Goal: Task Accomplishment & Management: Complete application form

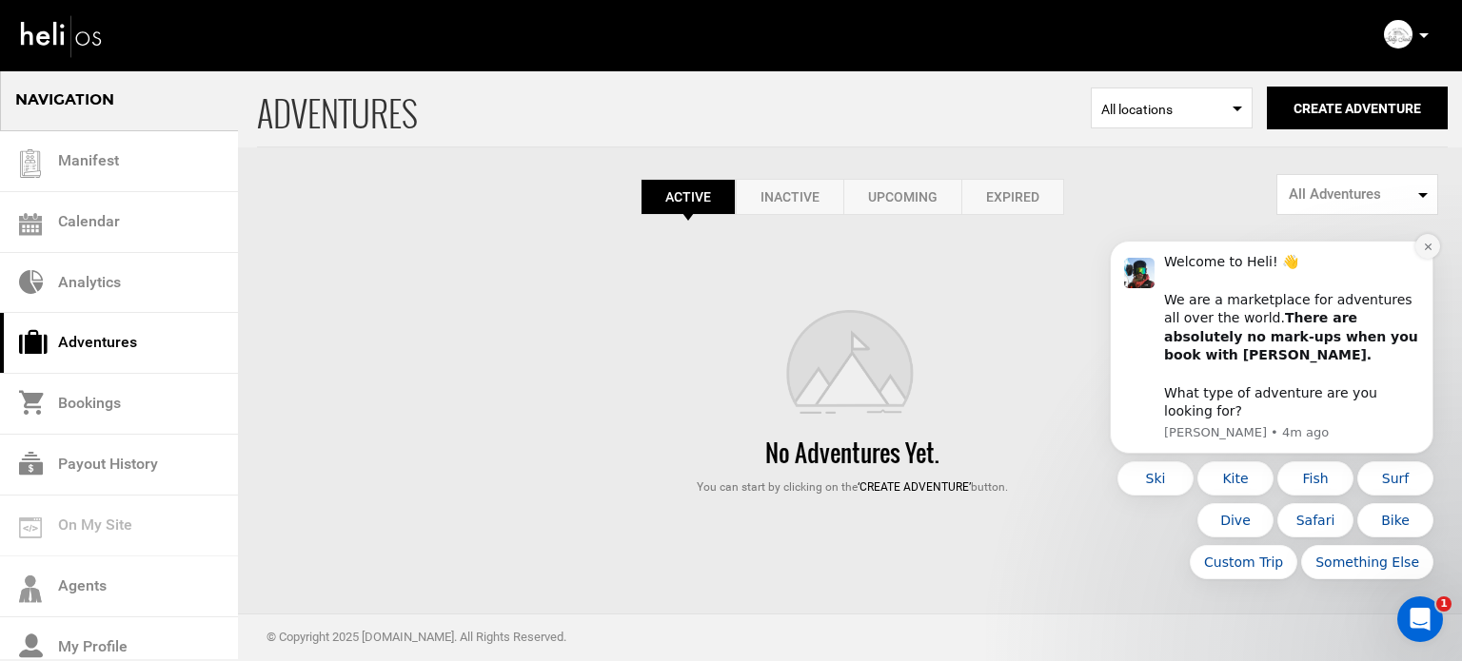
click at [1423, 252] on icon "Dismiss notification" at bounding box center [1428, 247] width 10 height 10
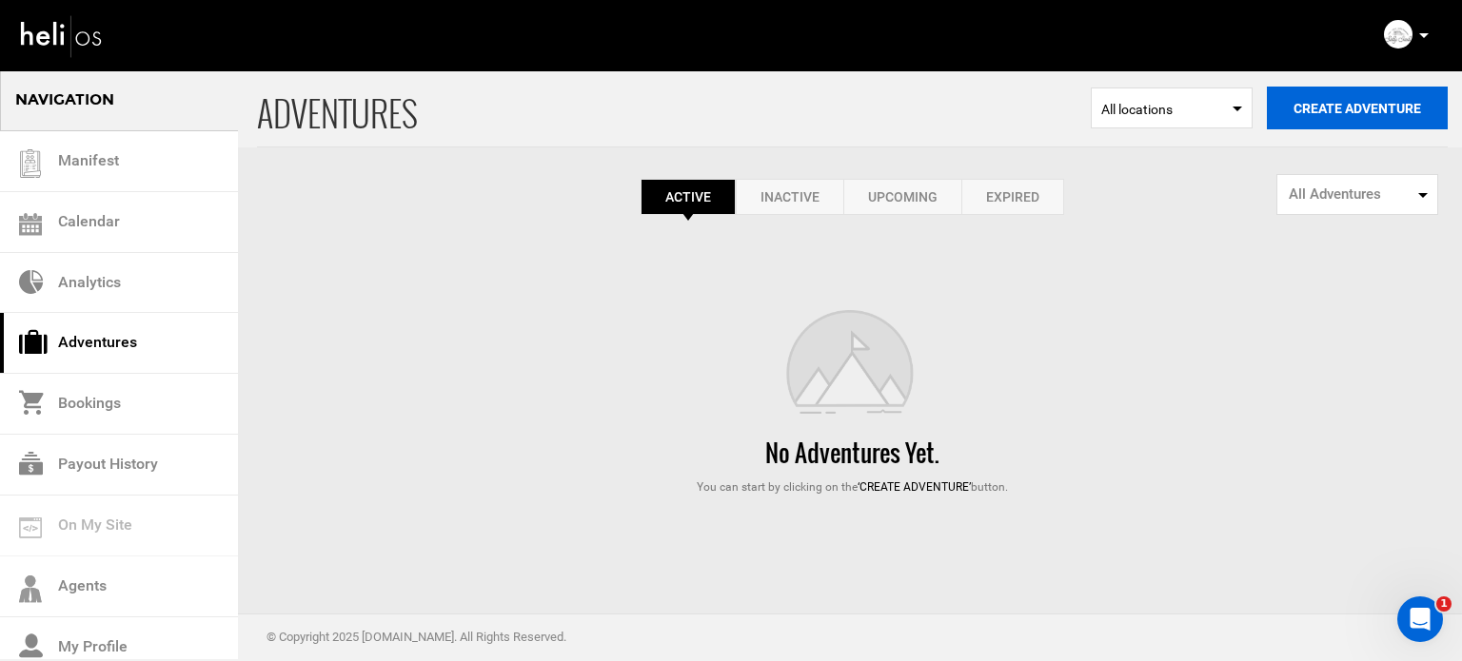
click at [1378, 102] on button "Create Adventure" at bounding box center [1357, 108] width 181 height 43
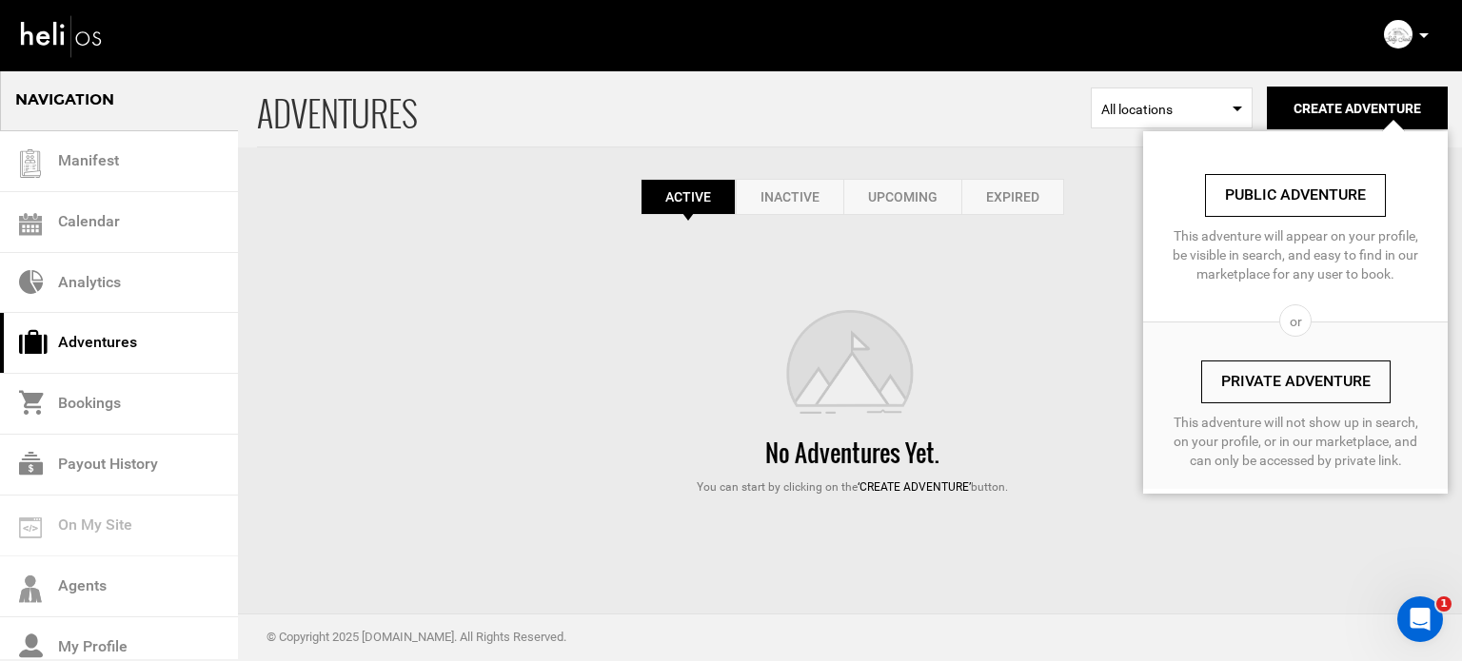
click at [1274, 376] on link "Private Adventure" at bounding box center [1295, 382] width 189 height 43
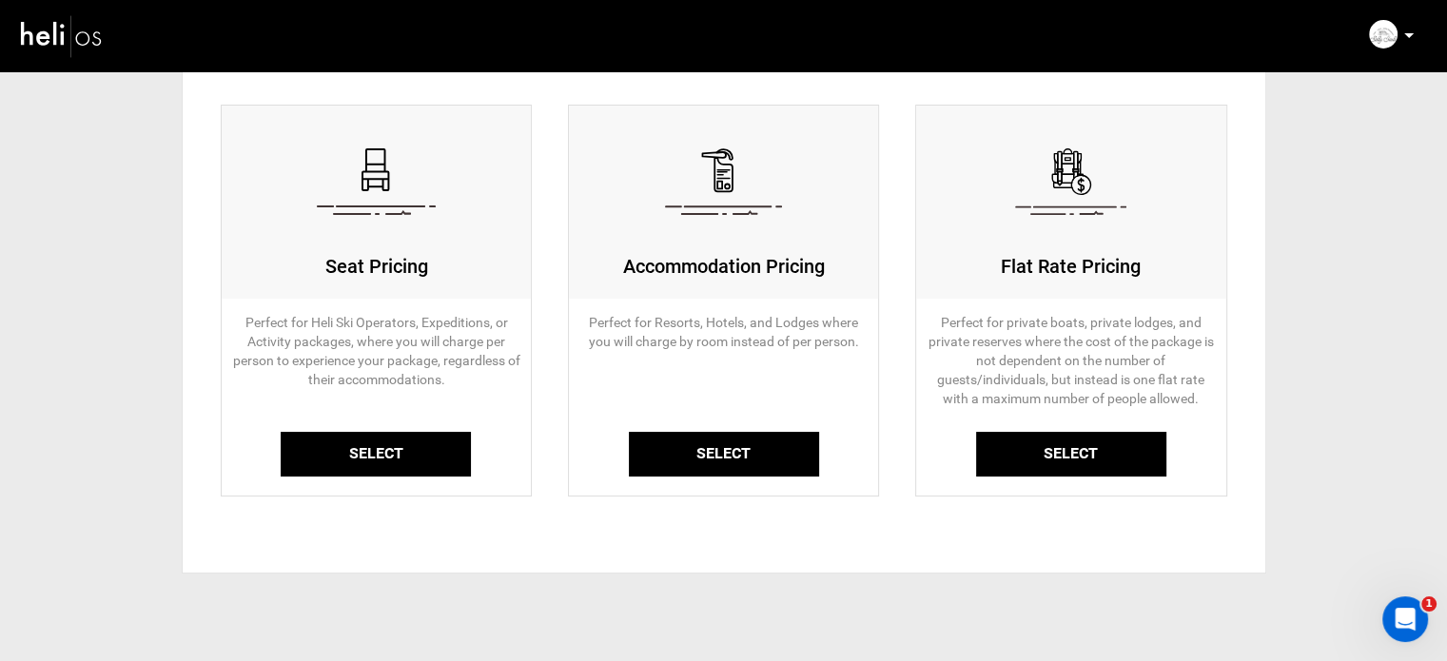
scroll to position [211, 0]
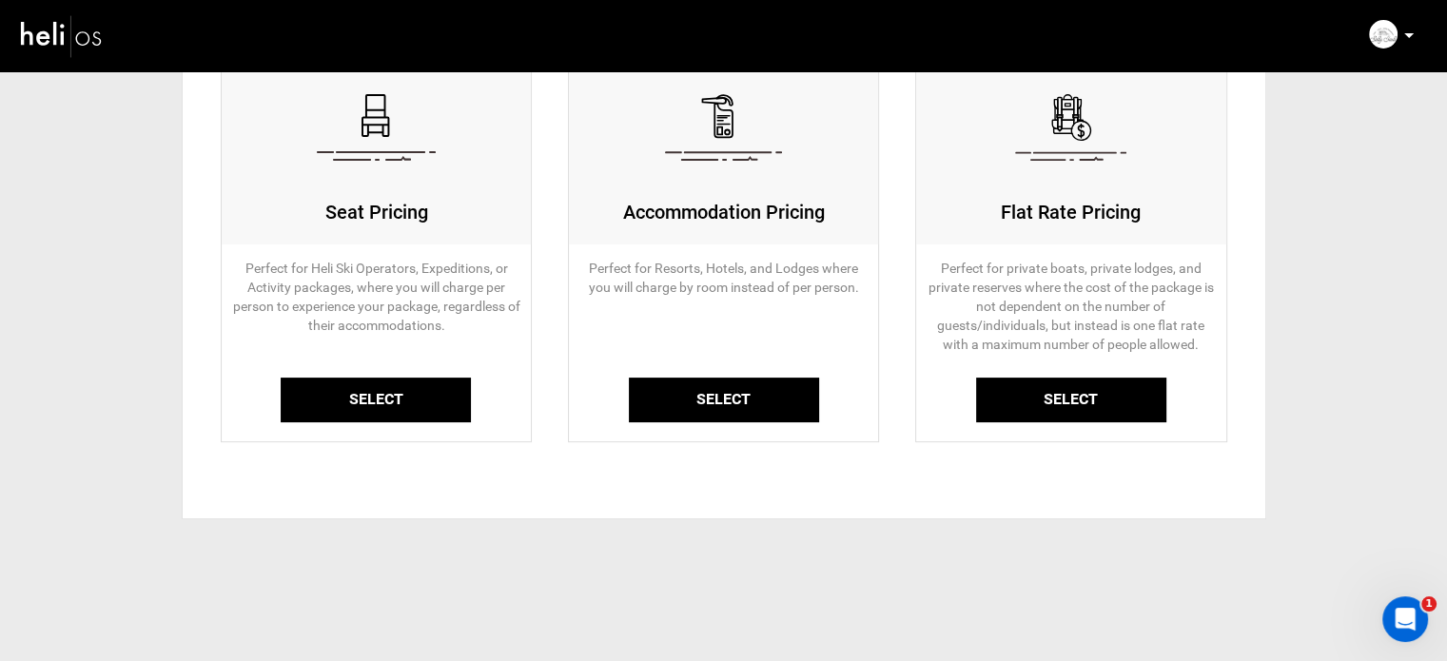
click at [363, 389] on link "Select" at bounding box center [376, 400] width 190 height 45
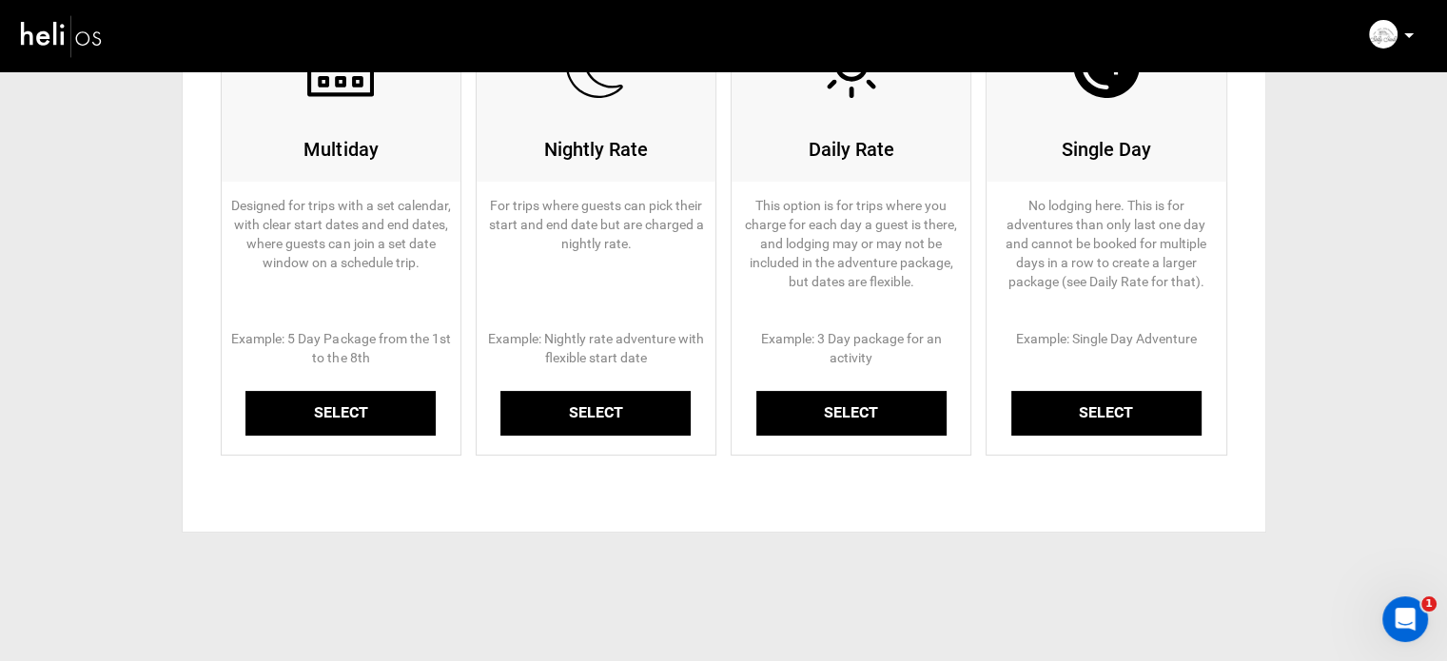
scroll to position [286, 0]
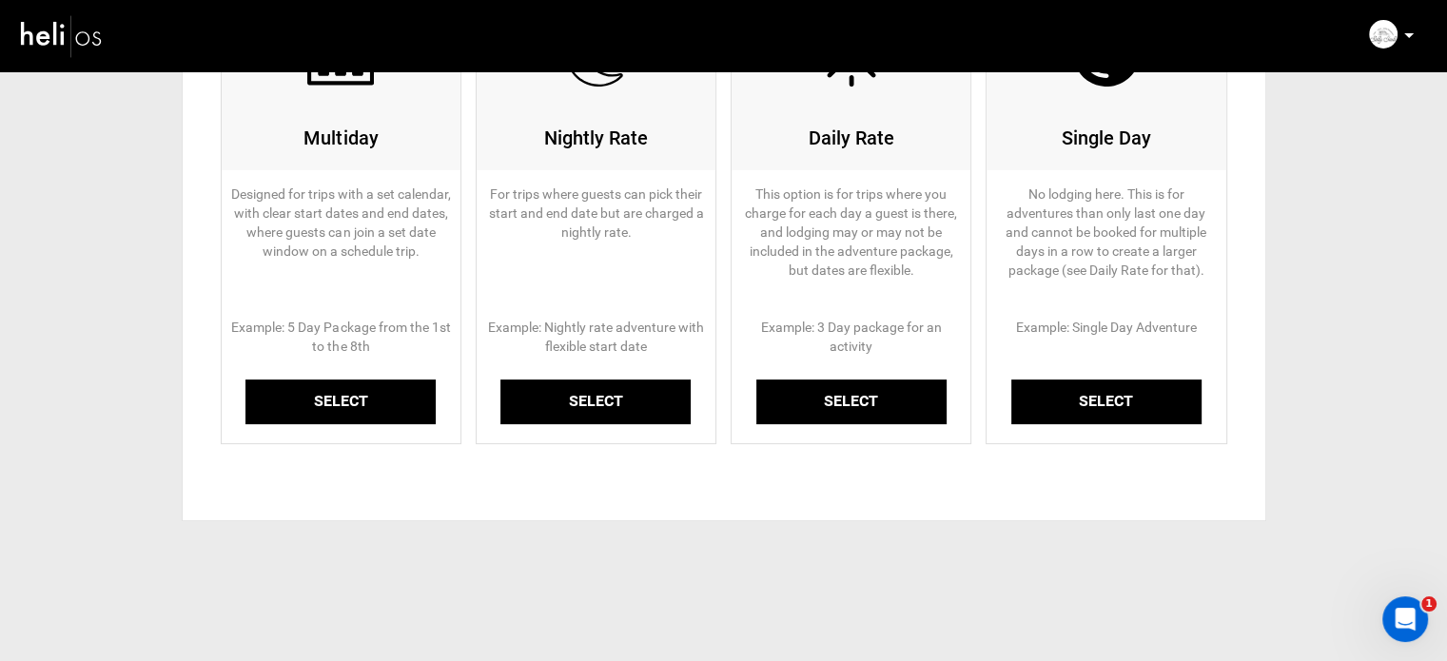
click at [361, 396] on link "Select" at bounding box center [341, 402] width 190 height 45
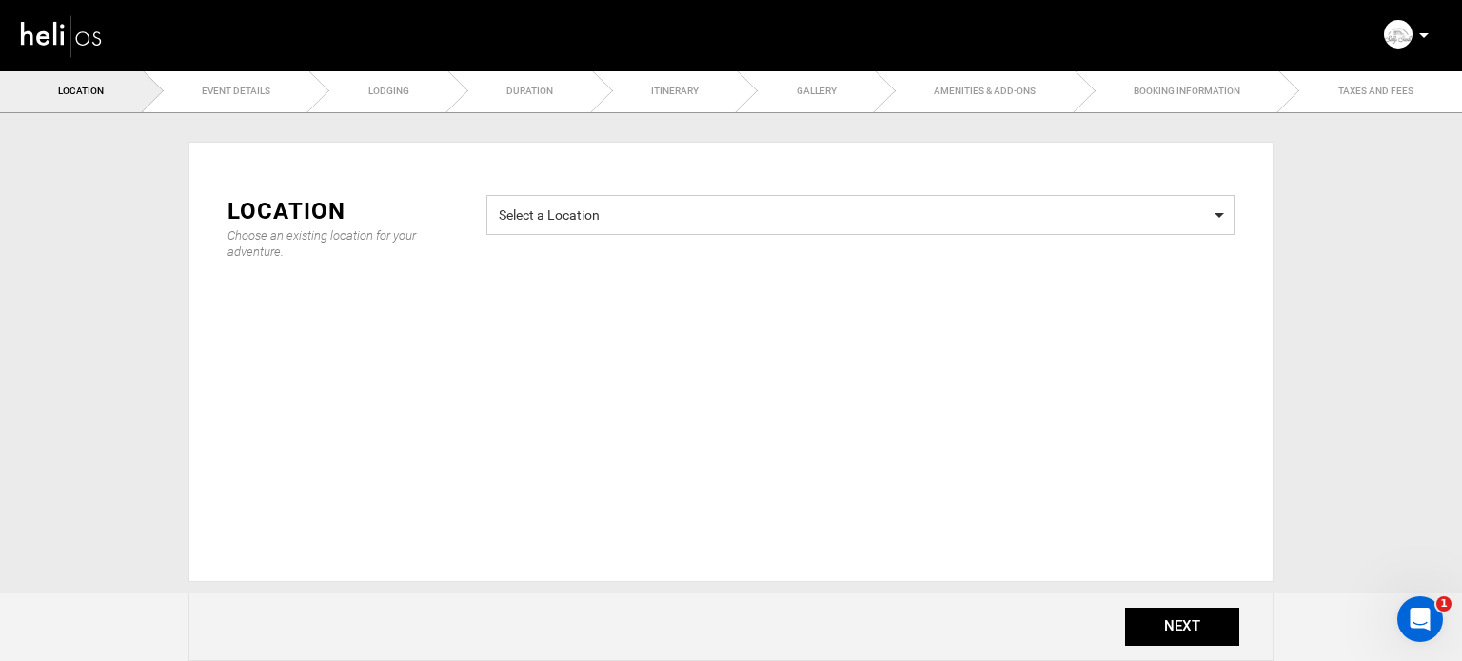
click at [676, 210] on span "Select a Location" at bounding box center [860, 213] width 723 height 24
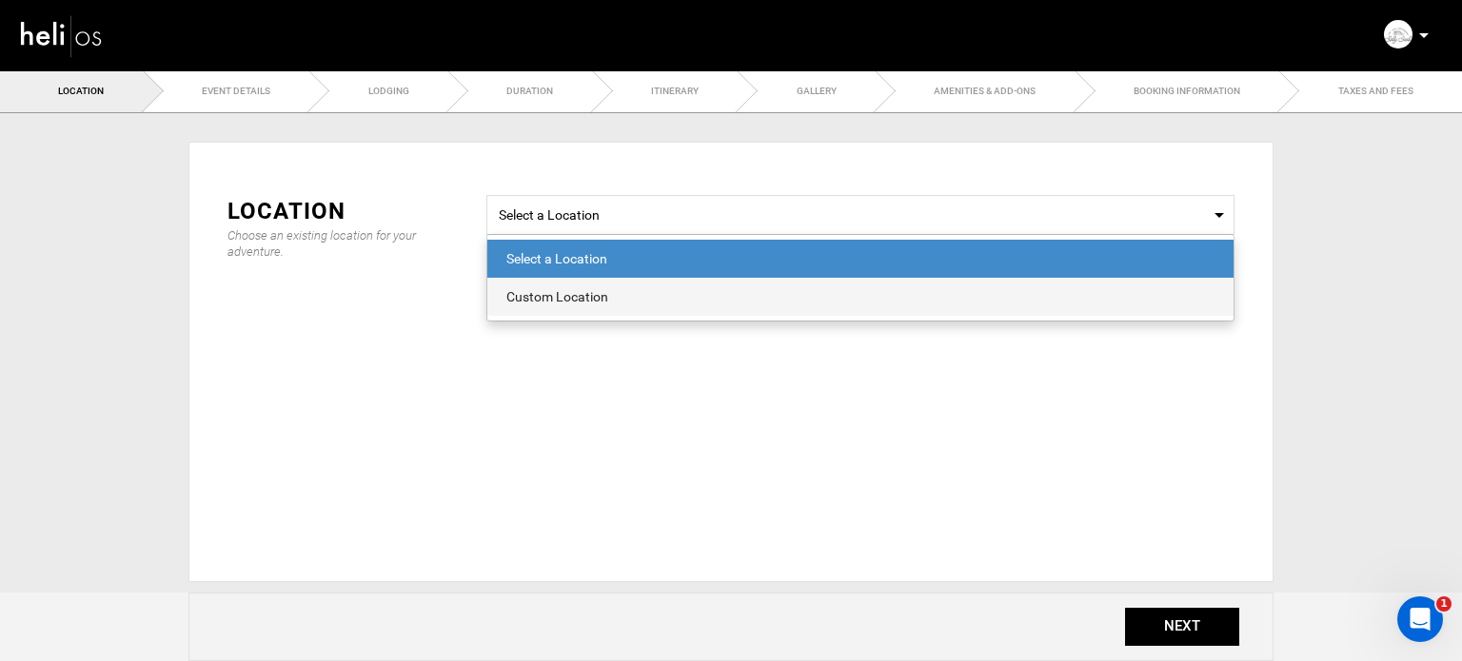
click at [565, 300] on div "Custom Location" at bounding box center [860, 296] width 708 height 19
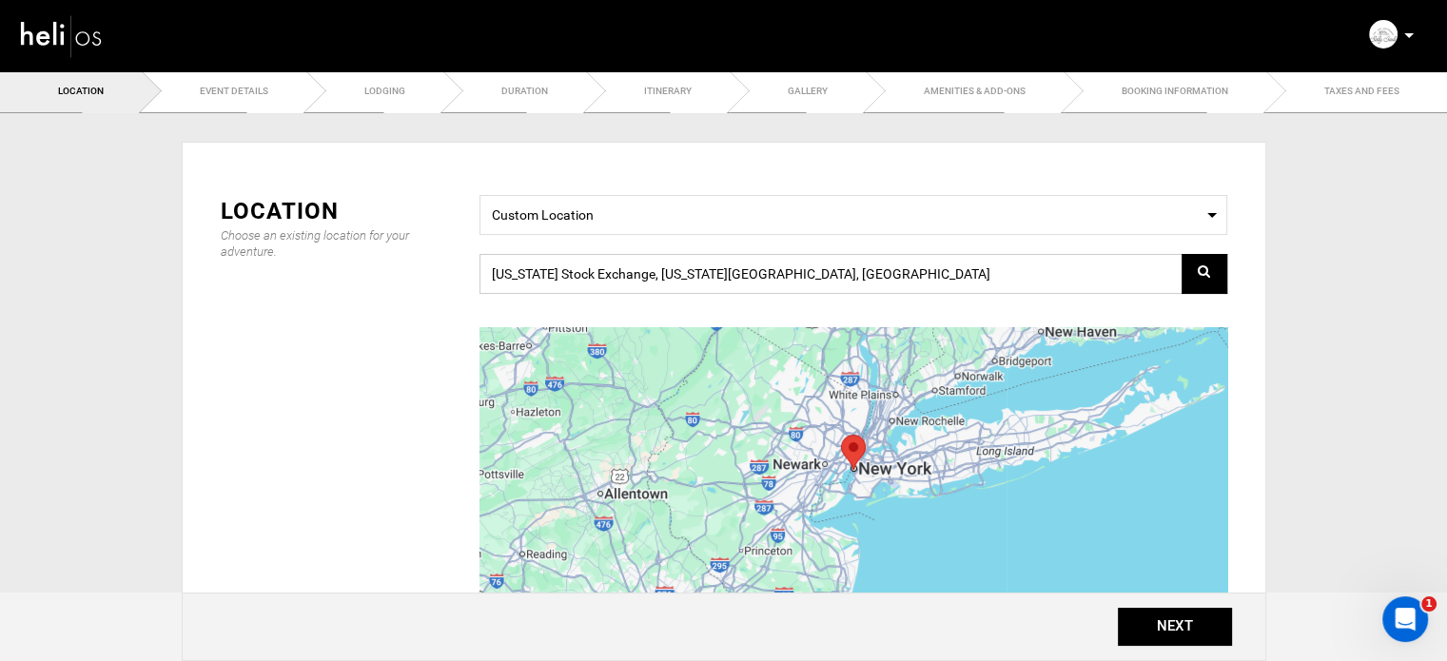
click at [585, 276] on input "[US_STATE] Stock Exchange, [US_STATE][GEOGRAPHIC_DATA], [GEOGRAPHIC_DATA]" at bounding box center [854, 274] width 748 height 40
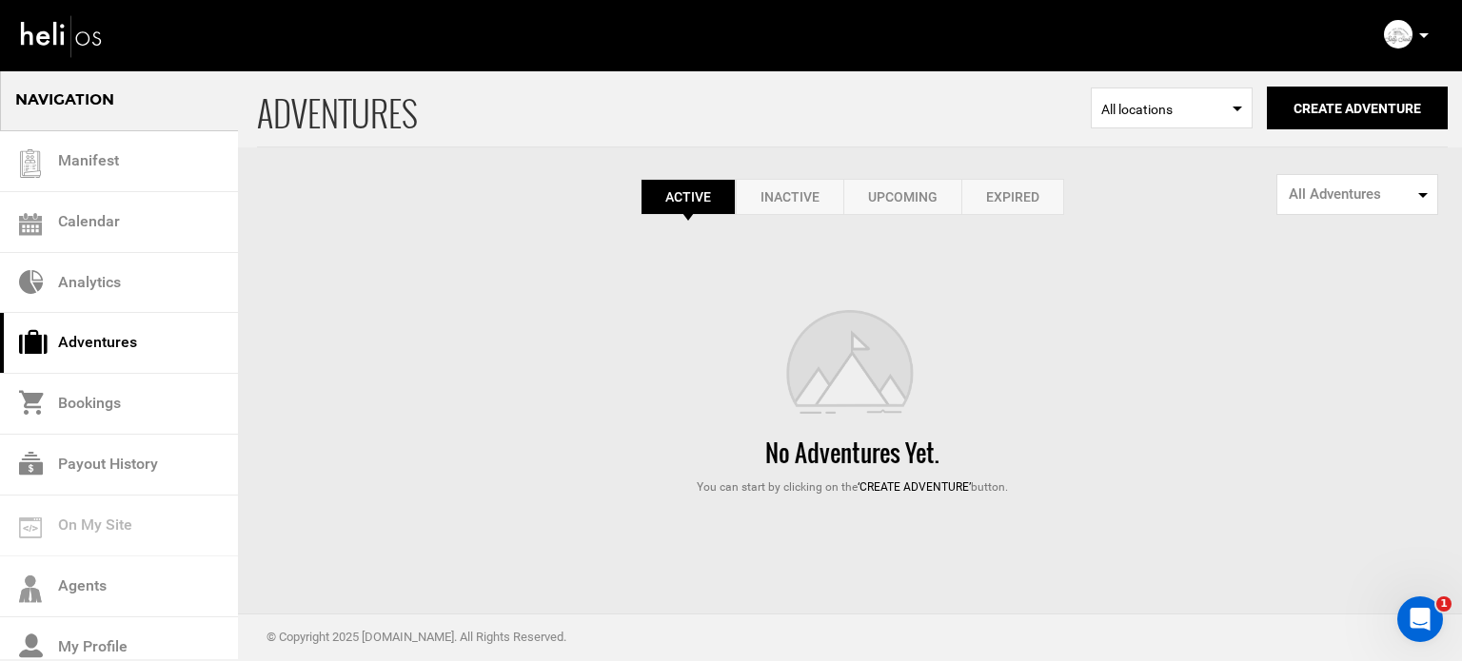
click at [1019, 184] on link "Expired" at bounding box center [1012, 197] width 103 height 36
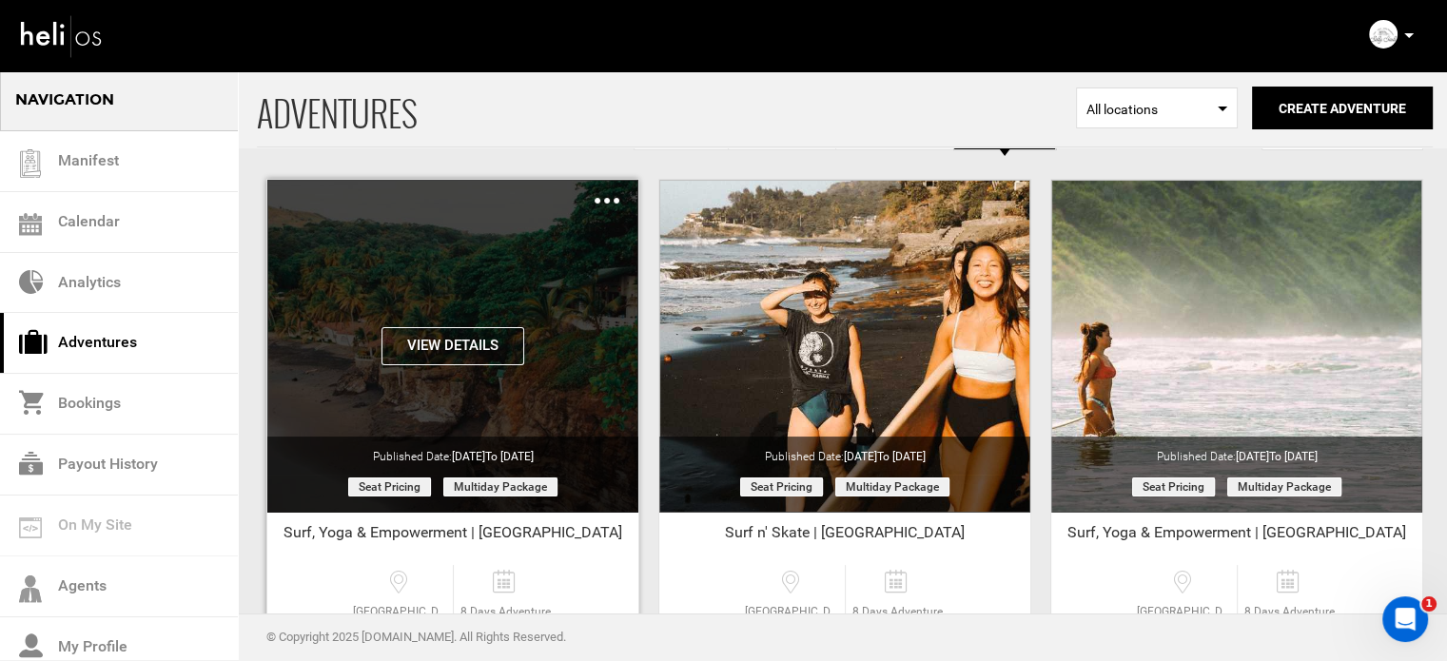
scroll to position [95, 0]
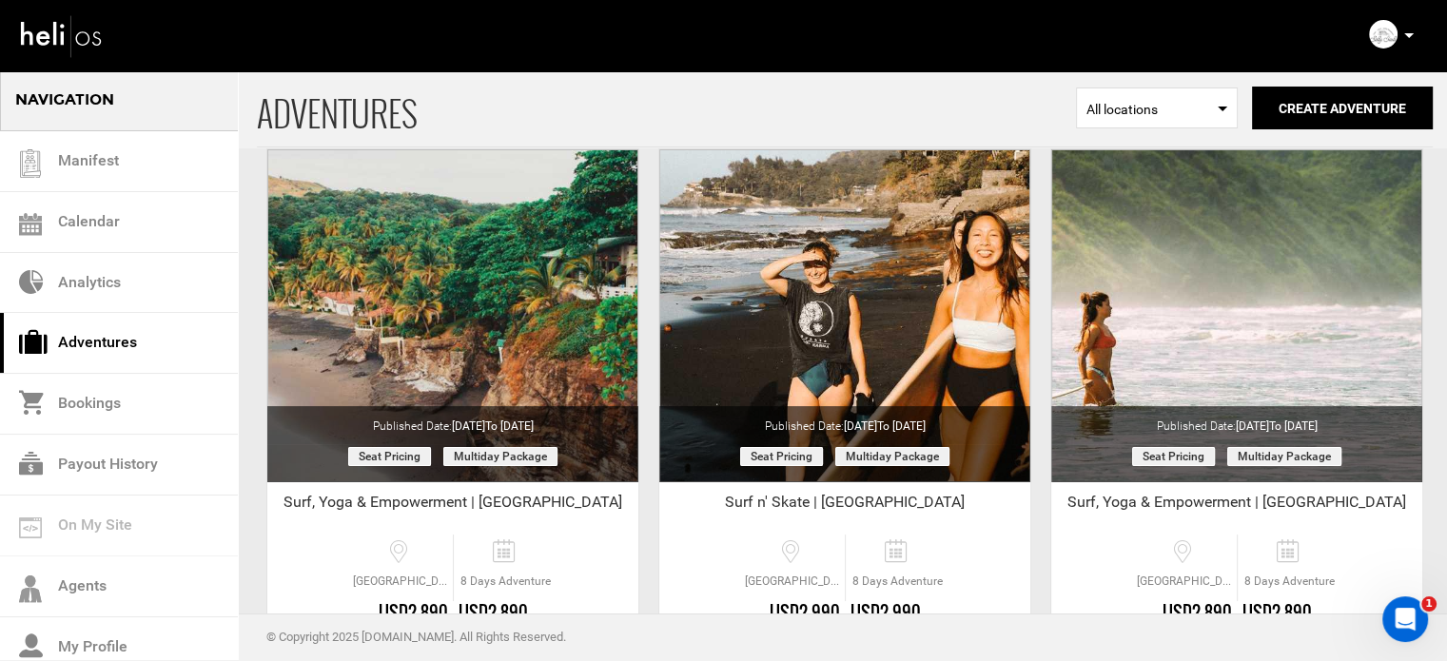
click at [1428, 626] on div "© Copyright 2025 [DOMAIN_NAME]. All Rights Reserved." at bounding box center [723, 638] width 1447 height 48
click at [1412, 620] on icon "Open Intercom Messenger" at bounding box center [1403, 616] width 31 height 31
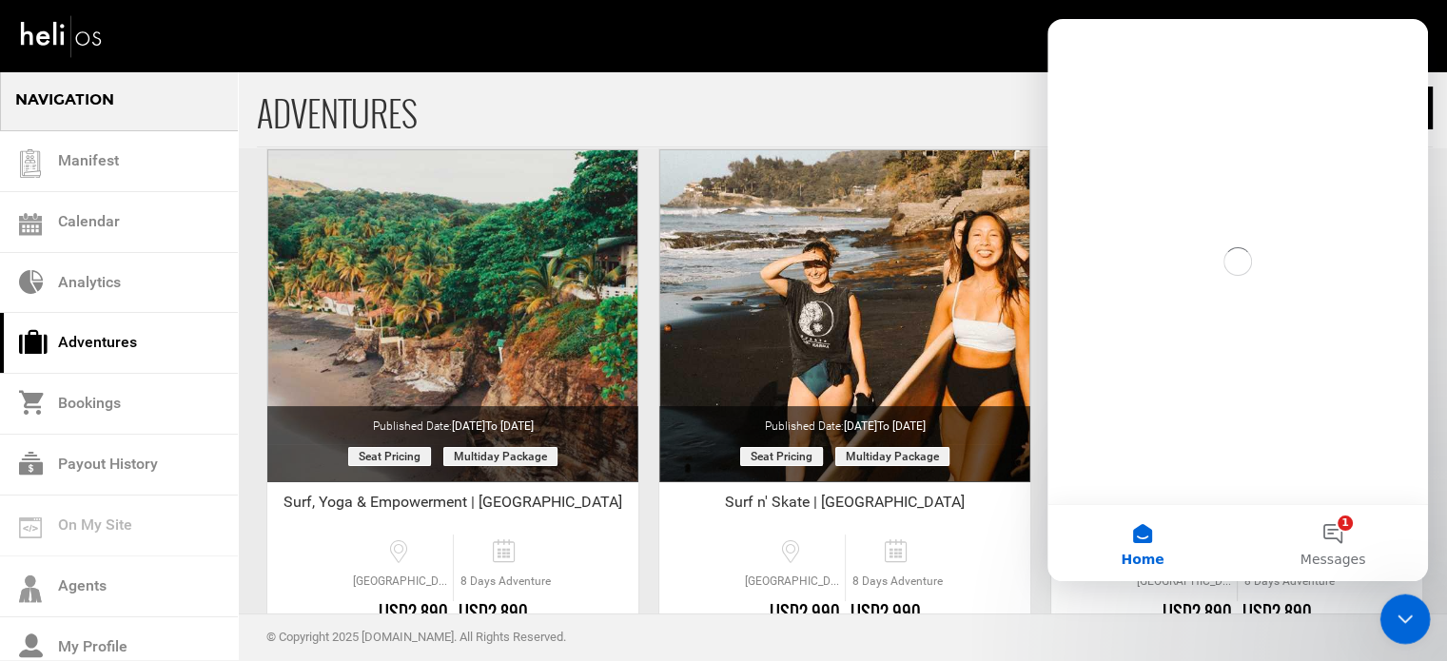
scroll to position [0, 0]
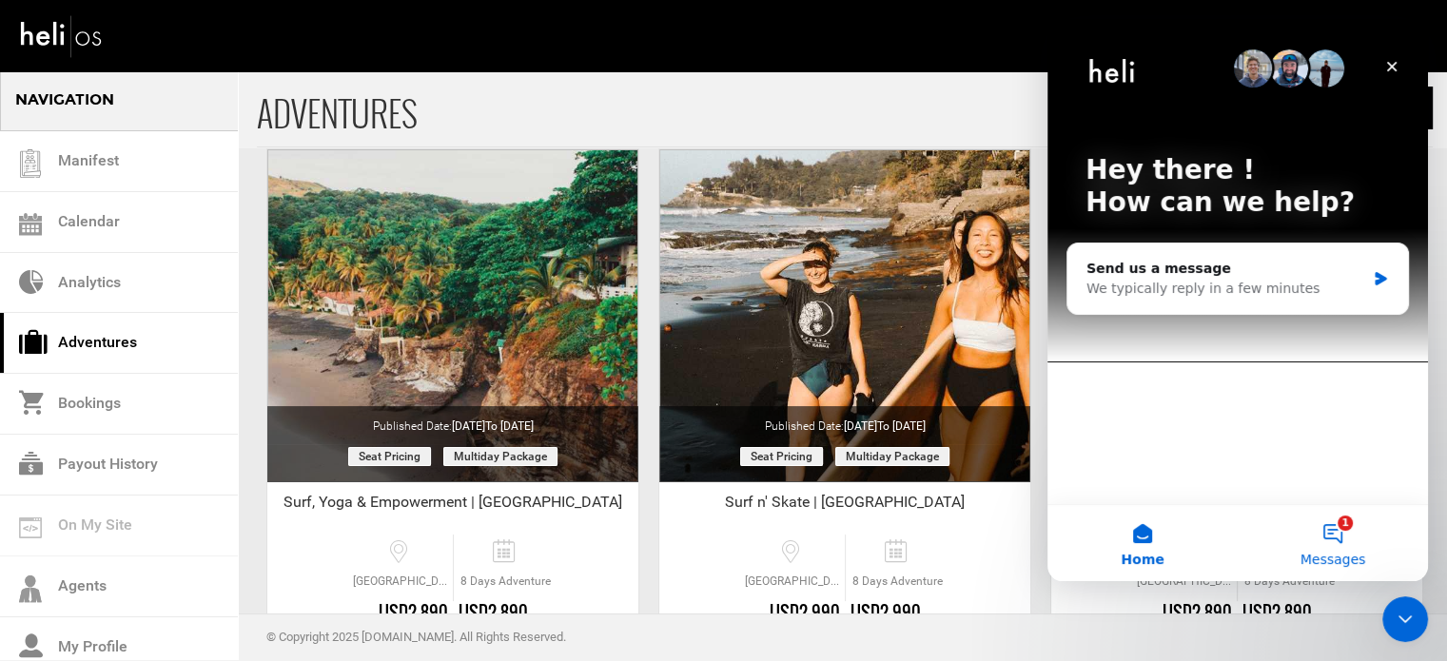
click at [1343, 541] on button "1 Messages" at bounding box center [1333, 543] width 190 height 76
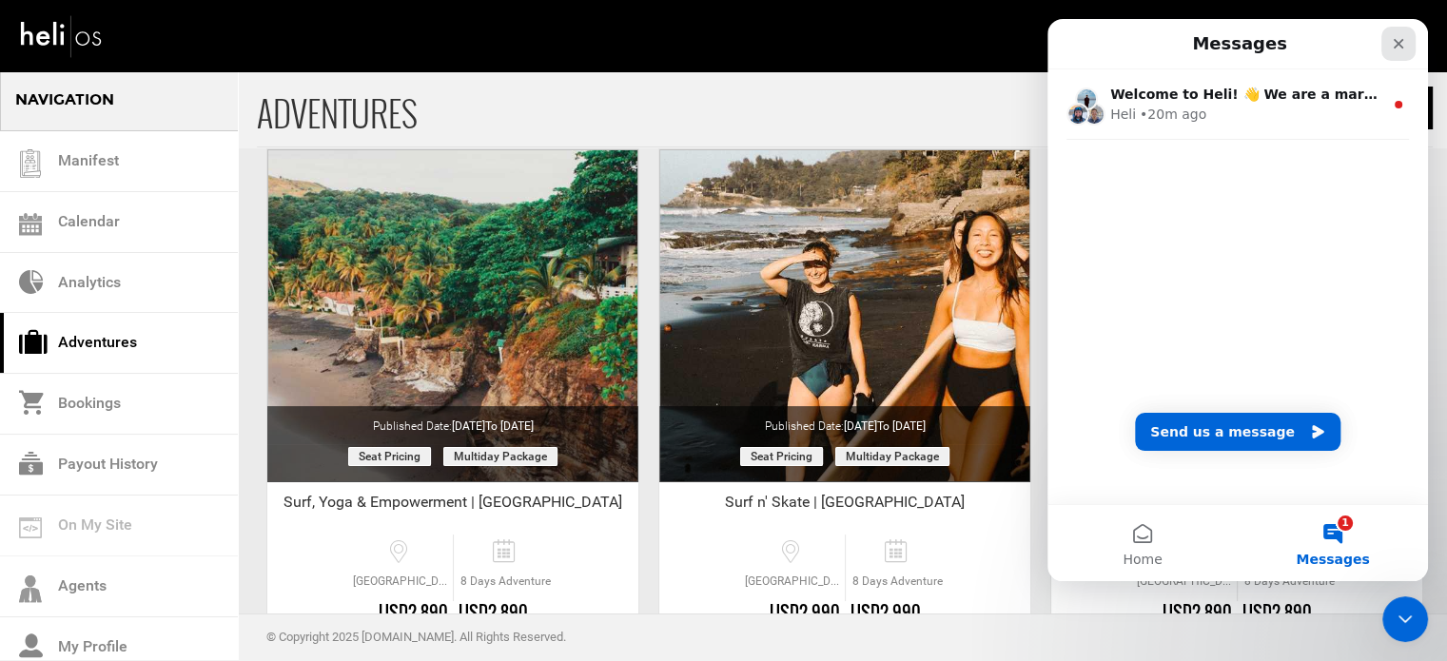
click at [1395, 30] on div "Close" at bounding box center [1399, 44] width 34 height 34
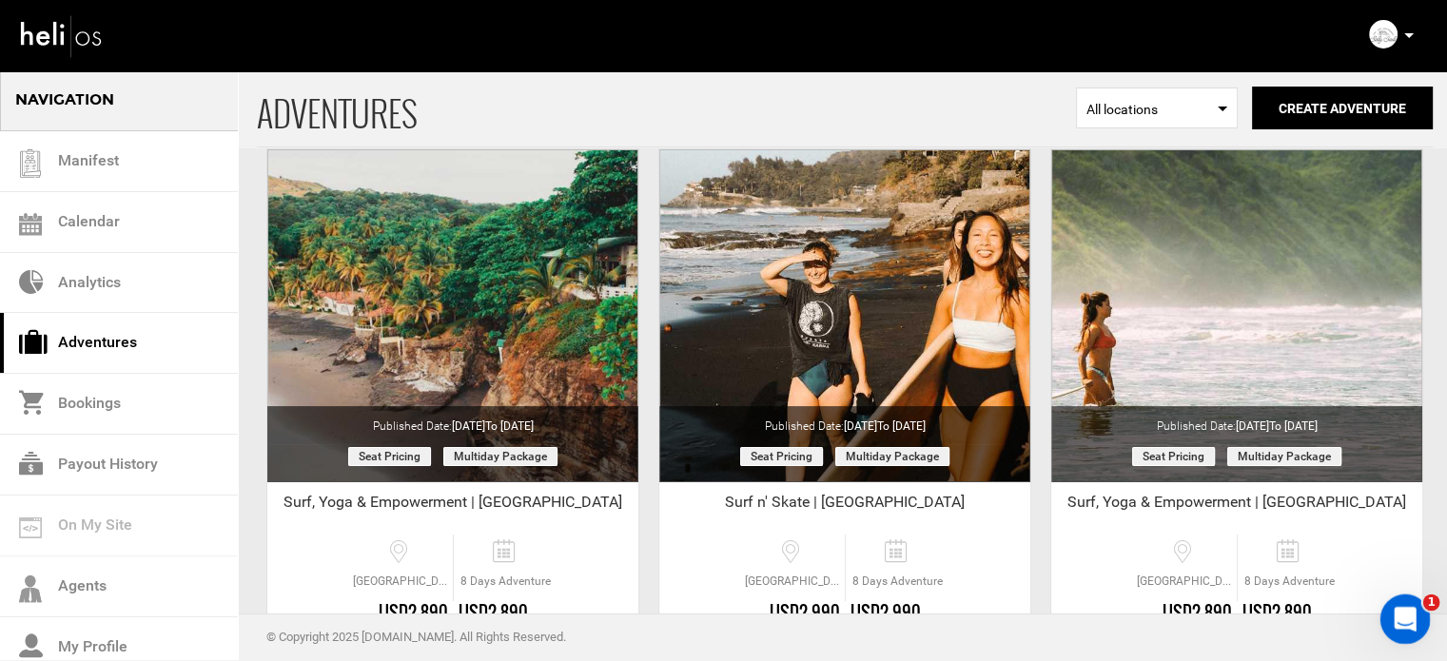
click at [1406, 610] on icon "Open Intercom Messenger" at bounding box center [1403, 616] width 31 height 31
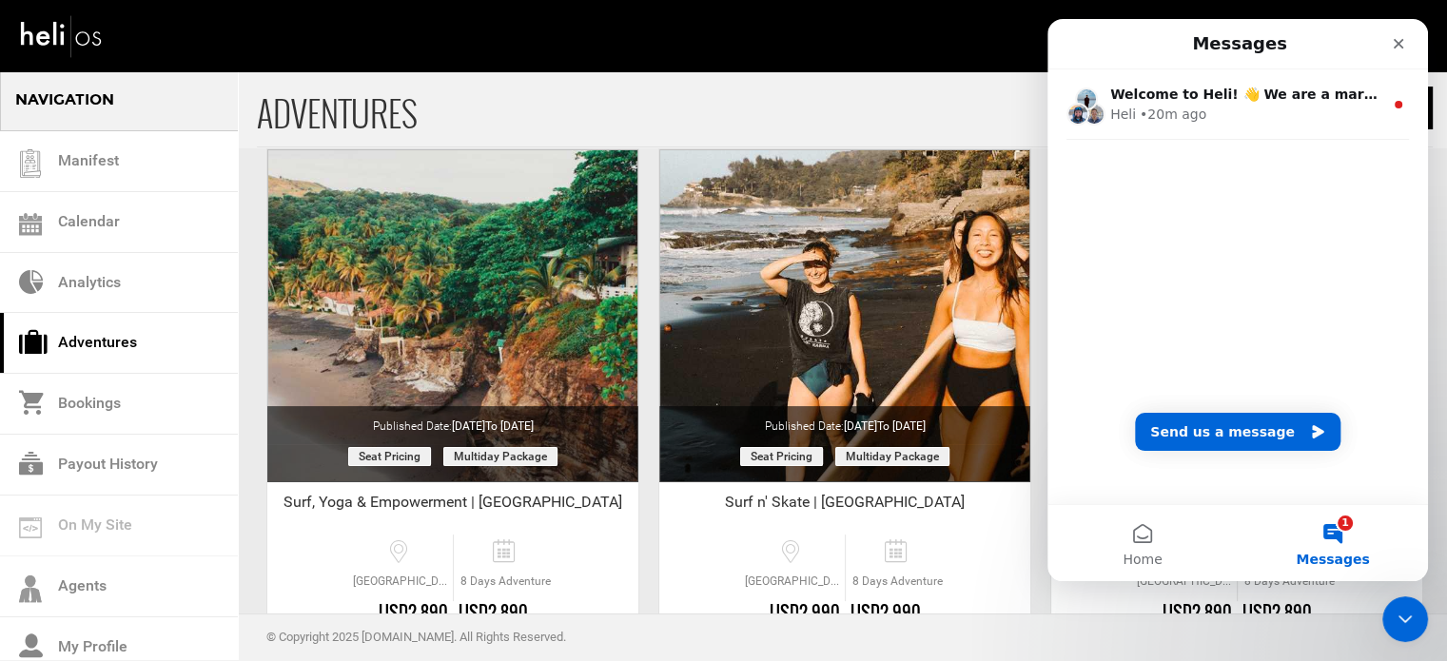
click at [1345, 538] on button "1 Messages" at bounding box center [1333, 543] width 190 height 76
click at [1406, 43] on icon "Close" at bounding box center [1398, 43] width 15 height 15
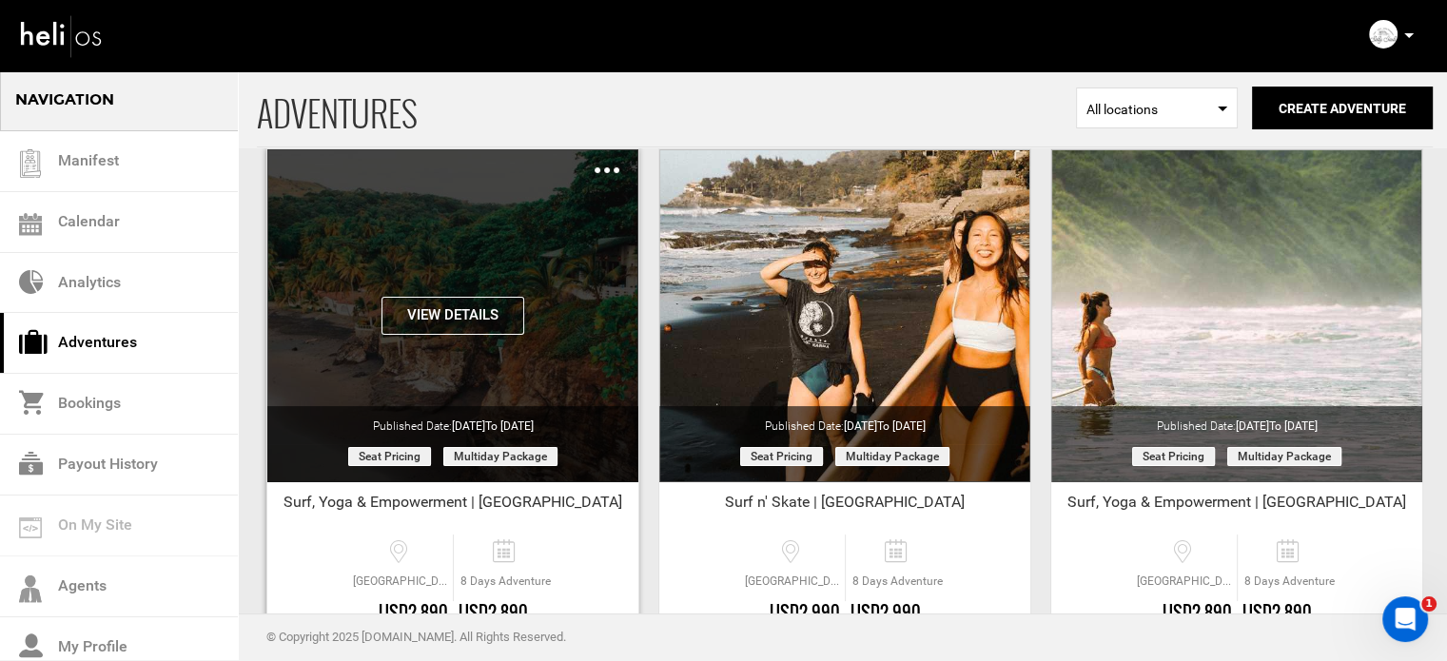
click at [465, 361] on div "View Details Clone Share Delete" at bounding box center [452, 315] width 371 height 333
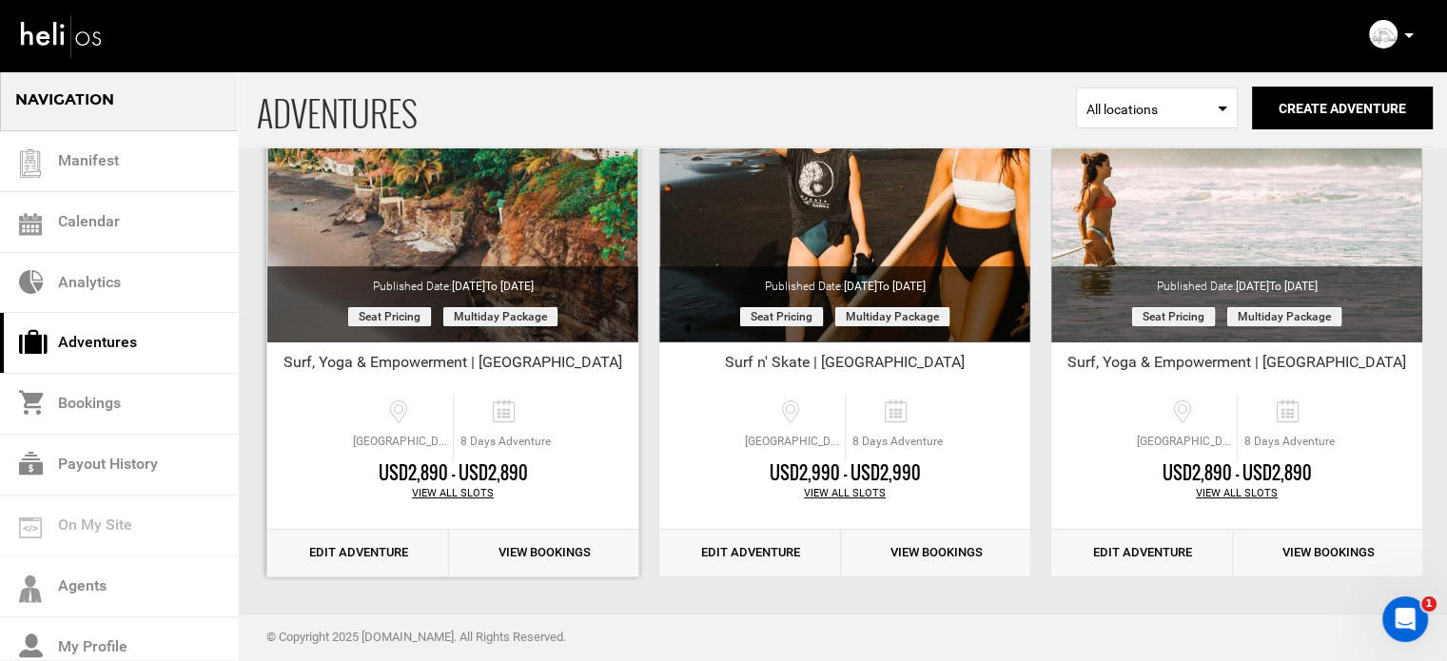
scroll to position [236, 0]
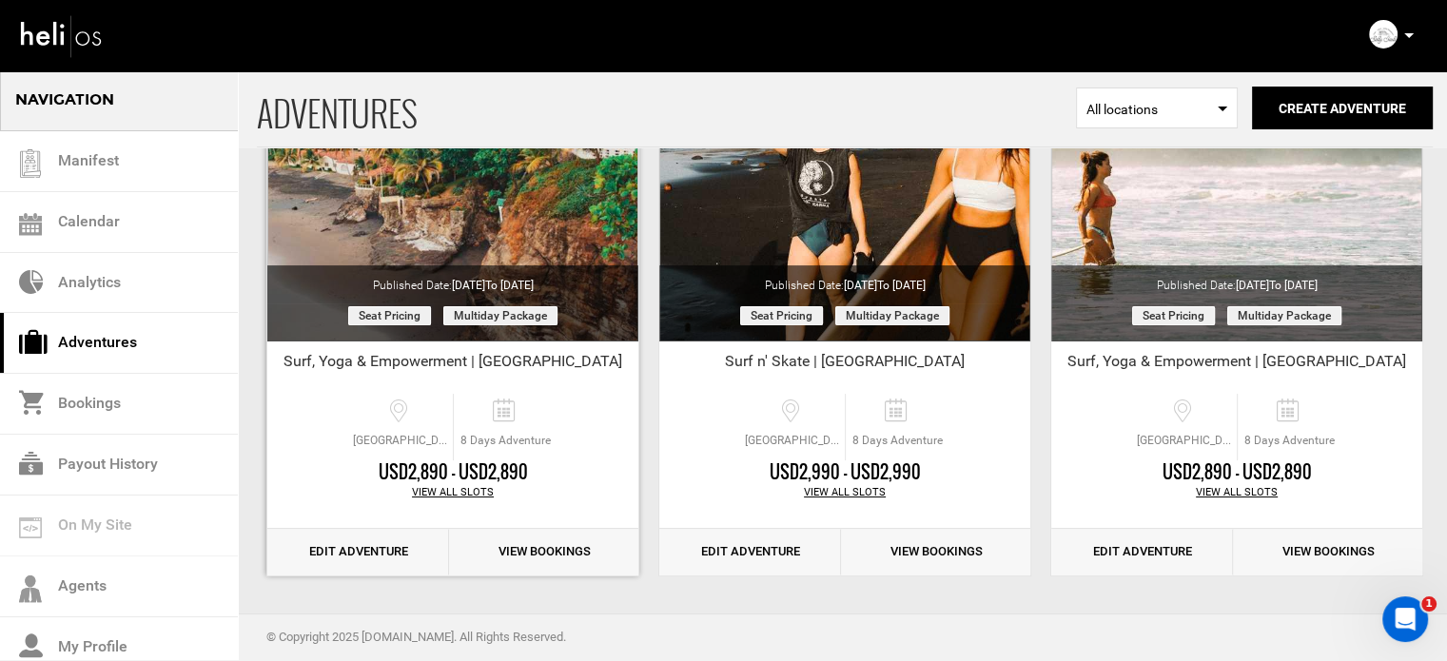
click at [352, 551] on link "Edit Adventure" at bounding box center [358, 552] width 182 height 47
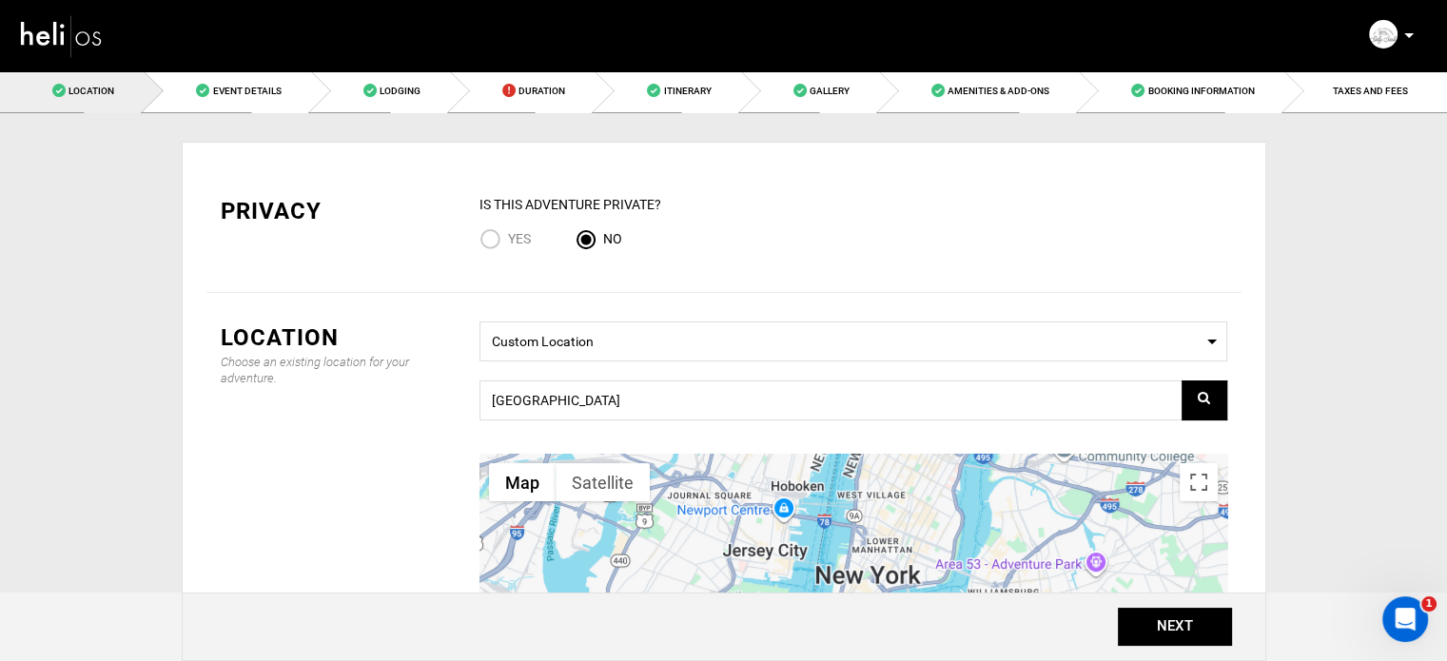
click at [508, 231] on span "Yes" at bounding box center [519, 238] width 23 height 15
click at [507, 231] on input "Yes" at bounding box center [494, 241] width 29 height 26
radio input "true"
click at [616, 236] on span "No" at bounding box center [612, 238] width 19 height 15
click at [603, 236] on input "No" at bounding box center [589, 241] width 29 height 26
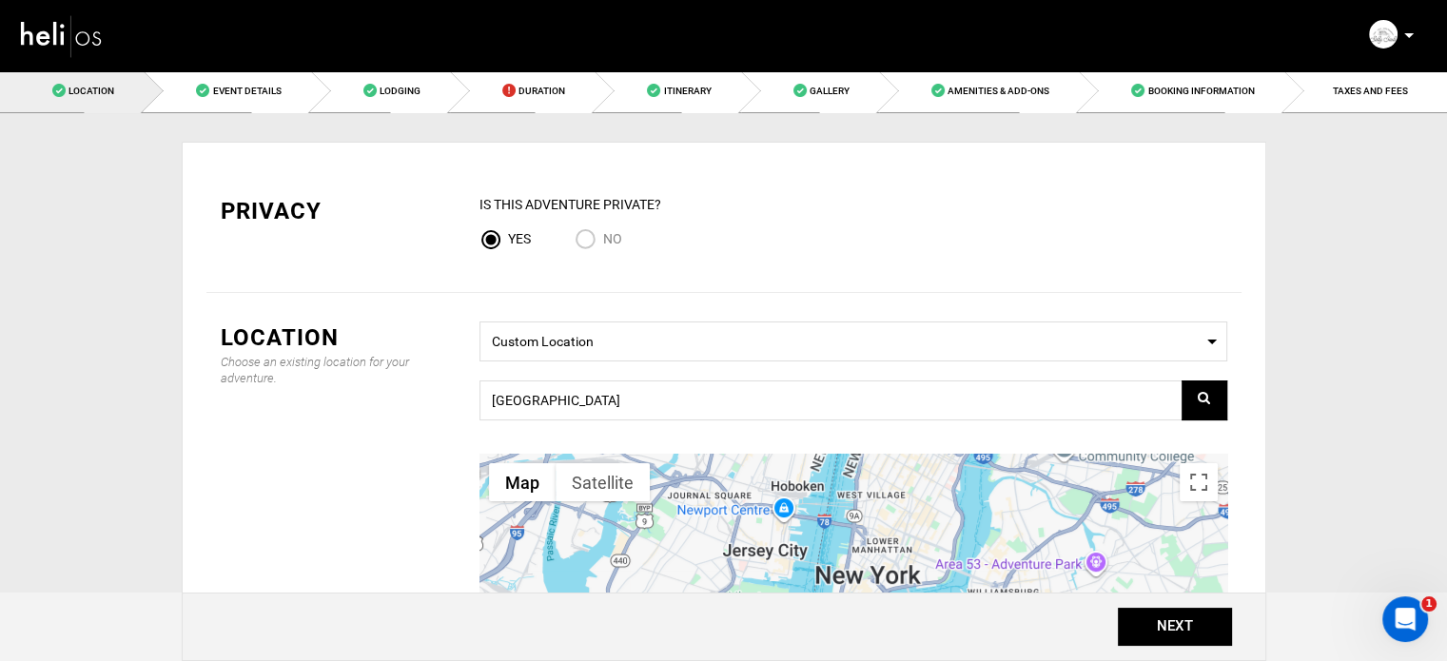
radio input "true"
click at [535, 245] on div "Yes" at bounding box center [518, 241] width 76 height 26
click at [523, 243] on span "Yes" at bounding box center [519, 238] width 23 height 15
click at [508, 243] on input "Yes" at bounding box center [494, 241] width 29 height 26
radio input "true"
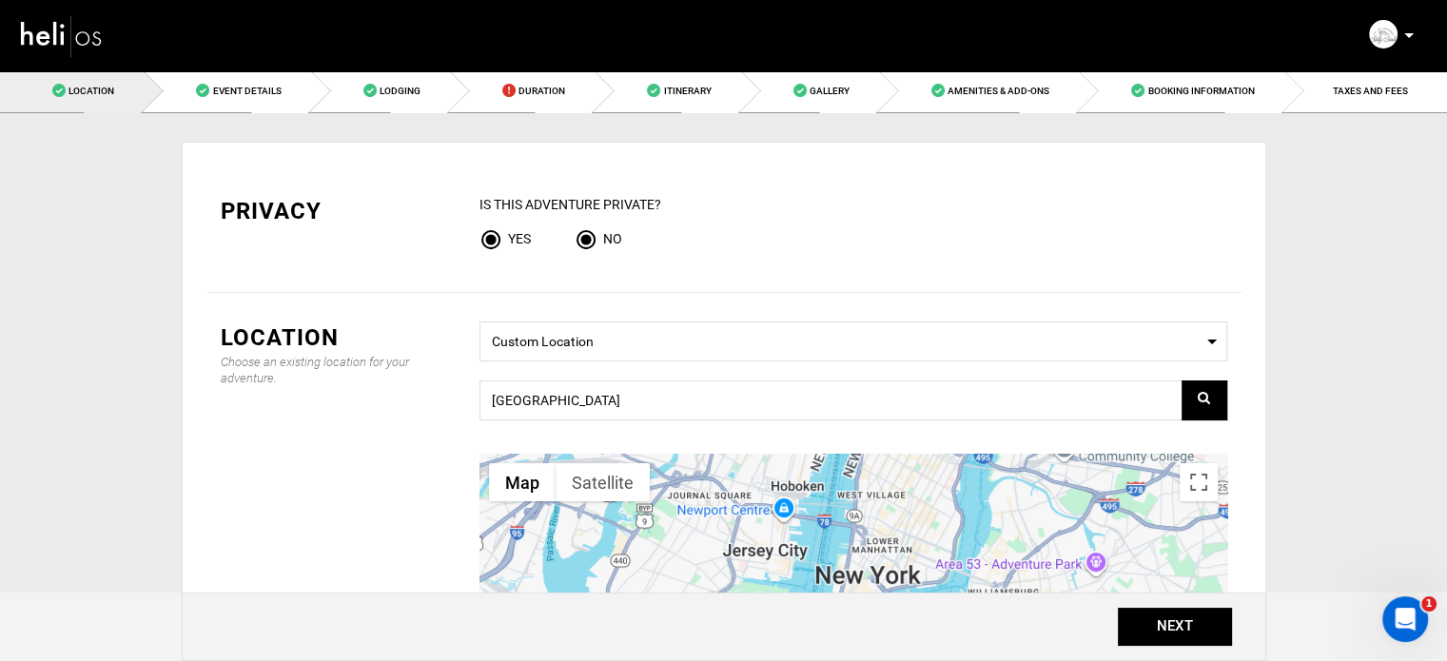
radio input "false"
click at [577, 410] on input "[GEOGRAPHIC_DATA]" at bounding box center [854, 401] width 748 height 40
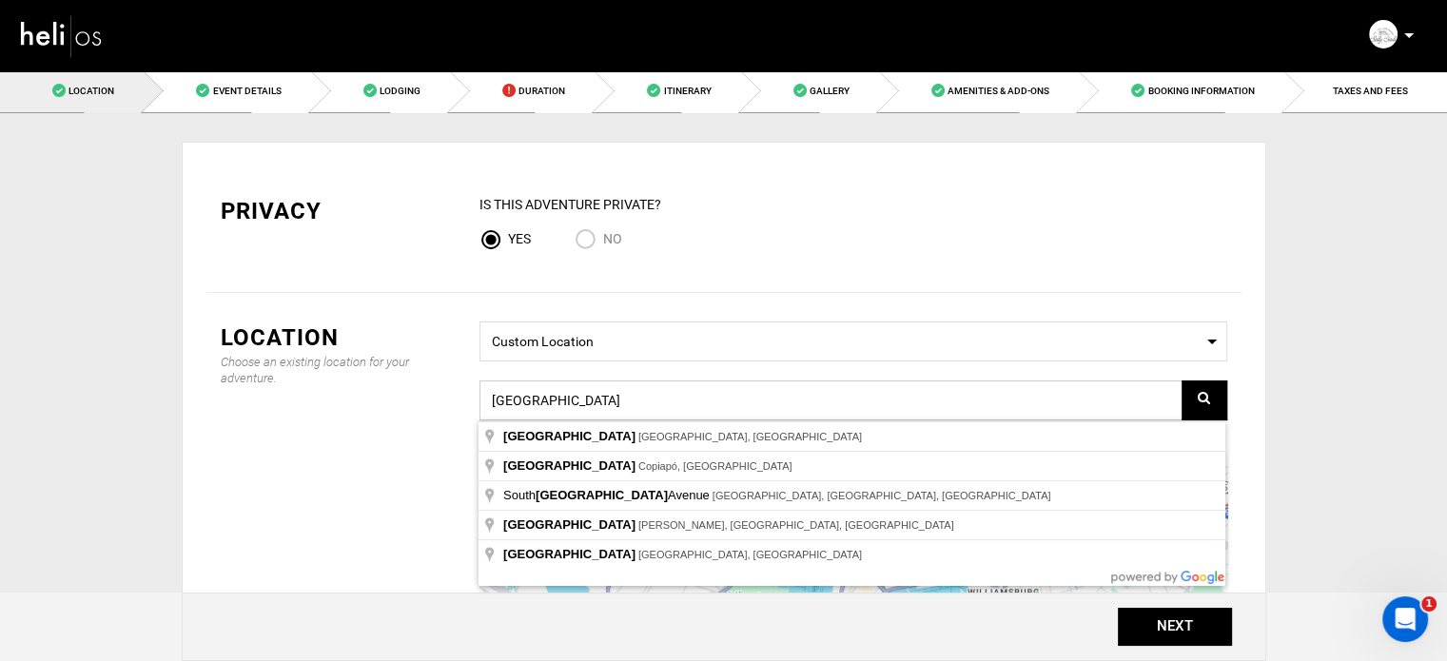
drag, startPoint x: 579, startPoint y: 399, endPoint x: 419, endPoint y: 401, distance: 159.9
click at [419, 401] on div "Location Choose an existing location for your adventure. Select a Location Cust…" at bounding box center [724, 557] width 1035 height 470
paste input "Q4QG+37 Aqua Zarca,"
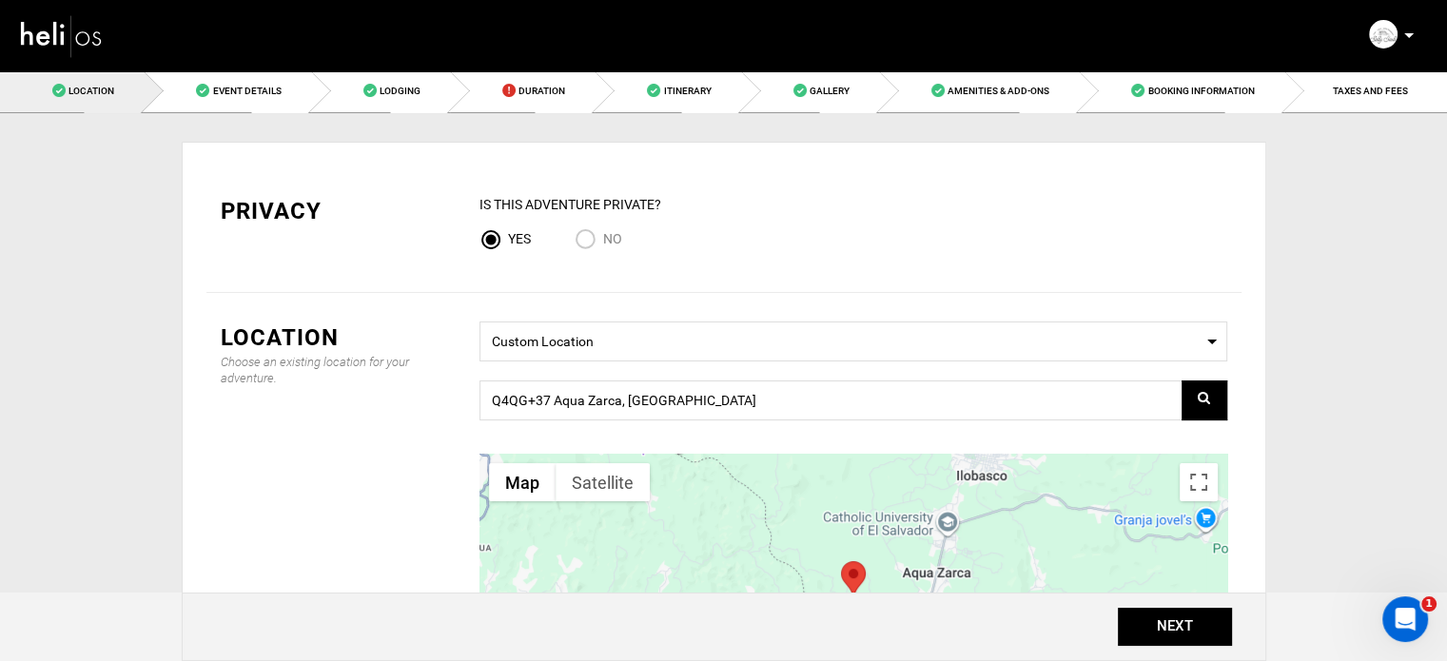
type input "Q4QG+37, Aqua Zarca, [GEOGRAPHIC_DATA]"
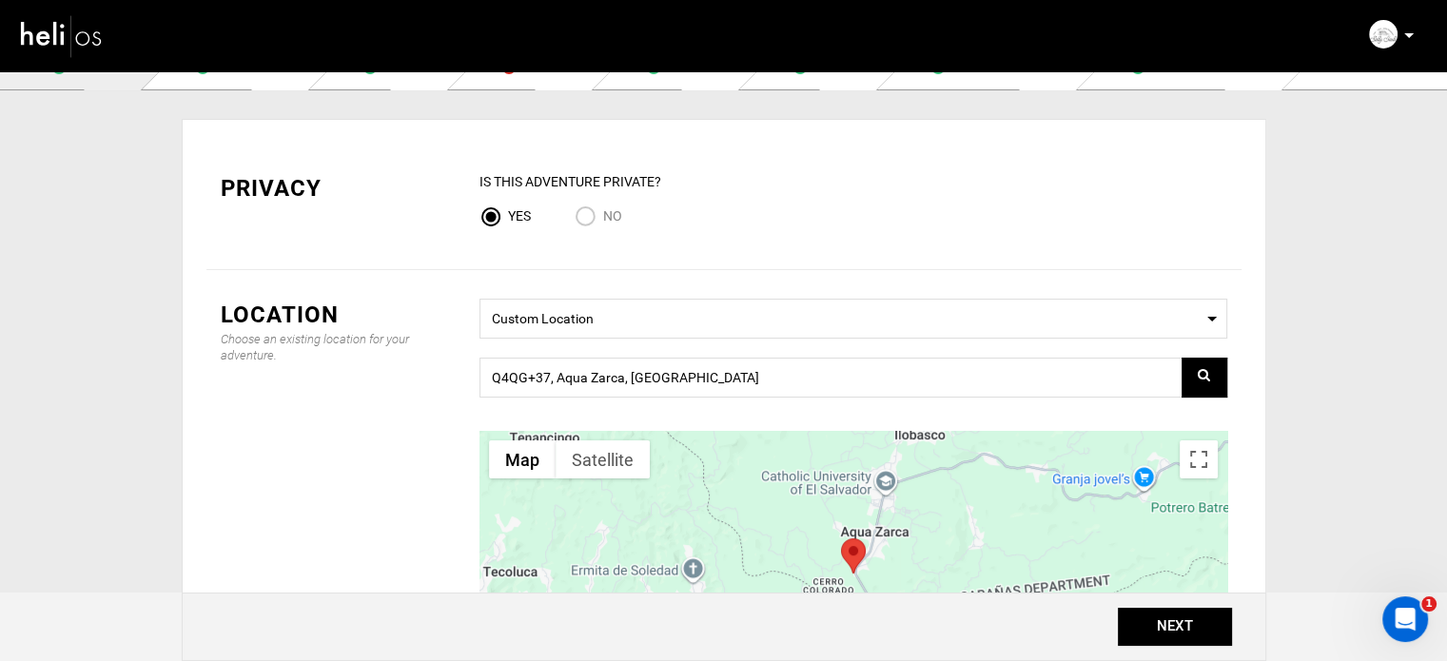
scroll to position [95, 0]
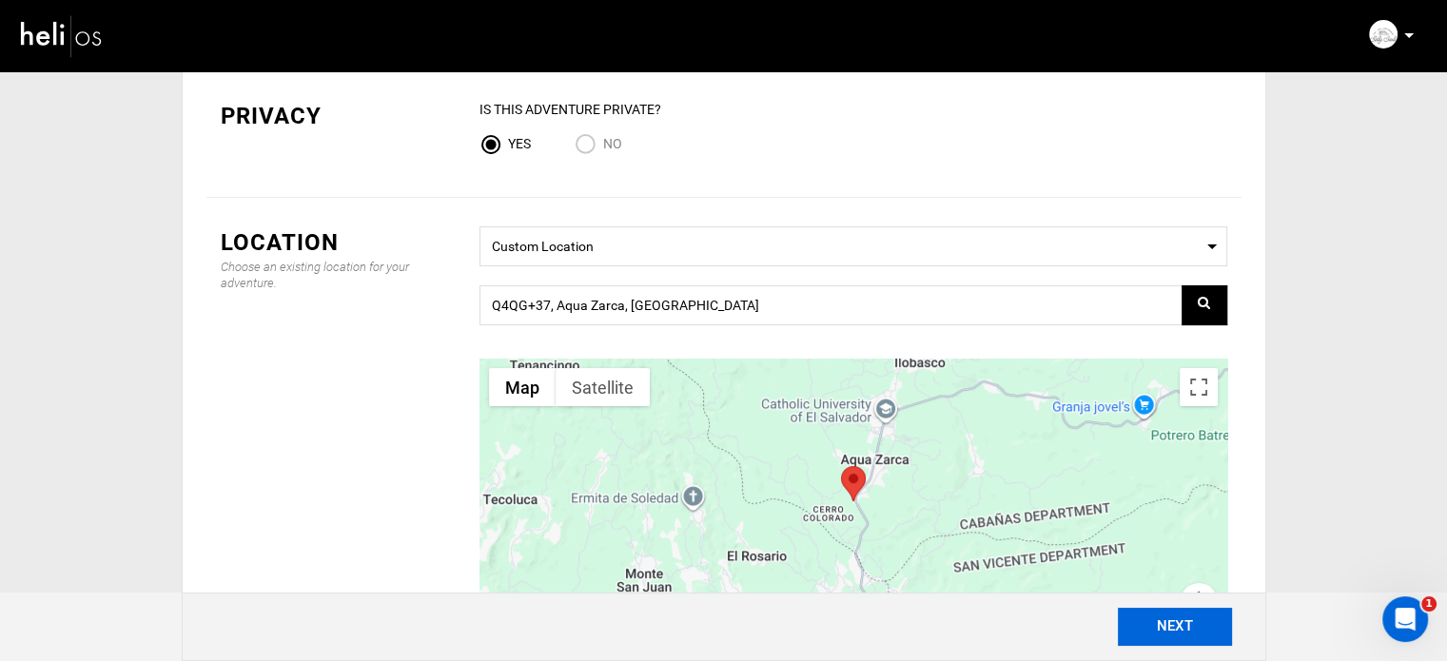
click at [1213, 623] on button "NEXT" at bounding box center [1175, 627] width 114 height 38
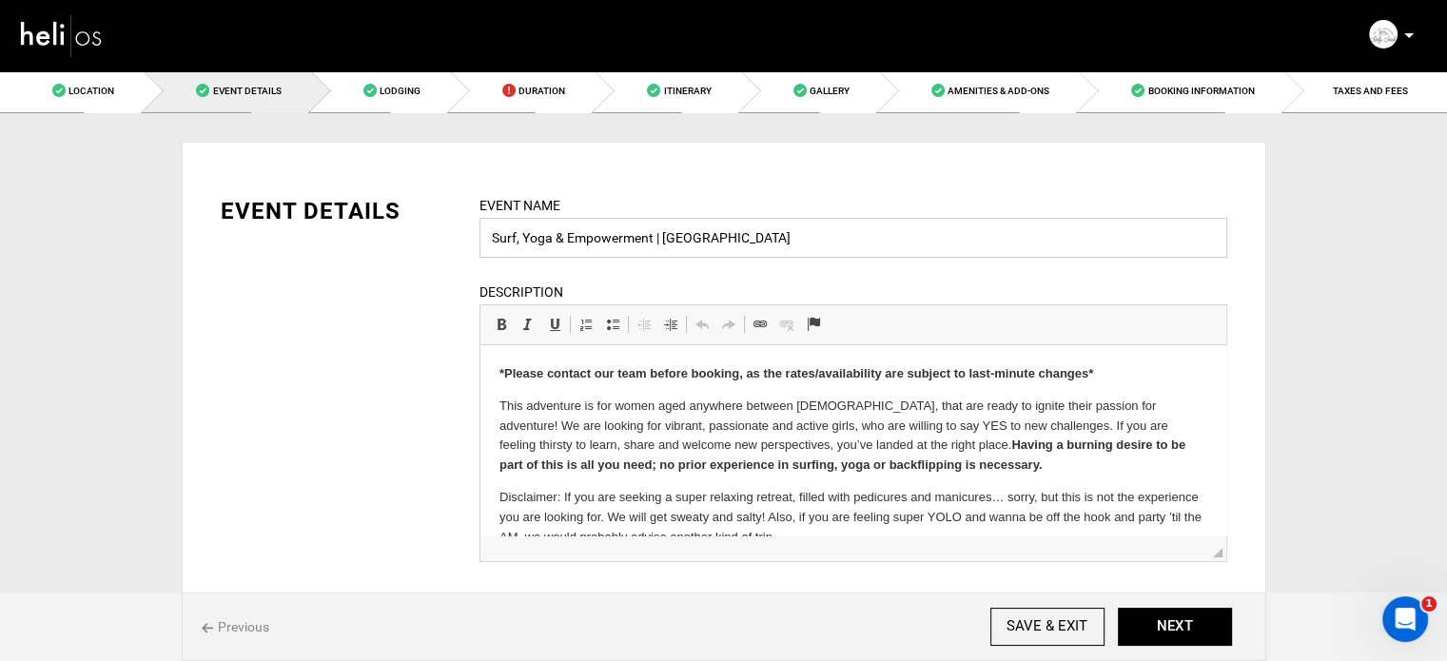
click at [487, 240] on input "Surf, Yoga & Empowerment | [GEOGRAPHIC_DATA]" at bounding box center [854, 238] width 748 height 40
type input "Signature Program Surf, Yoga & Empowerment | [GEOGRAPHIC_DATA]"
click at [725, 371] on strong "*Please contact our team before booking, as the rates/availability are subject …" at bounding box center [796, 373] width 594 height 14
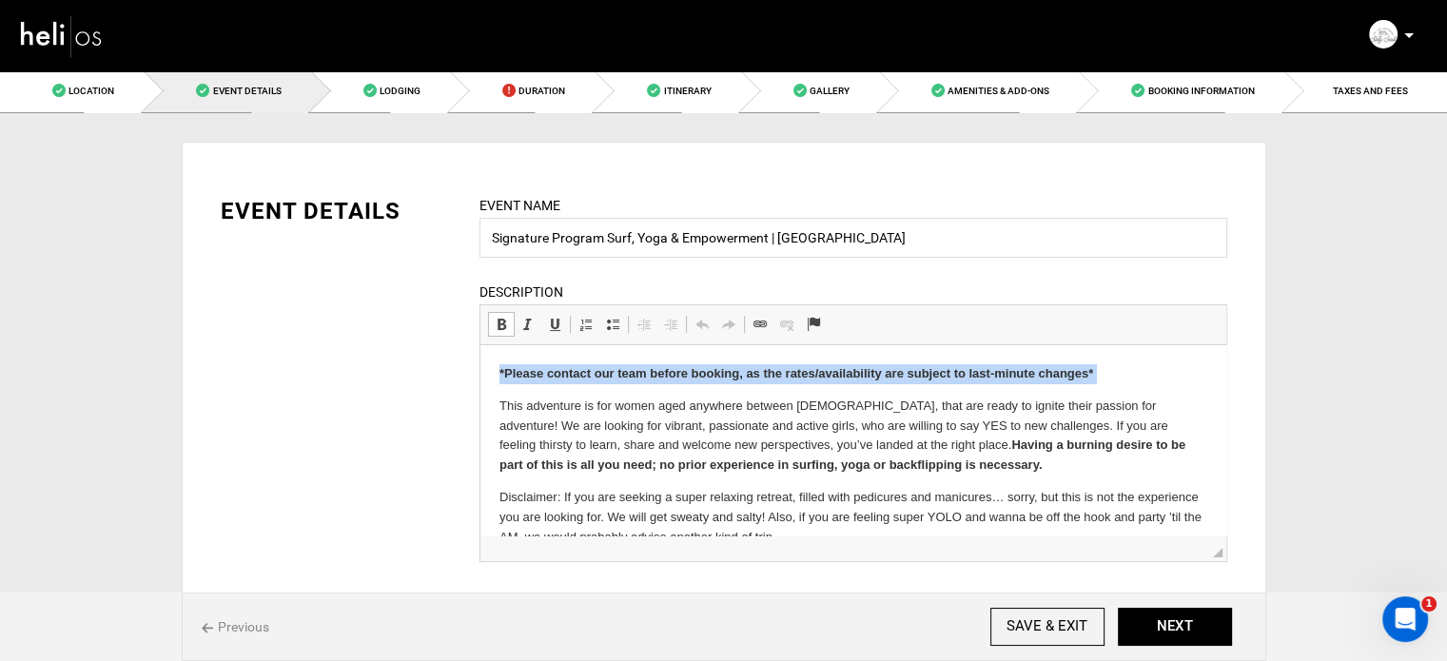
click at [725, 371] on strong "*Please contact our team before booking, as the rates/availability are subject …" at bounding box center [796, 373] width 594 height 14
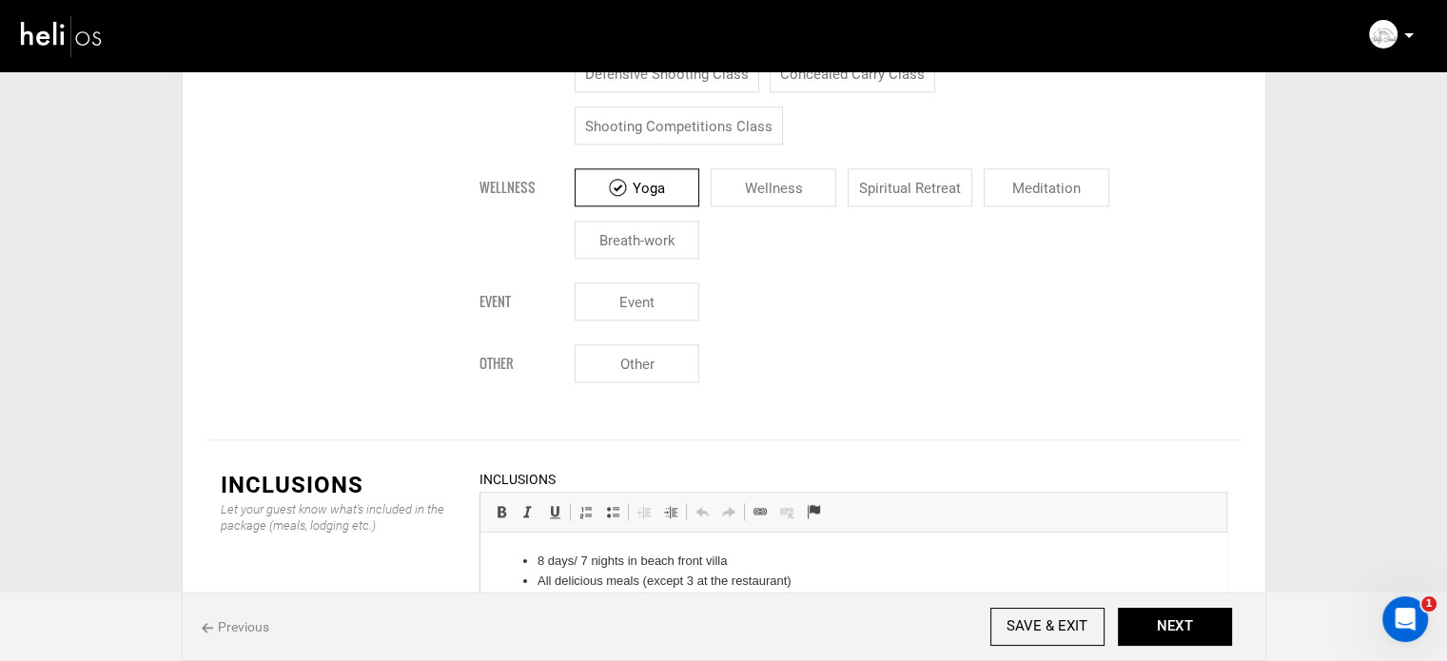
scroll to position [2232, 0]
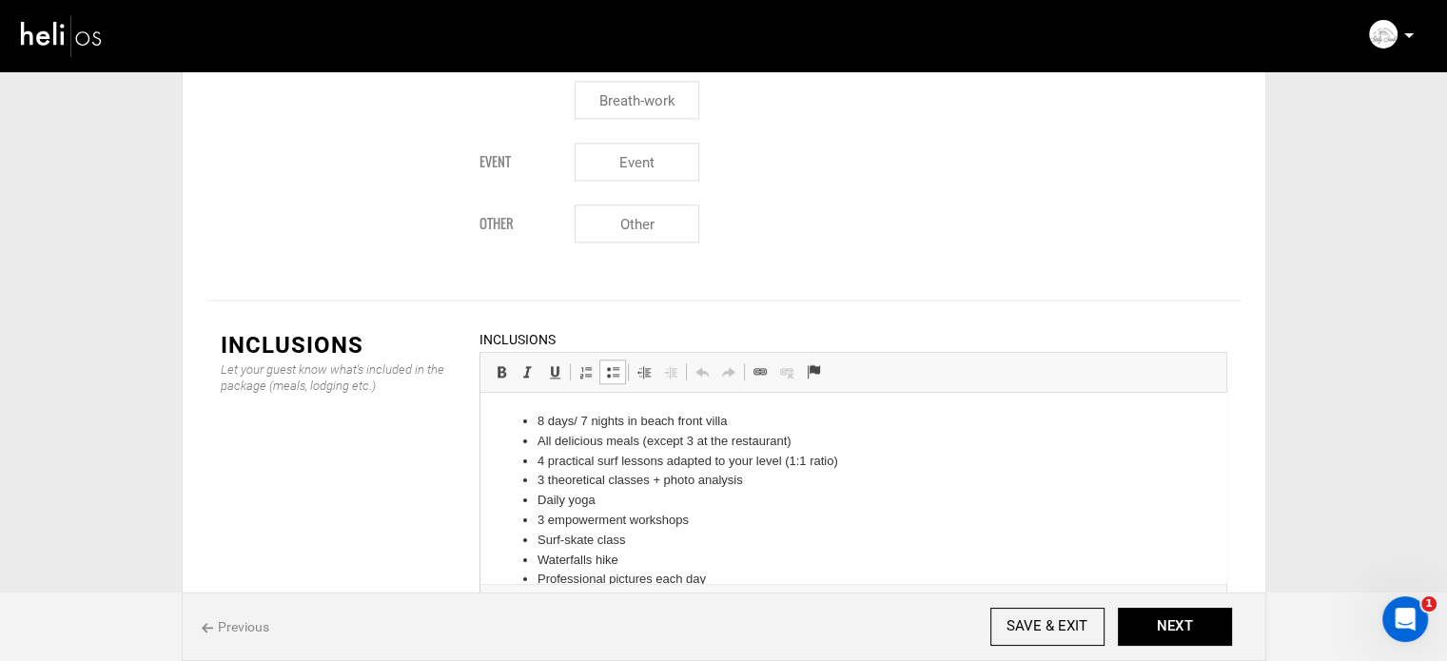
drag, startPoint x: 534, startPoint y: 419, endPoint x: 584, endPoint y: 459, distance: 64.4
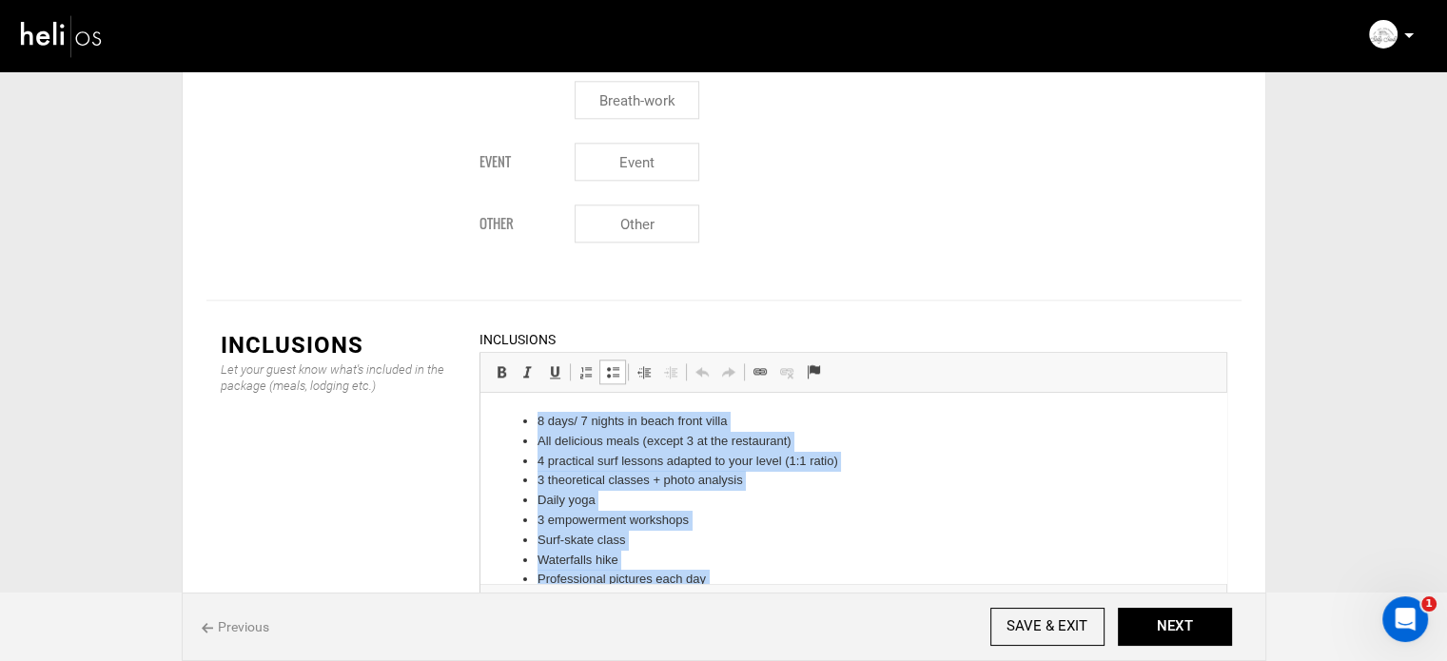
scroll to position [189, 0]
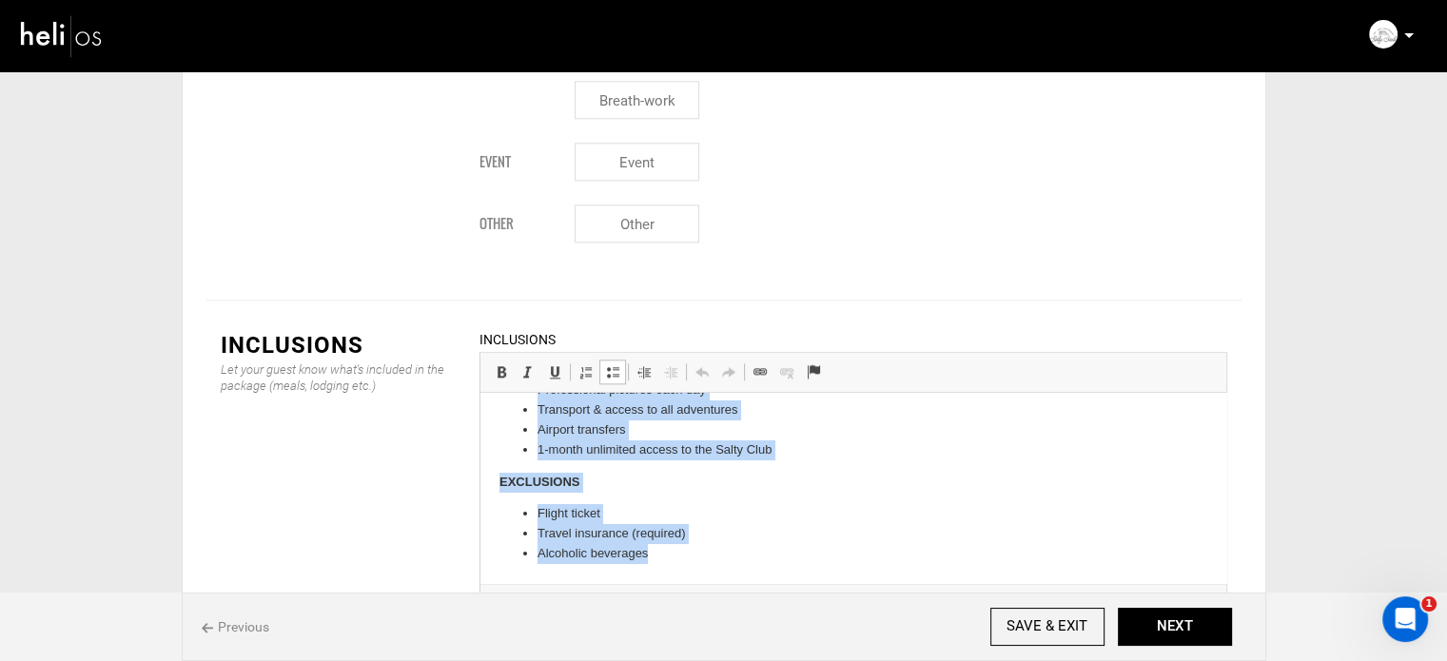
drag, startPoint x: 534, startPoint y: 421, endPoint x: 794, endPoint y: 549, distance: 289.8
click at [794, 549] on body "8 days/ 7 nights in beach front villa All delicious meals (except 3 at the rest…" at bounding box center [853, 394] width 708 height 342
click at [634, 477] on p "EXCLUSIONS" at bounding box center [853, 483] width 708 height 20
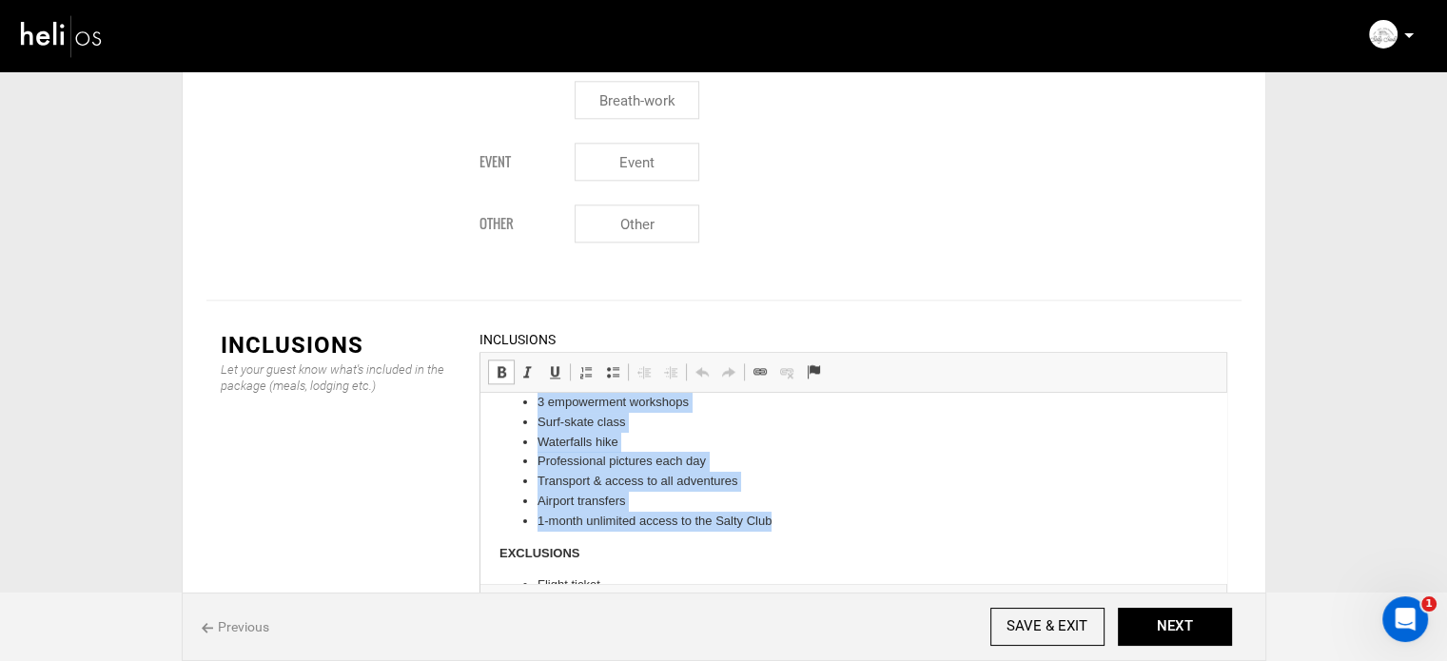
scroll to position [0, 0]
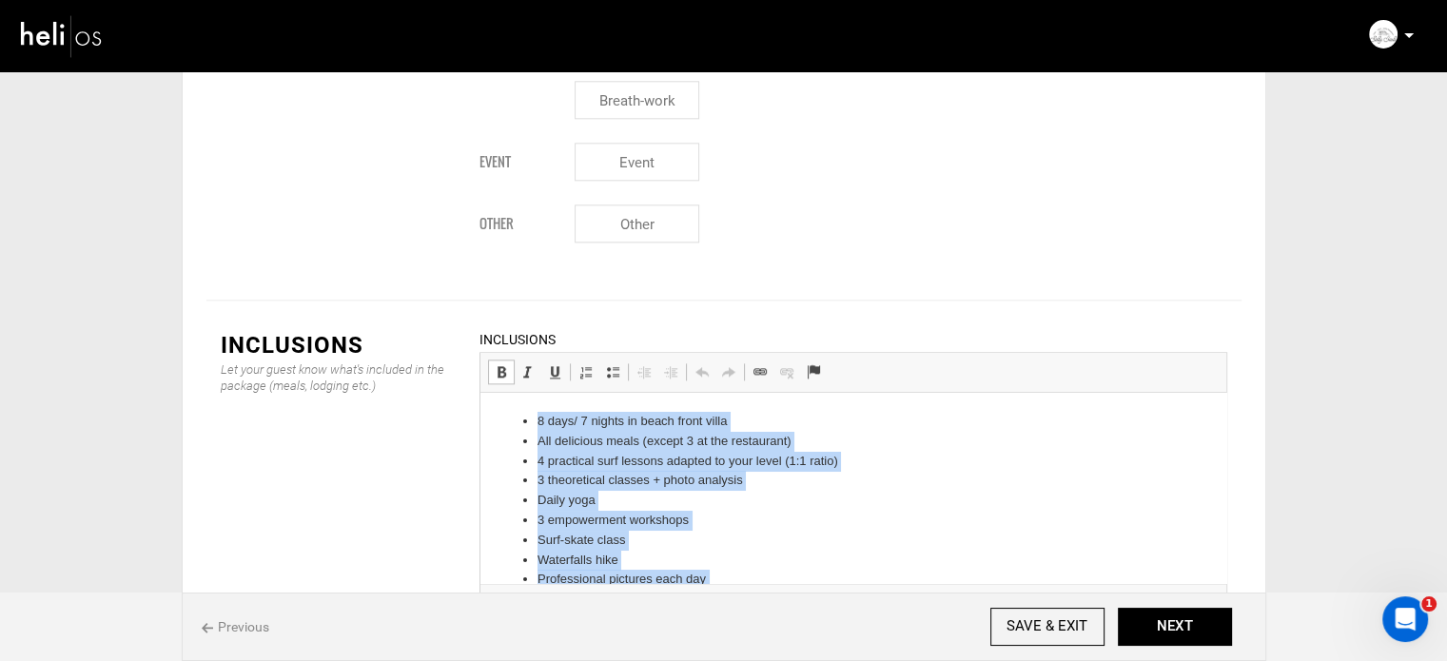
drag, startPoint x: 810, startPoint y: 449, endPoint x: 509, endPoint y: 374, distance: 310.0
click at [509, 393] on html "8 days/ 7 nights in beach front villa All delicious meals (except 3 at the rest…" at bounding box center [853, 583] width 746 height 380
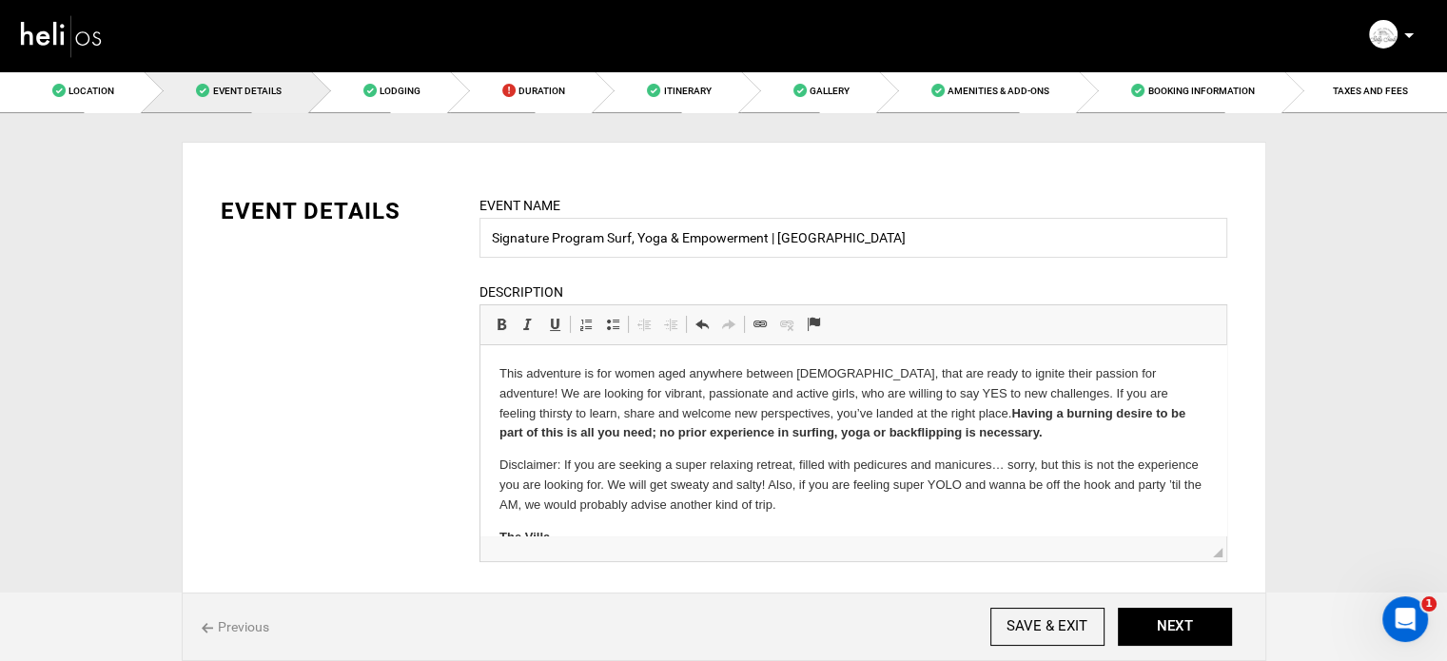
click at [499, 368] on p "This adventure is for women aged anywhere between [DEMOGRAPHIC_DATA], that are …" at bounding box center [853, 403] width 708 height 79
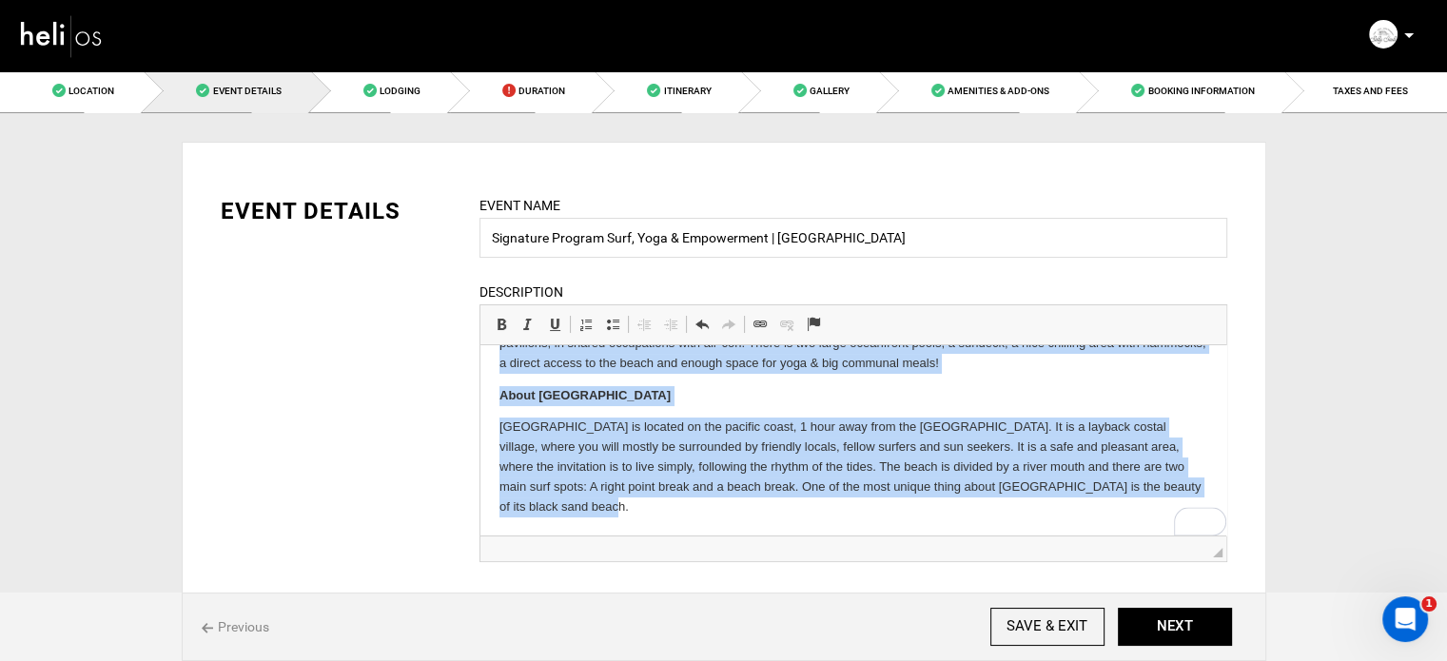
scroll to position [266, 0]
drag, startPoint x: 493, startPoint y: 370, endPoint x: 582, endPoint y: 536, distance: 188.2
click at [582, 536] on html "This adventure is for women aged anywhere between [DEMOGRAPHIC_DATA], that are …" at bounding box center [853, 308] width 746 height 456
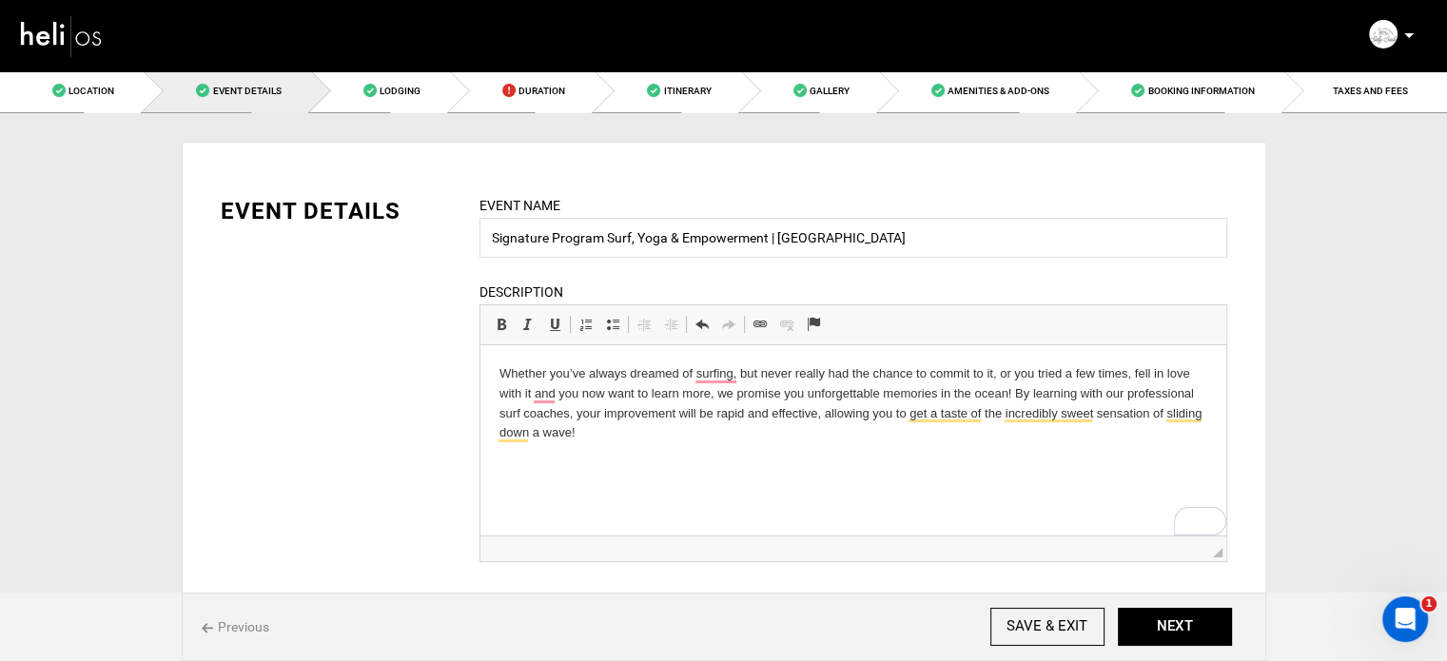
click at [486, 378] on html "Whether you’ve always dreamed of surfing, but never really had the chance to co…" at bounding box center [853, 403] width 746 height 117
paste body "To enrich screen reader interactions, please activate Accessibility in Grammarl…"
click at [705, 438] on p "SURF - Whether you’ve always dreamed of surfing, but never really had the chanc…" at bounding box center [853, 403] width 708 height 79
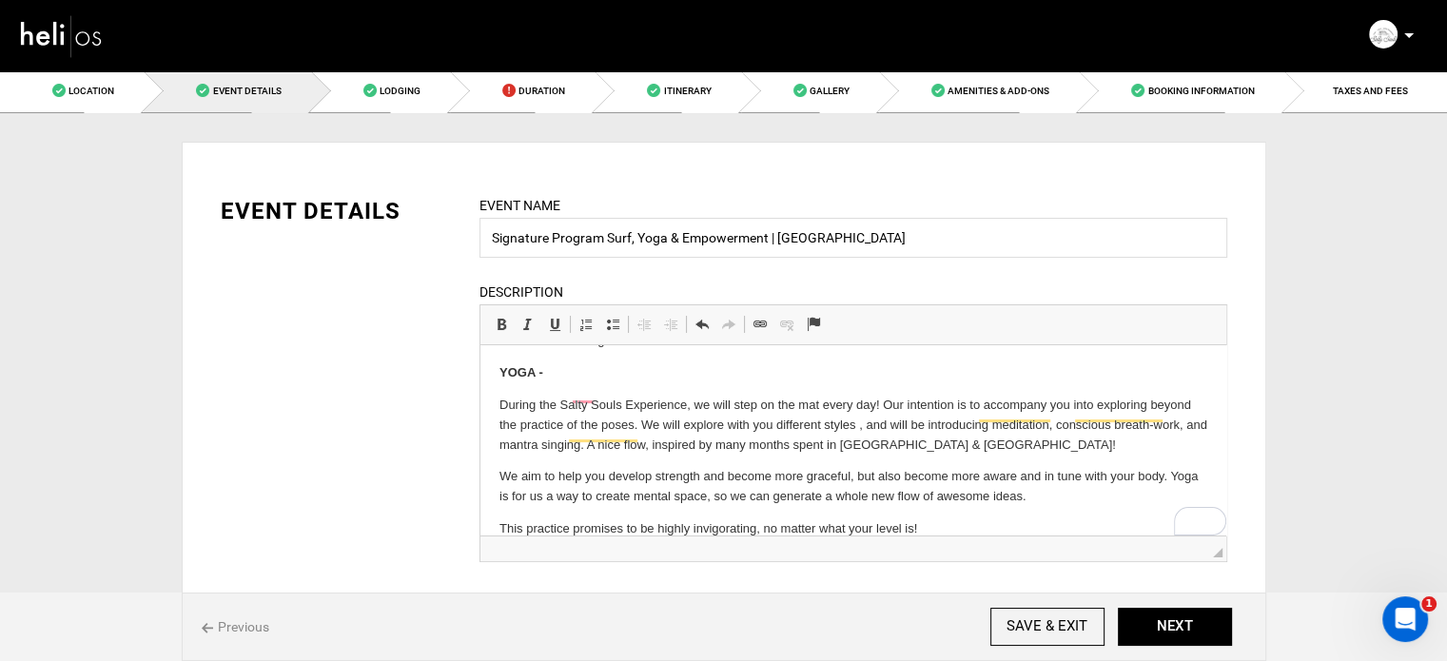
scroll to position [92, 0]
click at [487, 409] on html "SURF - Whether you’ve always dreamed of surfing, but never really had the chanc…" at bounding box center [853, 405] width 746 height 305
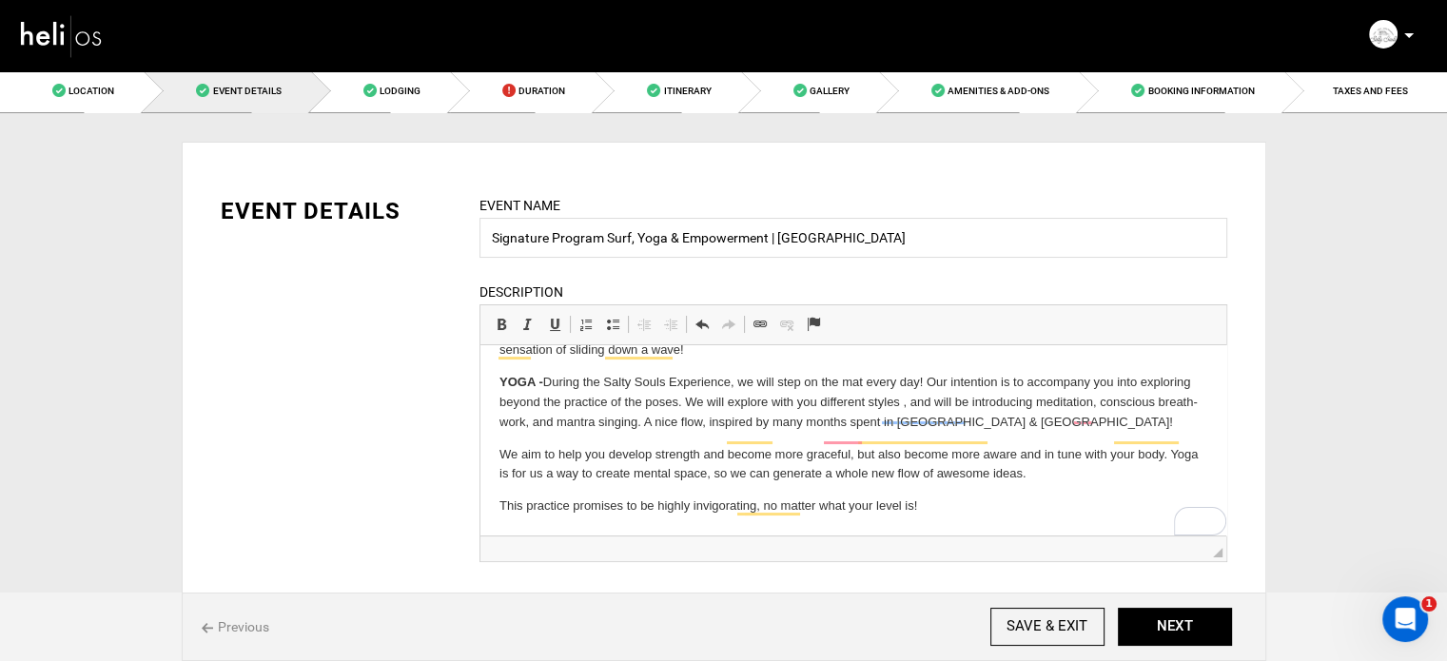
scroll to position [83, 0]
click at [496, 455] on html "SURF - Whether you’ve always dreamed of surfing, but never really had the chanc…" at bounding box center [853, 399] width 746 height 273
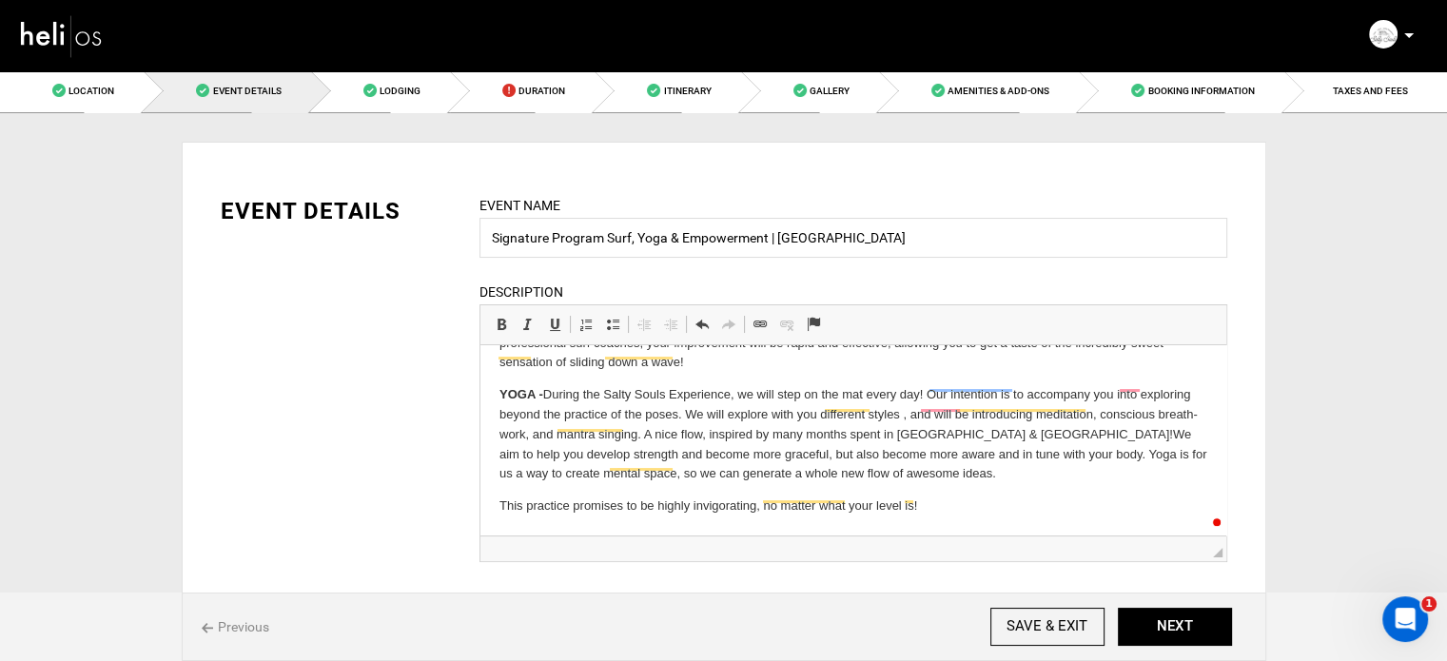
scroll to position [70, 0]
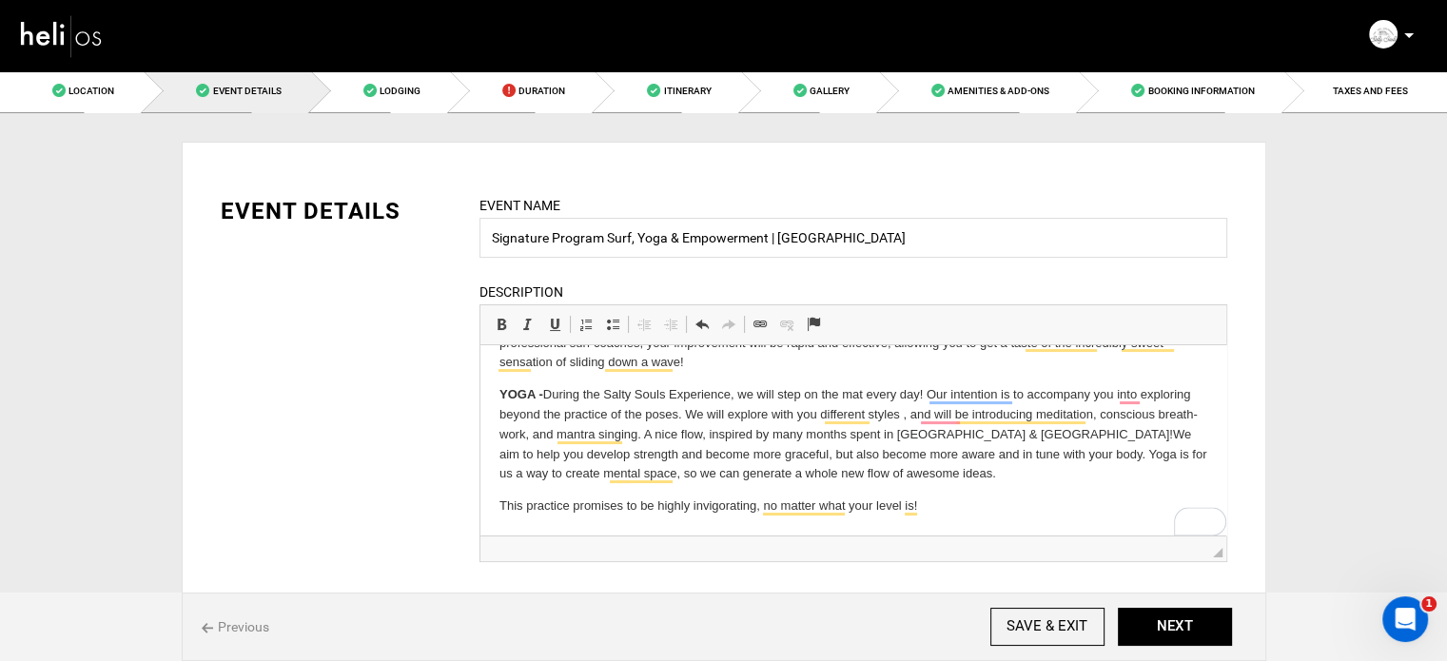
click at [494, 508] on html "SURF - Whether you’ve always dreamed of surfing, but never really had the chanc…" at bounding box center [853, 405] width 746 height 261
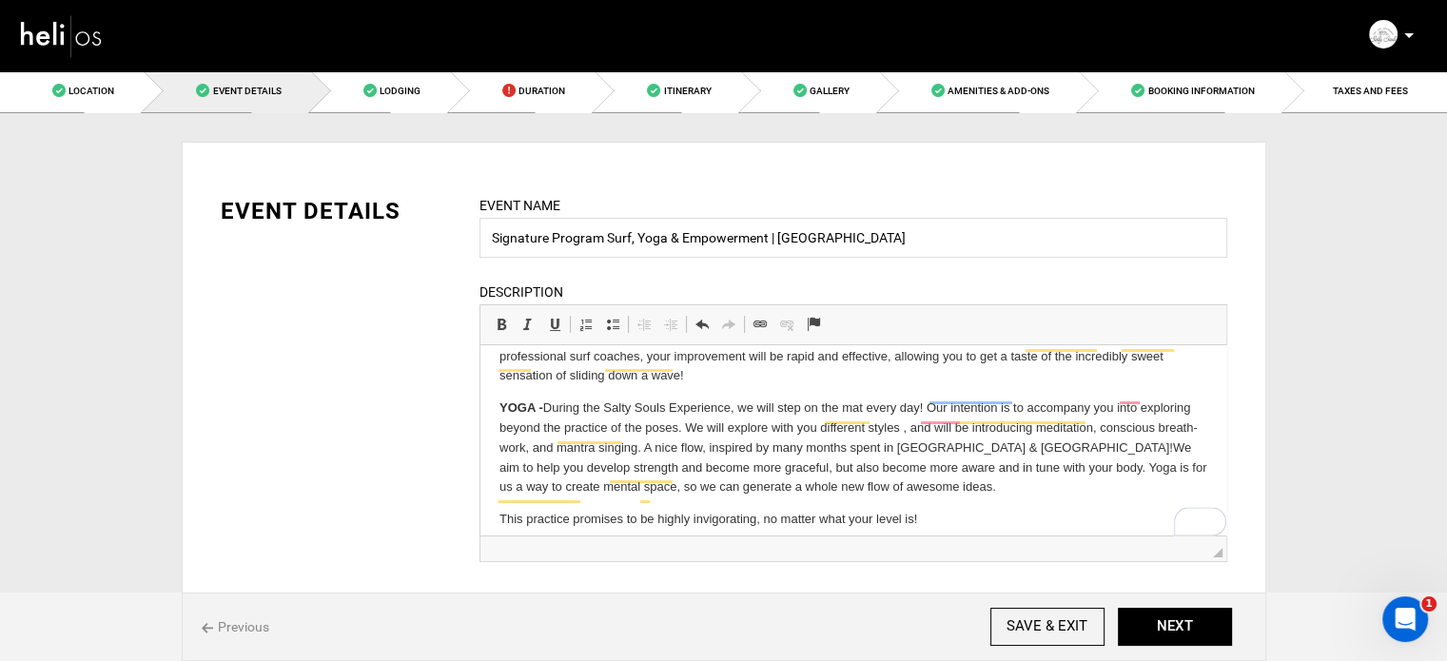
scroll to position [57, 0]
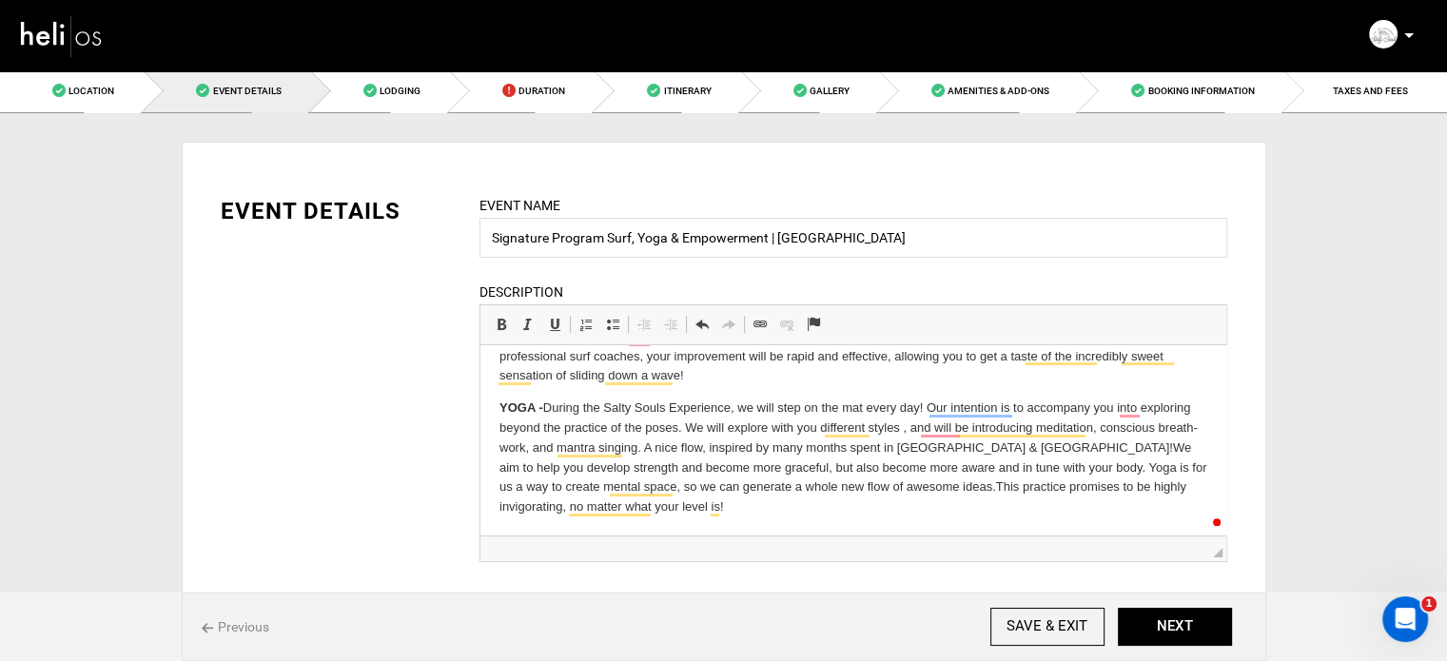
click at [806, 517] on html "SURF - Whether you’ve always dreamed of surfing, but never really had the chanc…" at bounding box center [853, 412] width 746 height 248
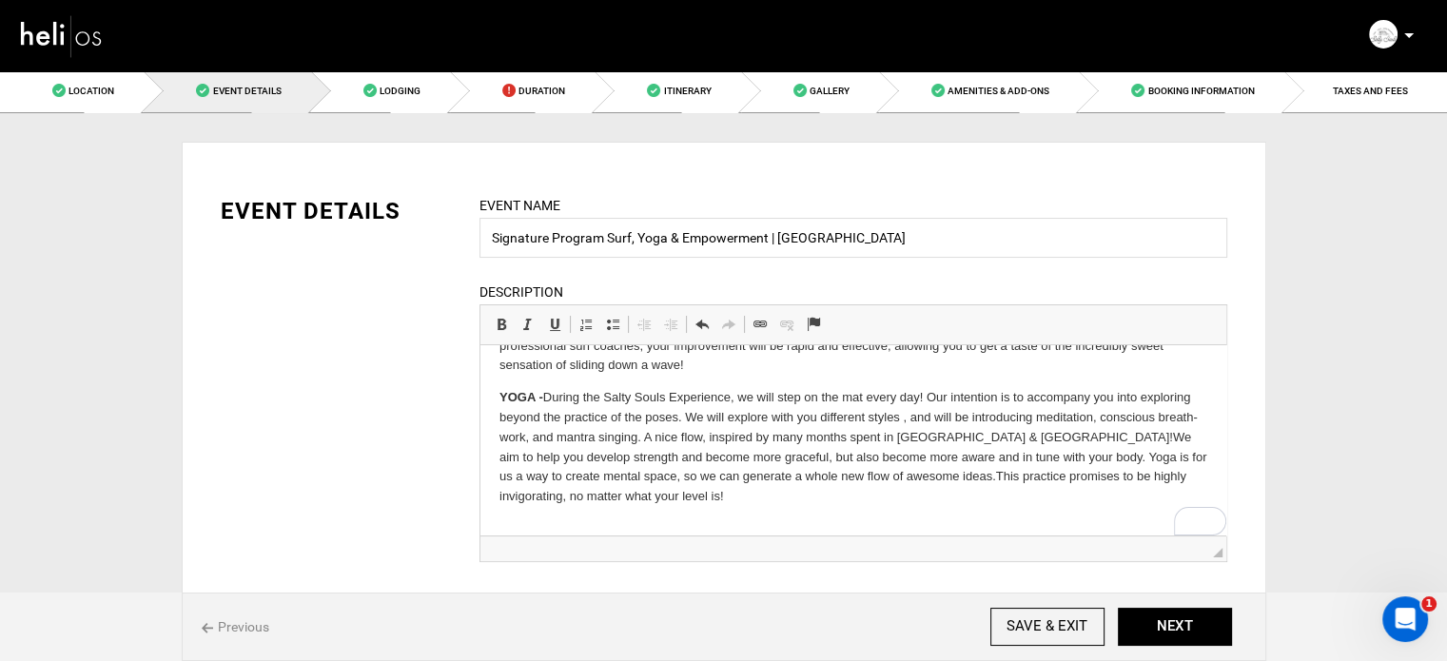
scroll to position [211, 0]
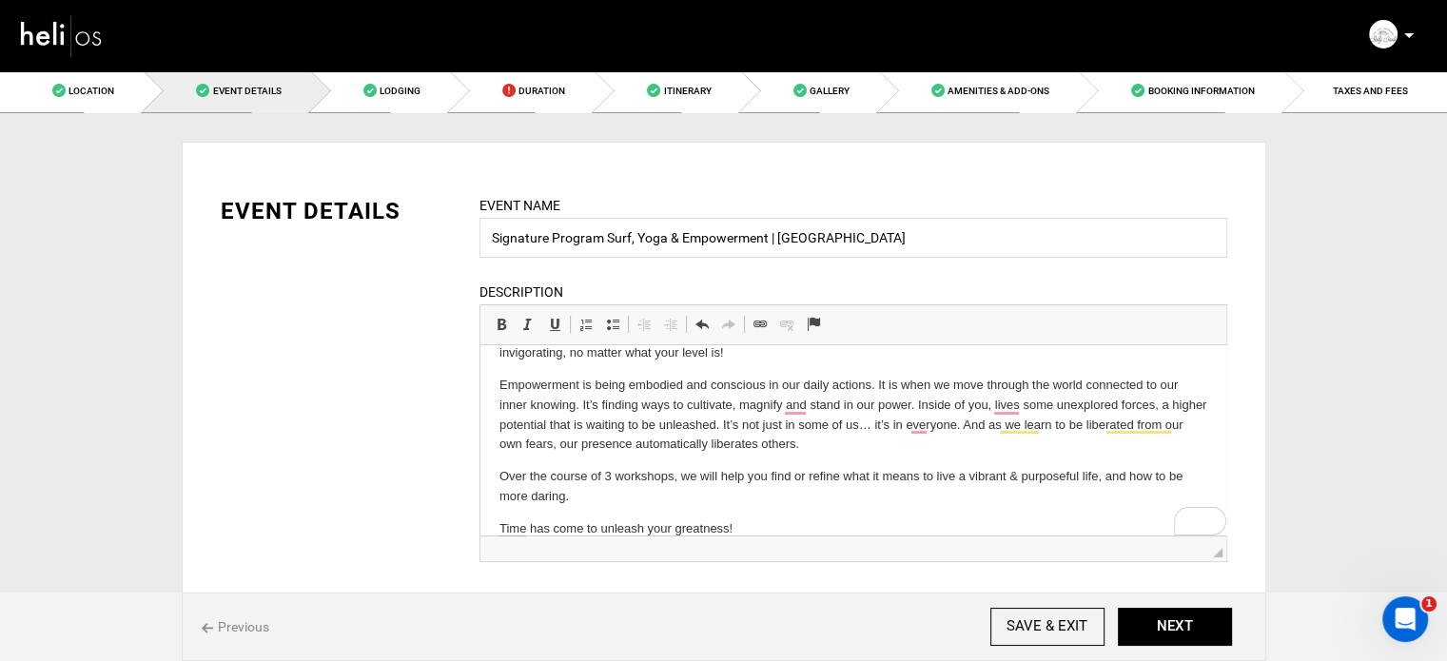
click at [482, 385] on html "SURF - Whether you’ve always dreamed of surfing, but never really had the chanc…" at bounding box center [853, 346] width 746 height 424
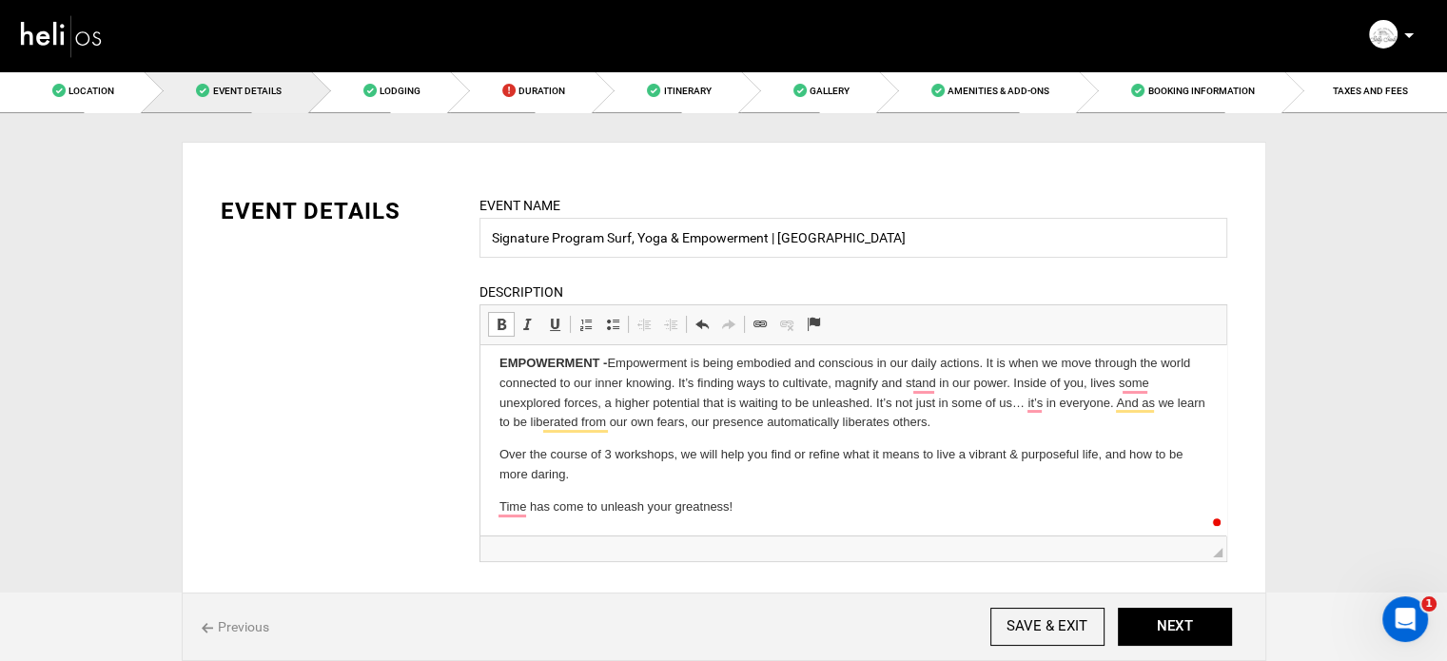
scroll to position [233, 0]
click at [494, 459] on html "SURF - Whether you’ve always dreamed of surfing, but never really had the chanc…" at bounding box center [853, 324] width 746 height 424
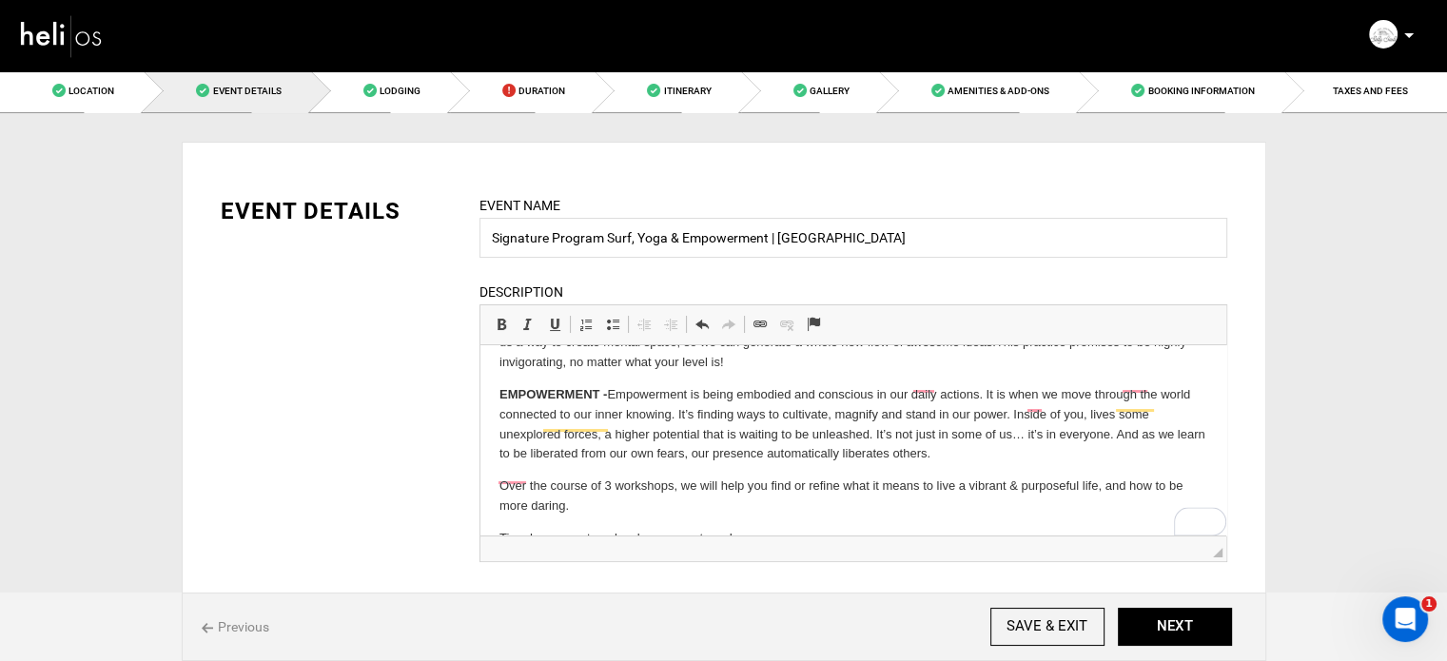
scroll to position [202, 0]
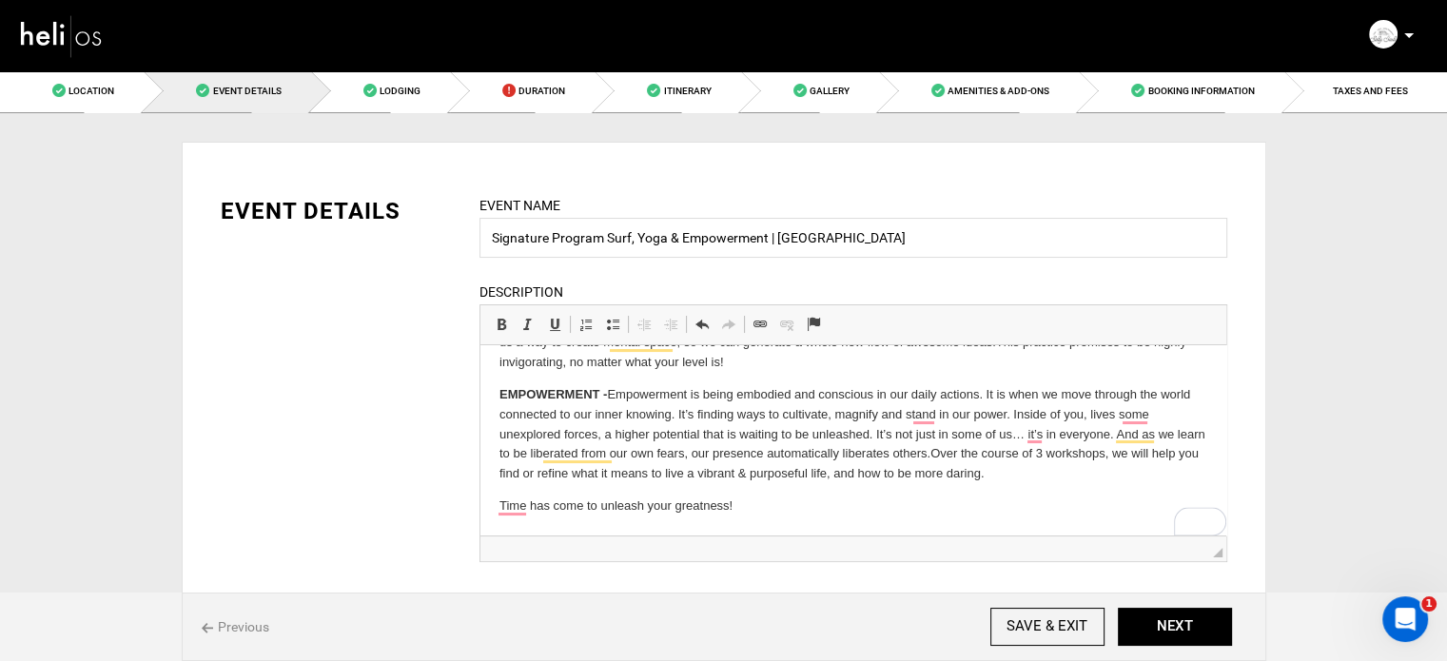
click at [487, 509] on html "SURF - Whether you’ve always dreamed of surfing, but never really had the chanc…" at bounding box center [853, 340] width 746 height 392
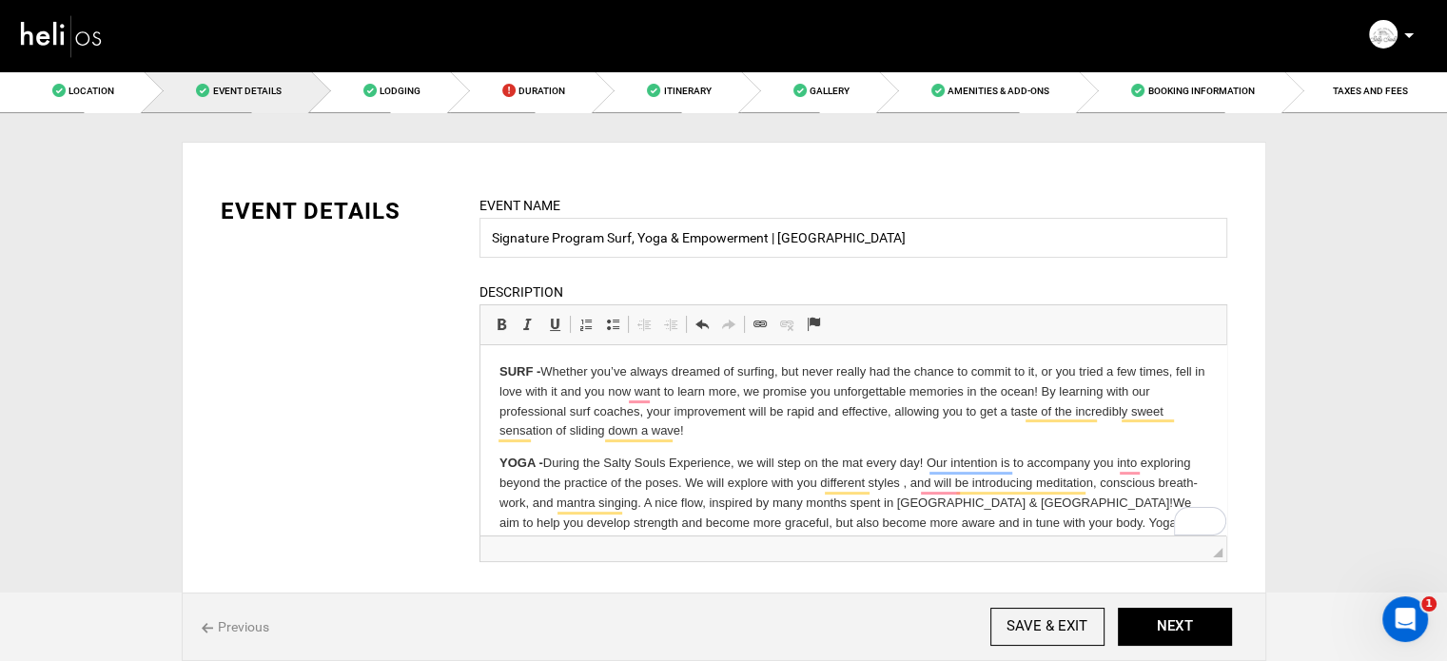
scroll to position [0, 0]
click at [484, 374] on html "SURF - Whether you’ve always dreamed of surfing, but never really had the chanc…" at bounding box center [853, 535] width 746 height 380
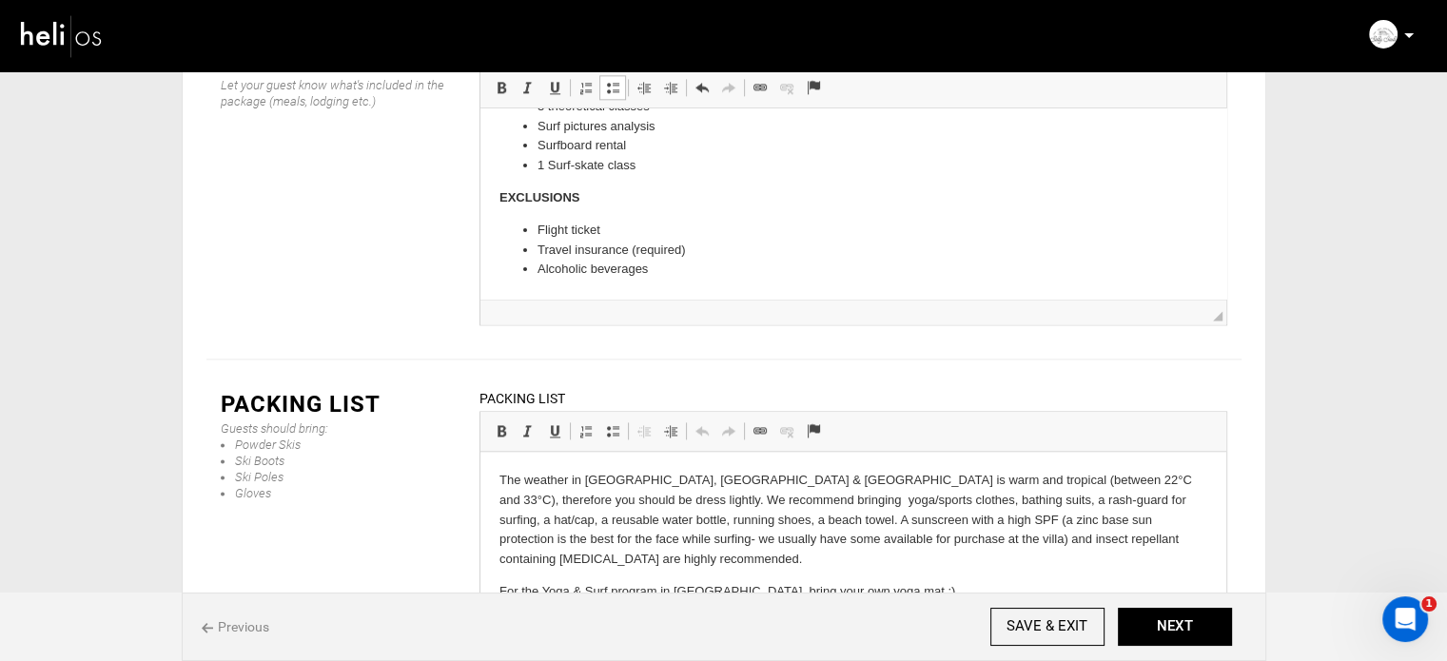
scroll to position [2517, 0]
drag, startPoint x: 658, startPoint y: 502, endPoint x: 736, endPoint y: 503, distance: 78.0
click at [677, 503] on p "The weather in [GEOGRAPHIC_DATA], [GEOGRAPHIC_DATA] & [GEOGRAPHIC_DATA] is warm…" at bounding box center [853, 519] width 708 height 99
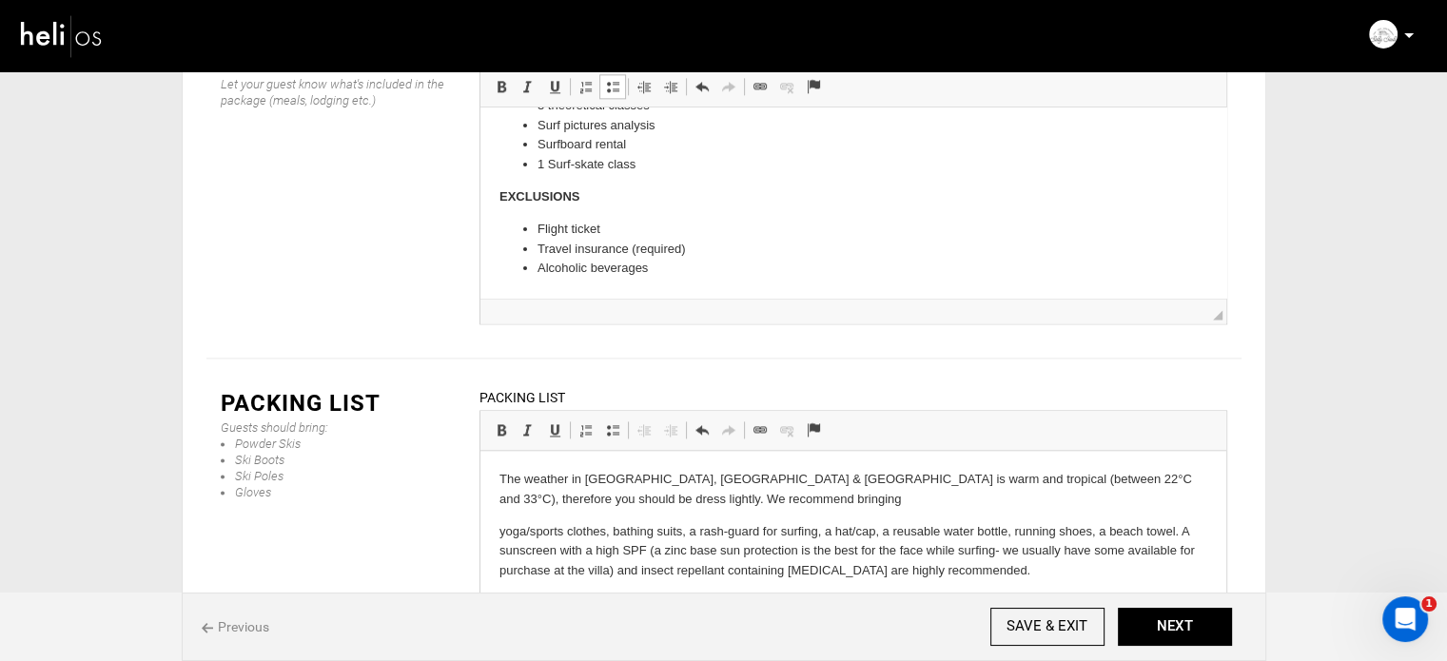
click at [613, 534] on p "yoga/sports clothes, bathing suits, a rash-guard for surfing, a hat/cap, a reus…" at bounding box center [853, 551] width 708 height 59
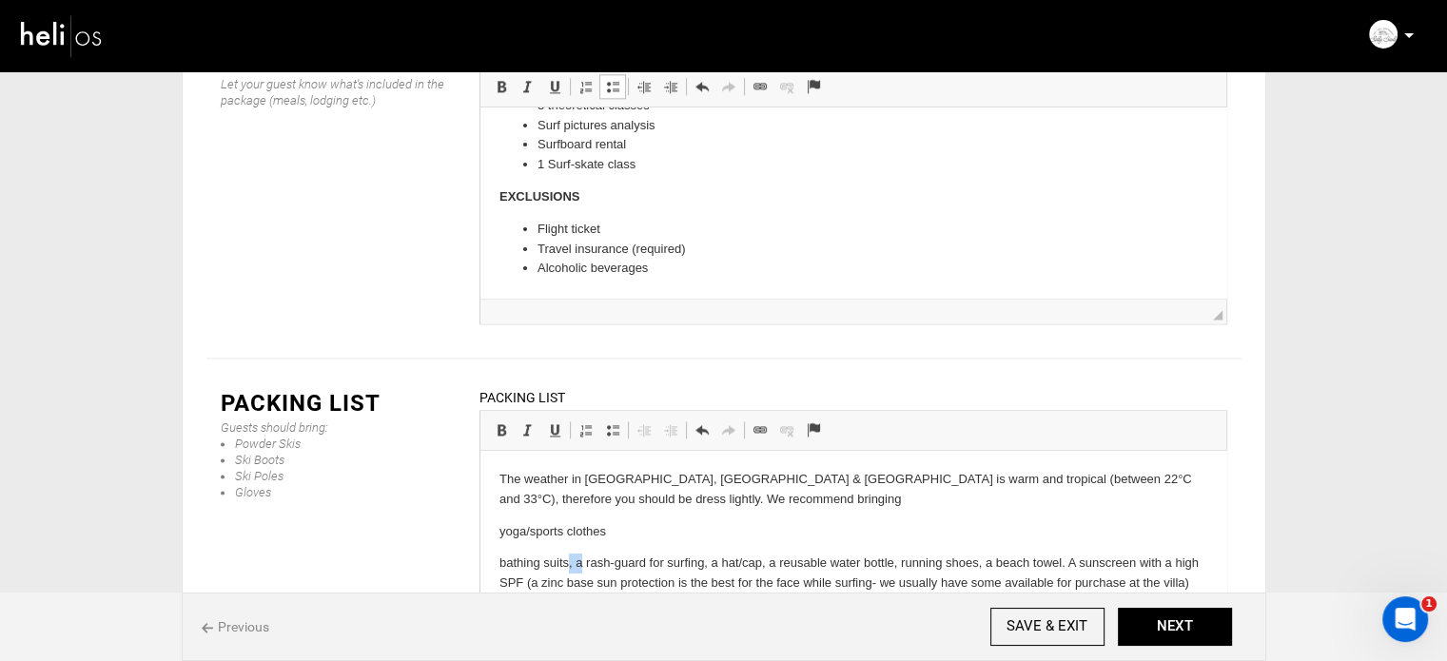
drag, startPoint x: 578, startPoint y: 570, endPoint x: 567, endPoint y: 569, distance: 10.5
click at [567, 569] on p "bathing suits, a rash-guard for surfing, a hat/cap, a reusable water bottle, ru…" at bounding box center [853, 583] width 708 height 59
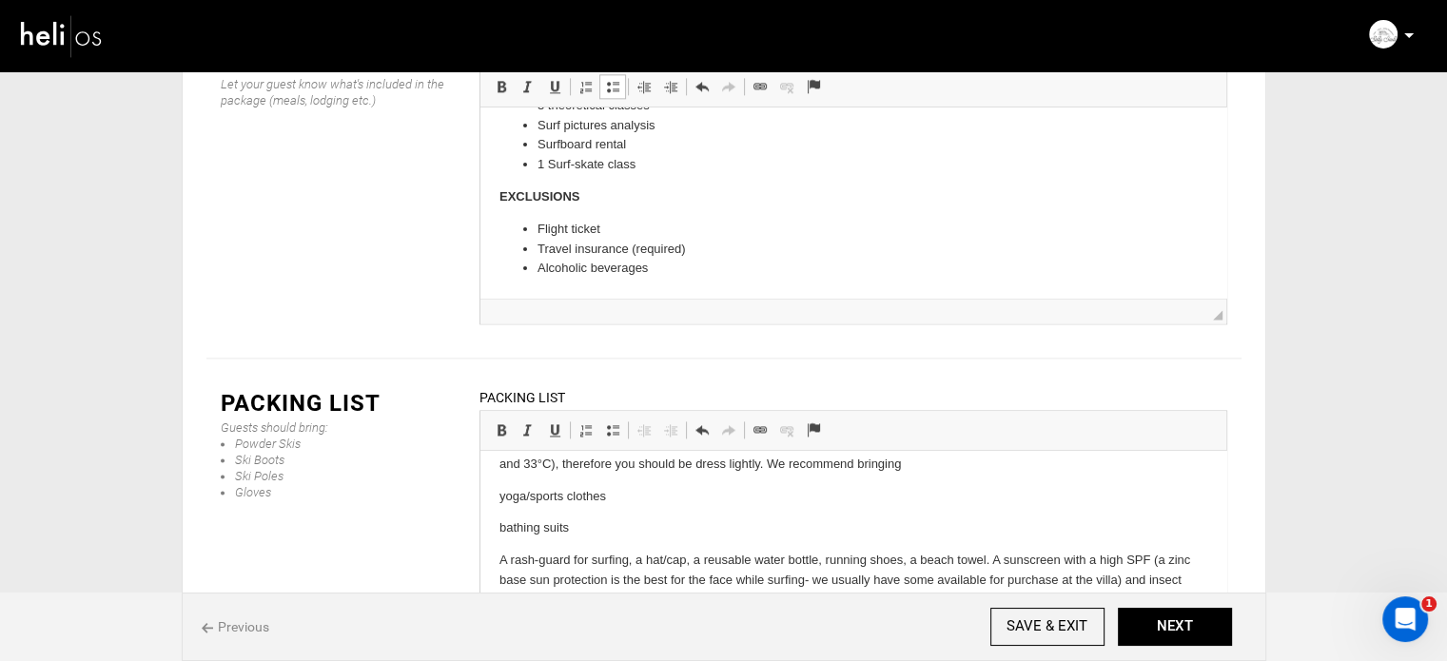
scroll to position [55, 0]
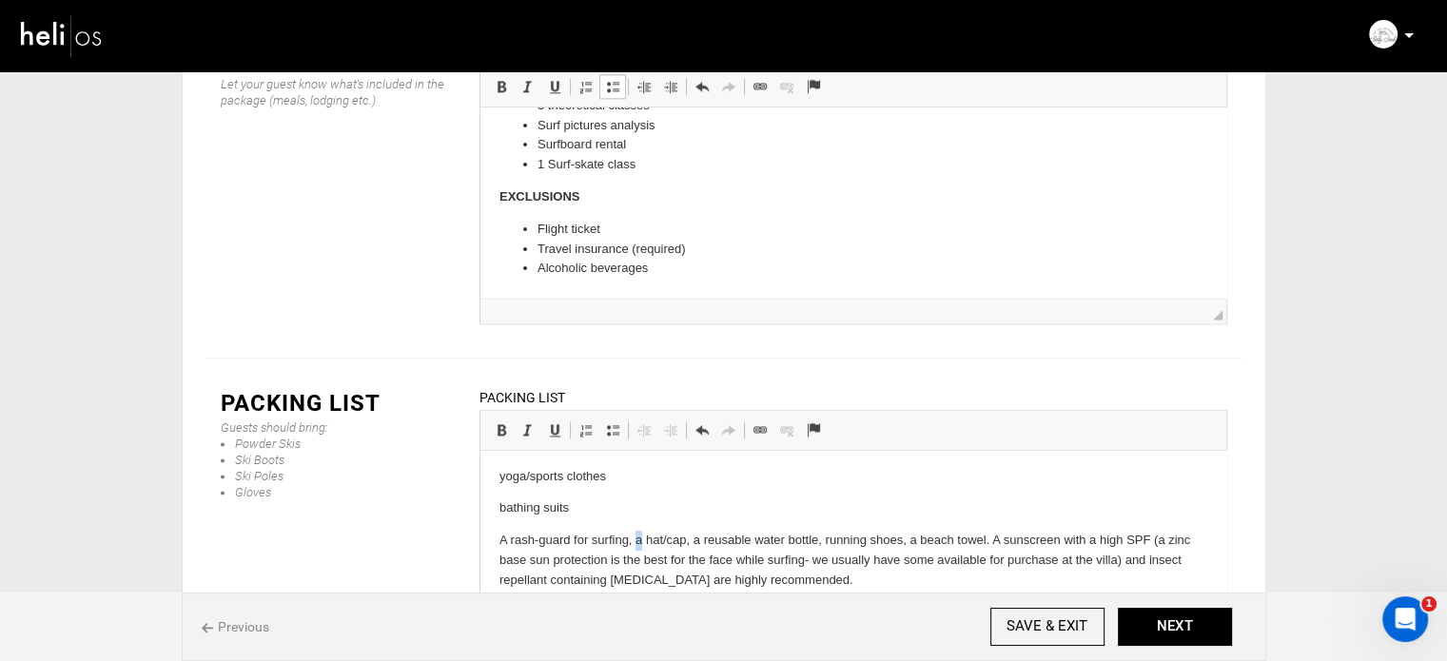
click at [635, 544] on p "A rash-guard for surfing, a hat/cap, a reusable water bottle, running shoes, a …" at bounding box center [853, 560] width 708 height 59
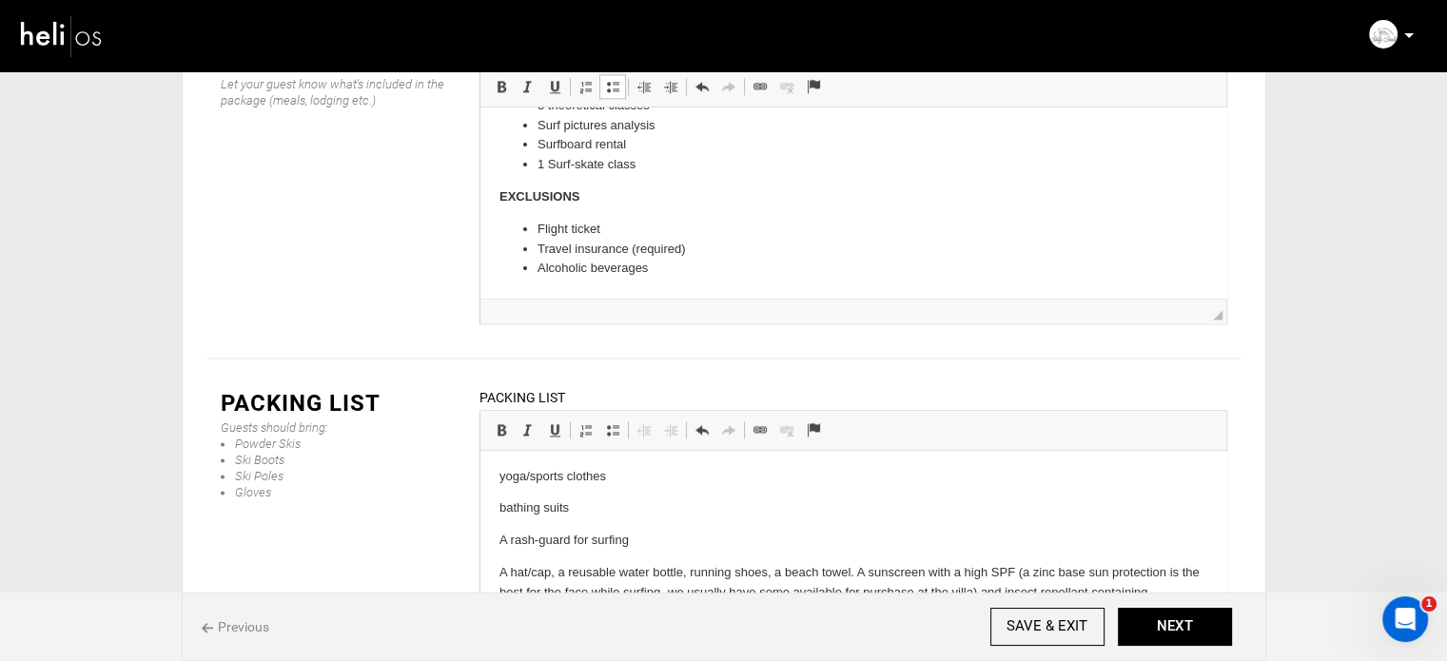
click at [555, 573] on p "A hat/cap, a reusable water bottle, running shoes, a beach towel. A sunscreen w…" at bounding box center [853, 592] width 708 height 59
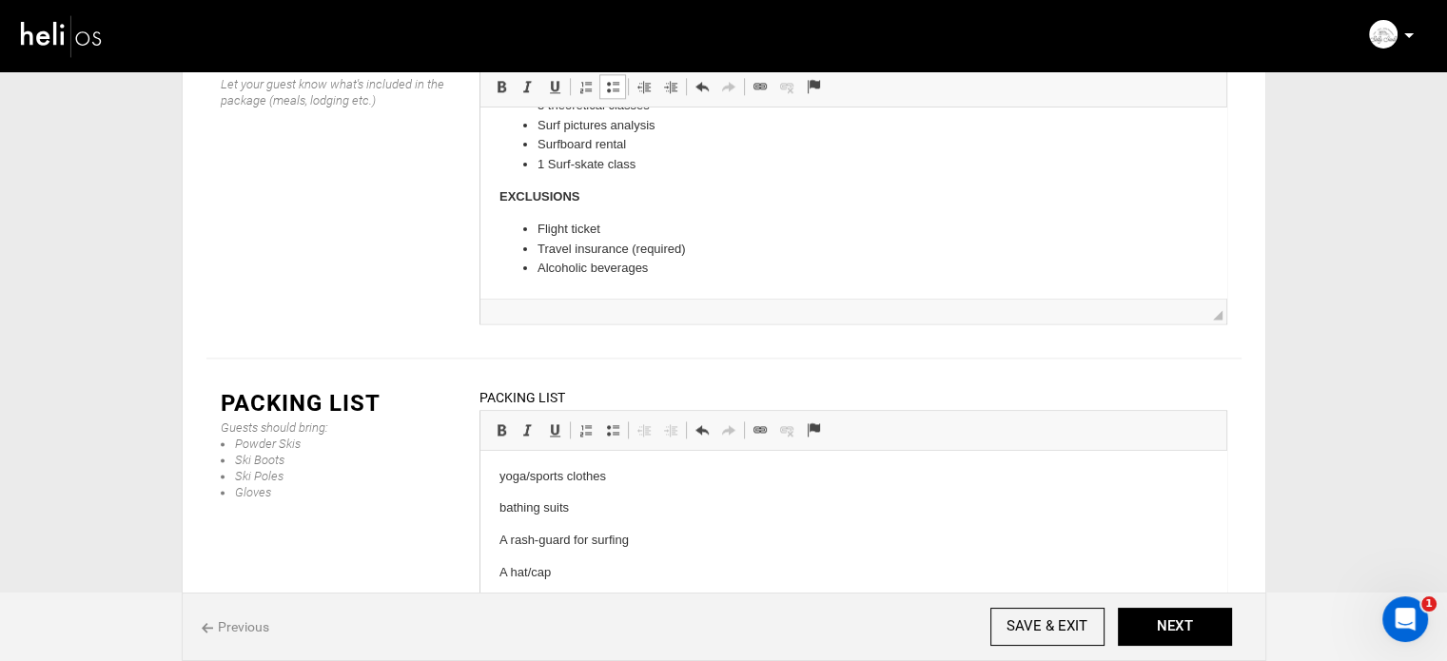
drag, startPoint x: 513, startPoint y: 601, endPoint x: 491, endPoint y: 603, distance: 22.1
click at [491, 603] on html "The weather in [GEOGRAPHIC_DATA], [GEOGRAPHIC_DATA] & [GEOGRAPHIC_DATA] is warm…" at bounding box center [853, 551] width 746 height 310
drag, startPoint x: 636, startPoint y: 611, endPoint x: 623, endPoint y: 610, distance: 12.4
click at [623, 610] on p "A reusable water bottle, running shoes, a beach towel. A sunscreen with a high …" at bounding box center [853, 625] width 708 height 59
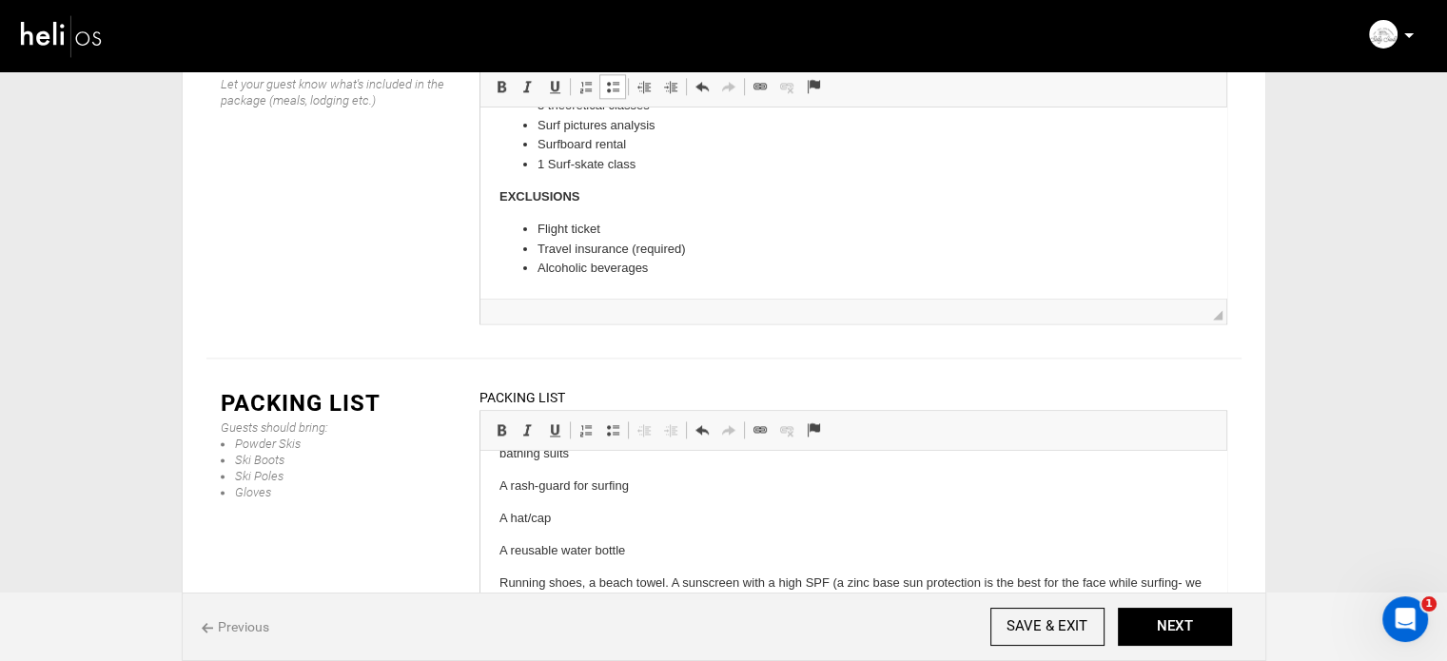
scroll to position [132, 0]
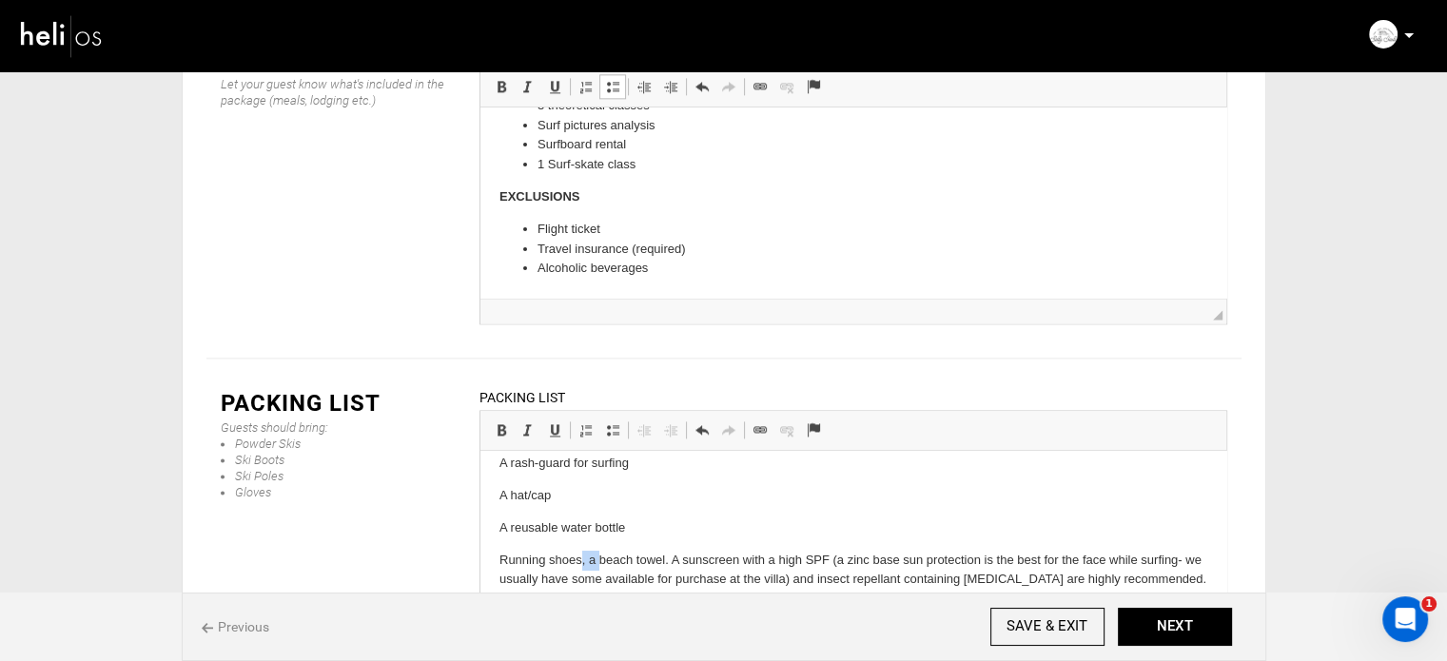
drag, startPoint x: 598, startPoint y: 556, endPoint x: 581, endPoint y: 556, distance: 16.2
click at [581, 556] on p "Running shoes, a beach towel. A sunscreen with a high SPF (a zinc base sun prot…" at bounding box center [853, 571] width 708 height 40
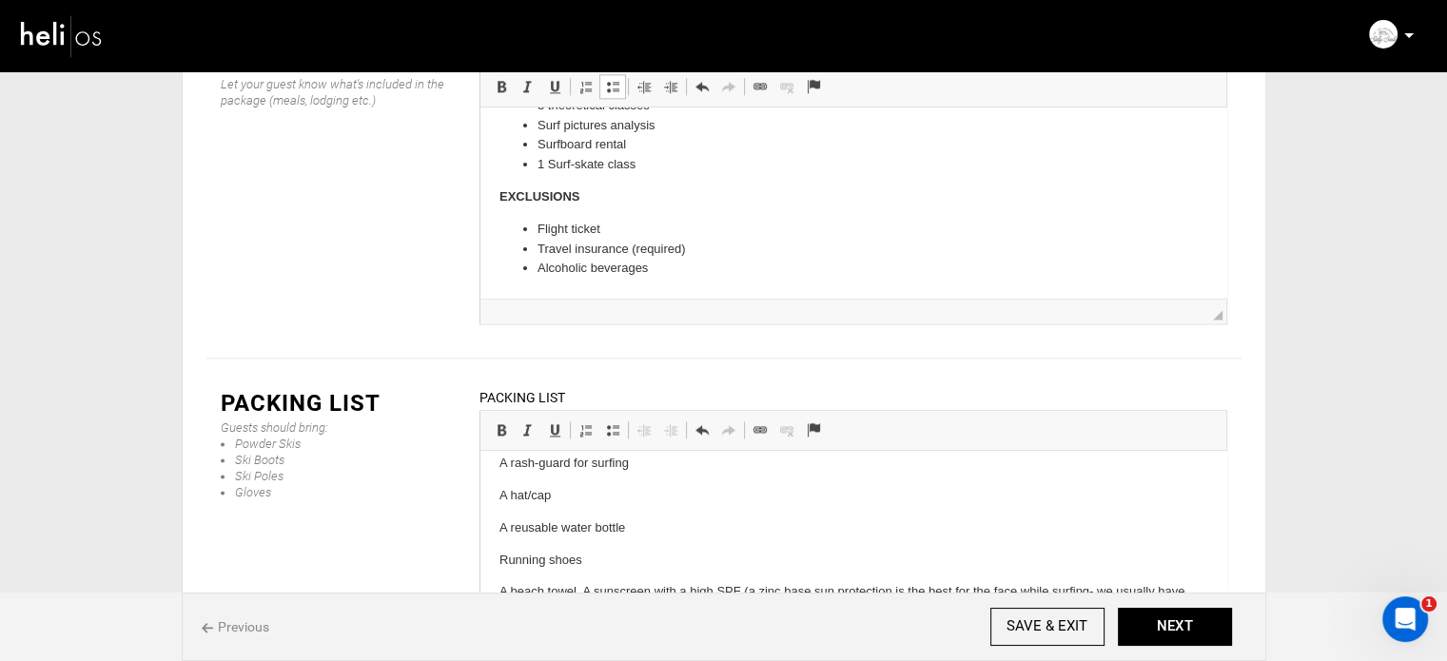
click at [580, 594] on p "A beach towel. A sunscreen with a high SPF (a zinc base sun protection is the b…" at bounding box center [853, 602] width 708 height 40
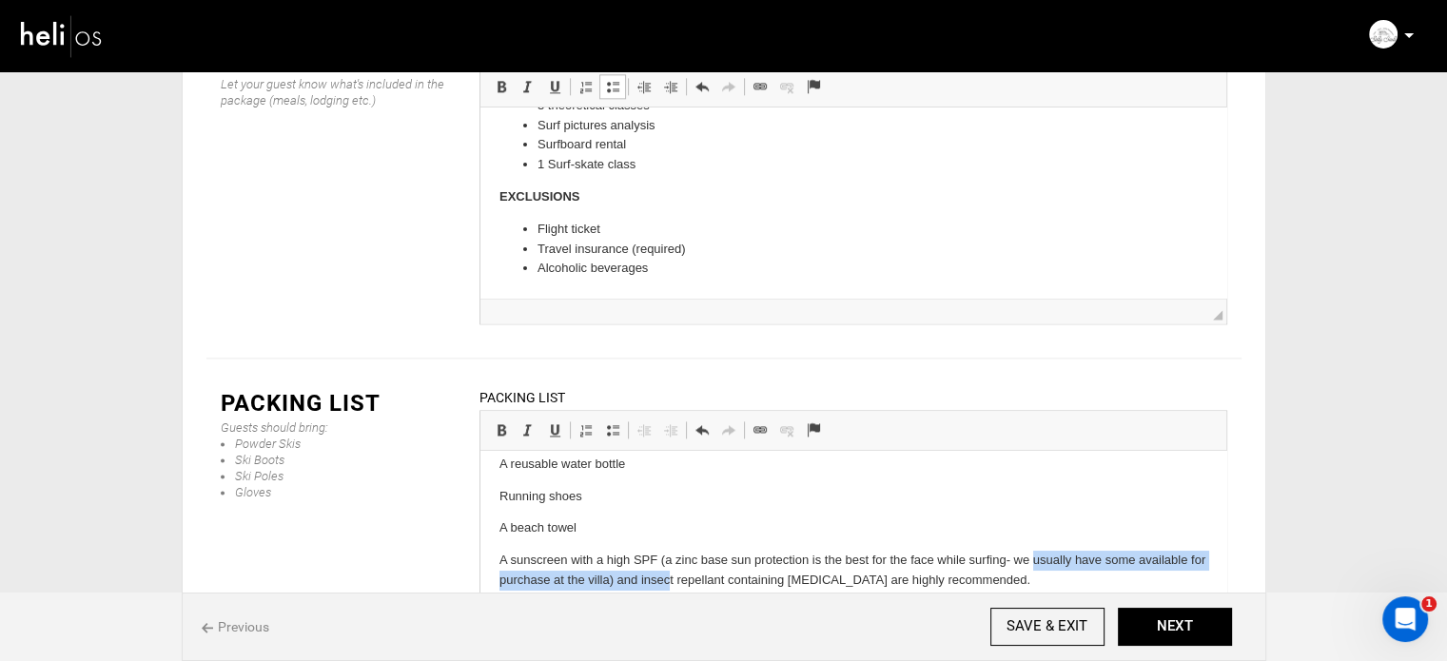
drag, startPoint x: 1033, startPoint y: 552, endPoint x: 687, endPoint y: 590, distance: 347.5
click at [687, 590] on p "A sunscreen with a high SPF (a zinc base sun protection is the best for the fac…" at bounding box center [853, 571] width 708 height 40
click at [828, 579] on p "A sunscreen with a high SPF (a zinc base sun protection is the best for the fac…" at bounding box center [853, 571] width 708 height 40
click at [665, 610] on p "For the Yoga & Surf program in [GEOGRAPHIC_DATA], bring your own yoga mat :)." at bounding box center [853, 613] width 708 height 20
click at [894, 613] on p "For the Yoga & Surf program in [GEOGRAPHIC_DATA], bring your own yoga mat :)." at bounding box center [853, 613] width 708 height 20
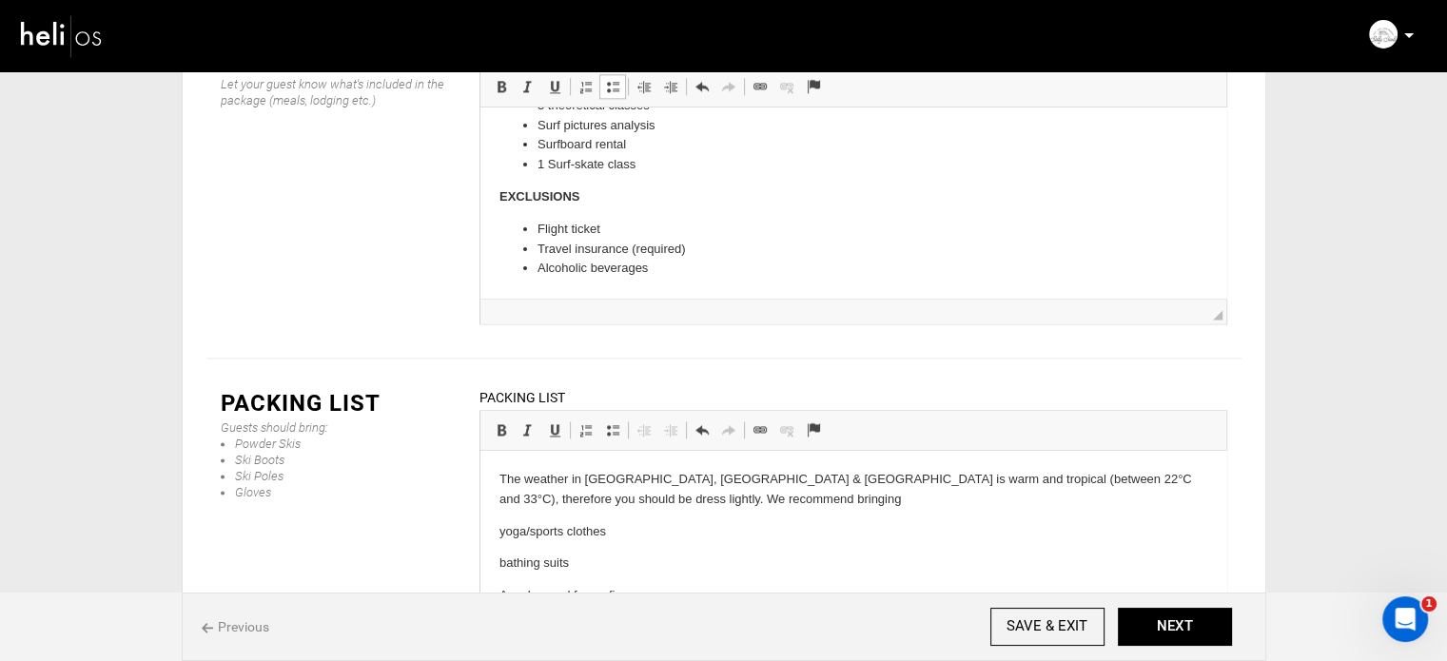
scroll to position [0, 0]
click at [502, 563] on p "bathing suits" at bounding box center [853, 564] width 708 height 20
click at [494, 529] on html "The weather in [GEOGRAPHIC_DATA], [GEOGRAPHIC_DATA] & [GEOGRAPHIC_DATA] is warm…" at bounding box center [853, 644] width 746 height 387
click at [499, 479] on p "The weather in [GEOGRAPHIC_DATA], [GEOGRAPHIC_DATA] & [GEOGRAPHIC_DATA] is warm…" at bounding box center [853, 490] width 708 height 40
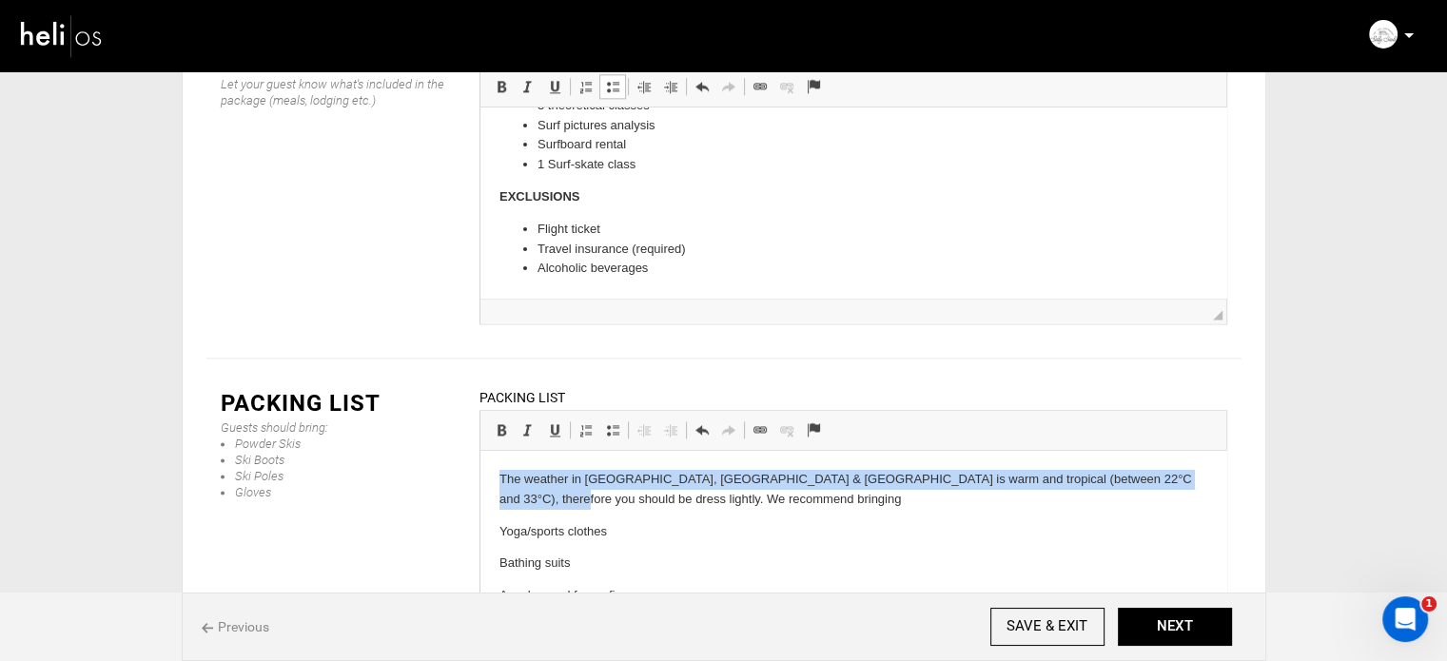
drag, startPoint x: 494, startPoint y: 476, endPoint x: 525, endPoint y: 502, distance: 41.2
click at [525, 502] on html "The weather in [GEOGRAPHIC_DATA], [GEOGRAPHIC_DATA] & [GEOGRAPHIC_DATA] is warm…" at bounding box center [853, 644] width 746 height 387
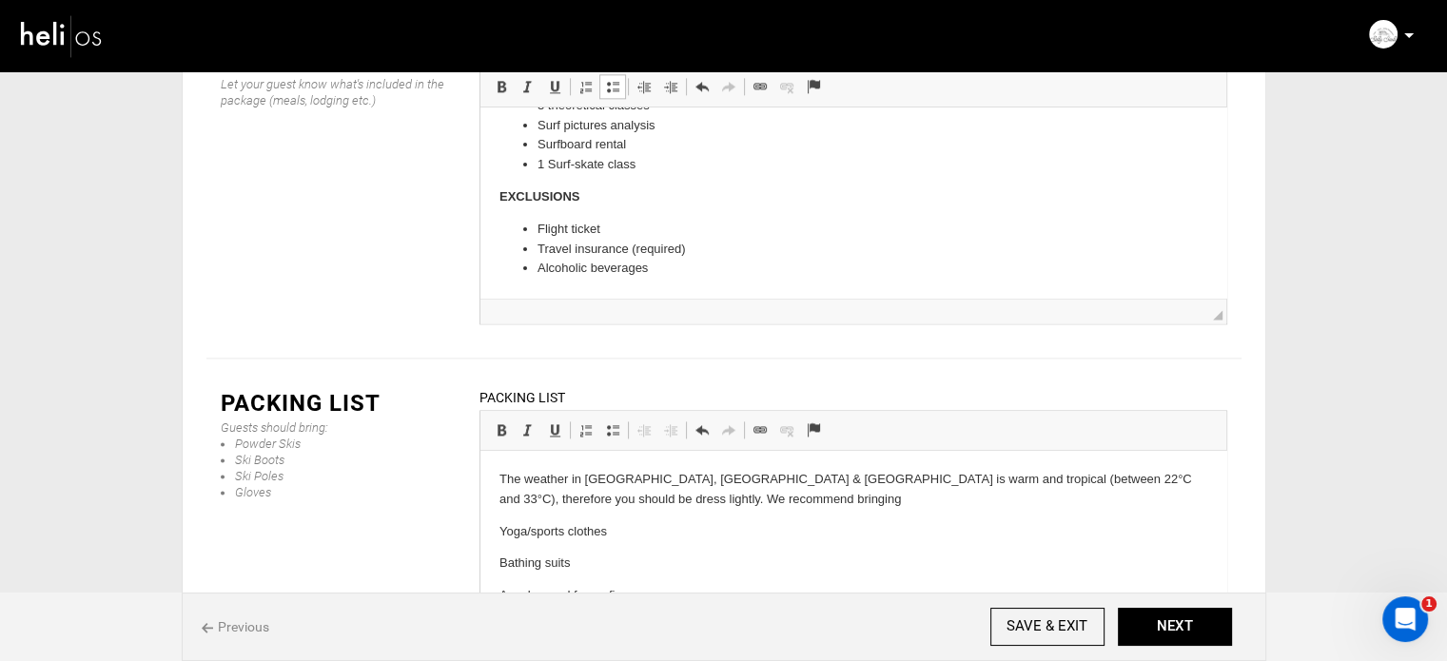
click at [516, 534] on p "Yoga/sports clothes" at bounding box center [853, 532] width 708 height 20
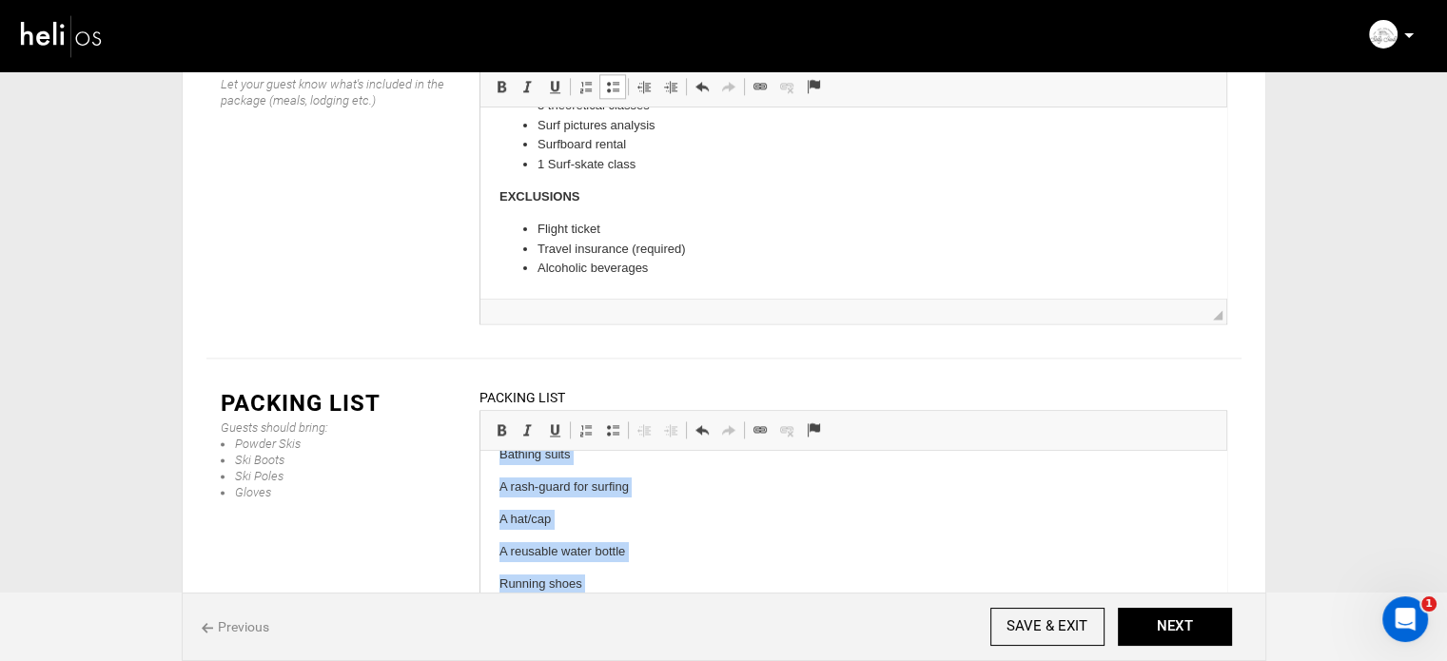
scroll to position [196, 0]
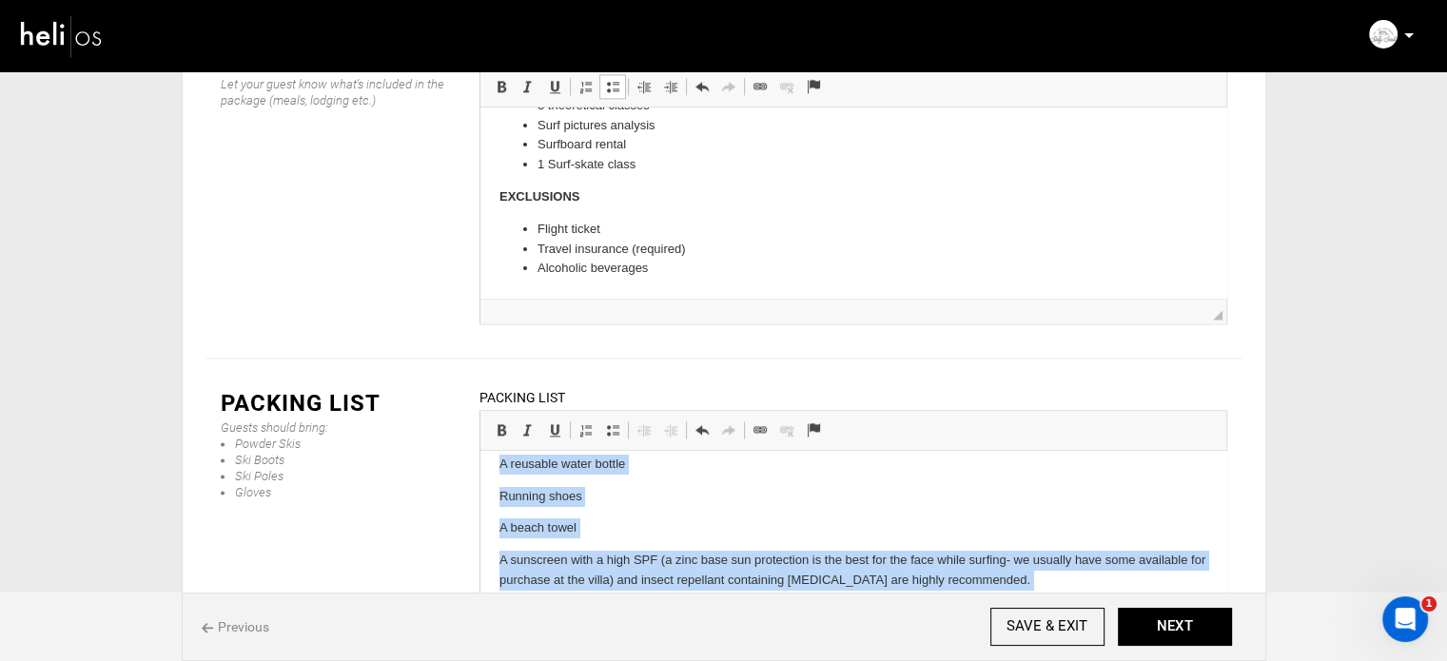
drag, startPoint x: 495, startPoint y: 526, endPoint x: 970, endPoint y: 615, distance: 483.1
click at [970, 615] on html "The weather in [GEOGRAPHIC_DATA], [GEOGRAPHIC_DATA] & [GEOGRAPHIC_DATA] is warm…" at bounding box center [853, 448] width 746 height 387
click at [621, 418] on link "Insert/Remove Bulleted List" at bounding box center [613, 430] width 27 height 25
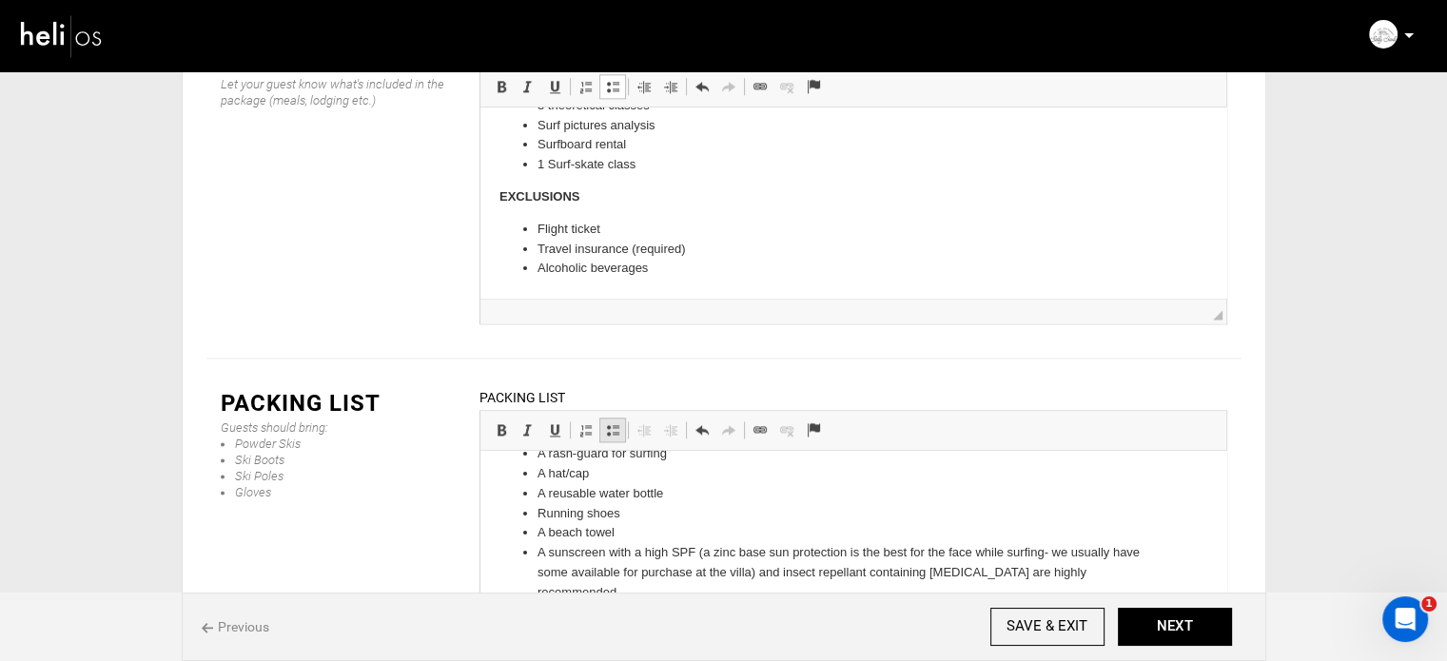
scroll to position [97, 0]
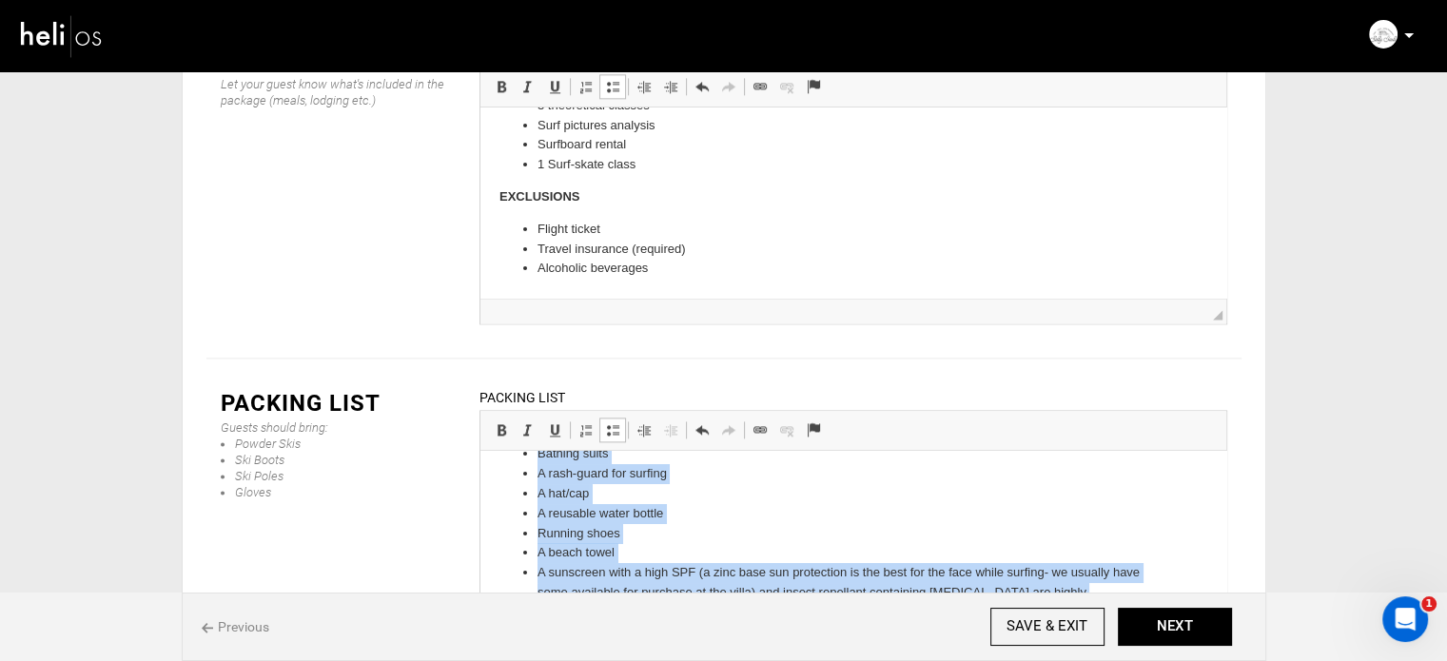
click at [949, 623] on li "For the Yoga & Surf program in [GEOGRAPHIC_DATA], bring your own yoga mat :)" at bounding box center [853, 633] width 632 height 20
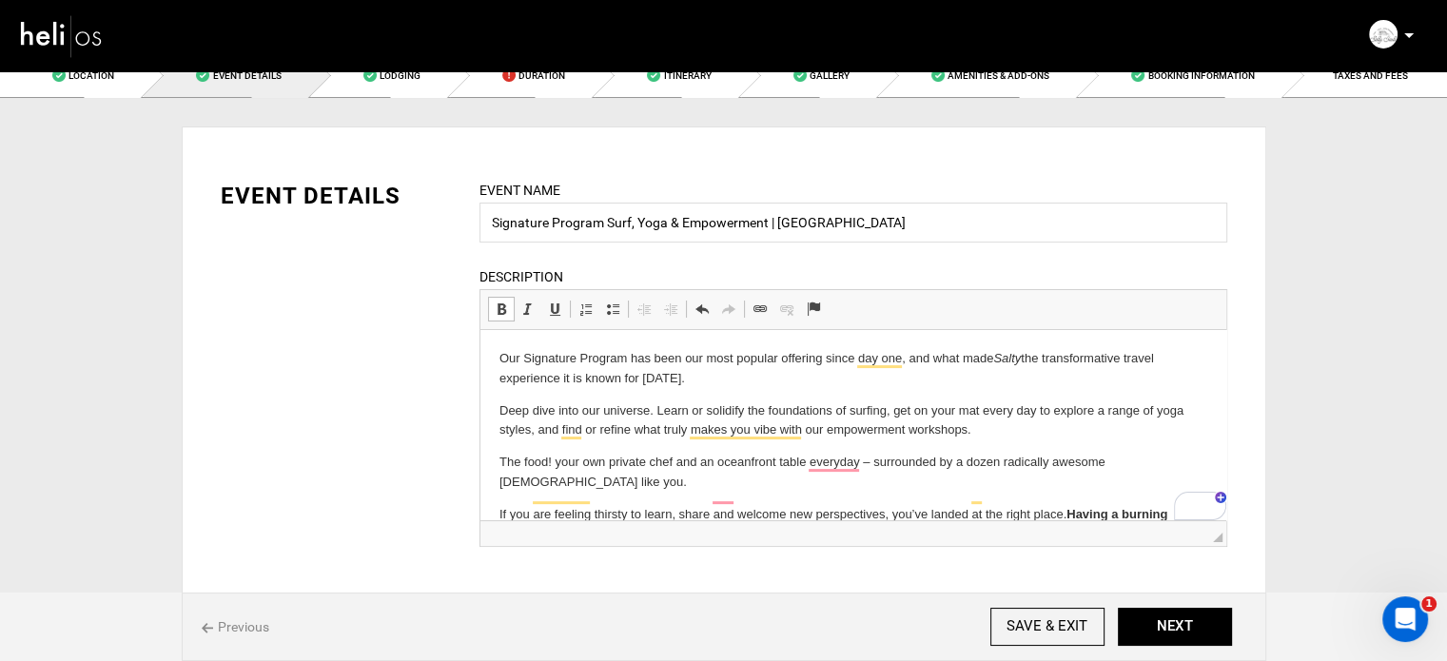
scroll to position [0, 0]
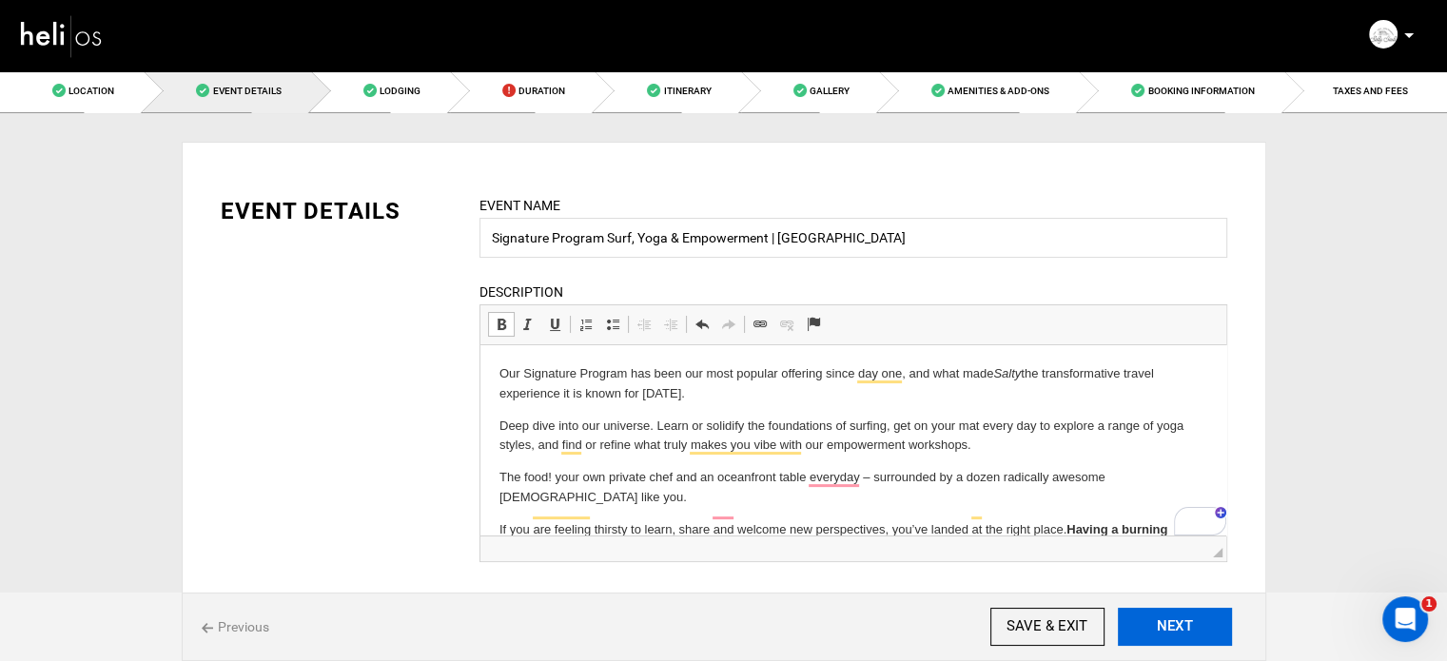
click at [1165, 620] on button "NEXT" at bounding box center [1175, 627] width 114 height 38
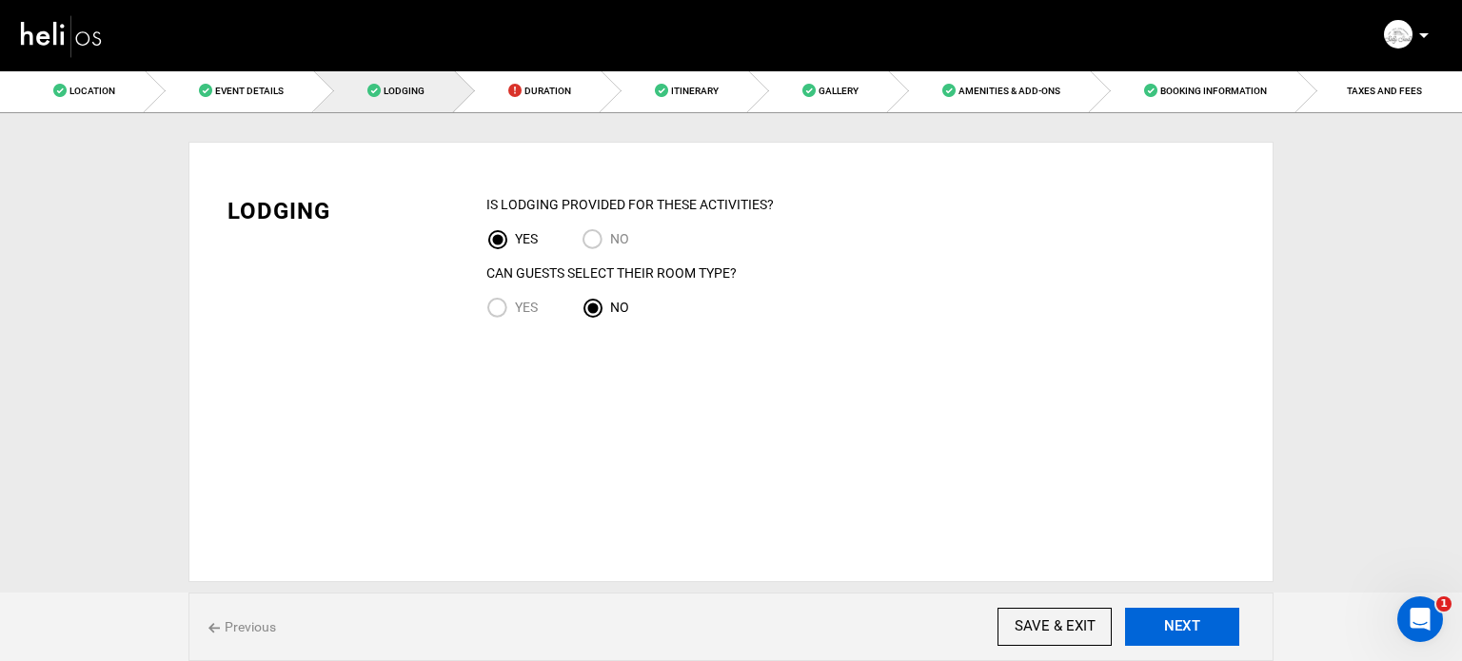
click at [1169, 620] on button "NEXT" at bounding box center [1182, 627] width 114 height 38
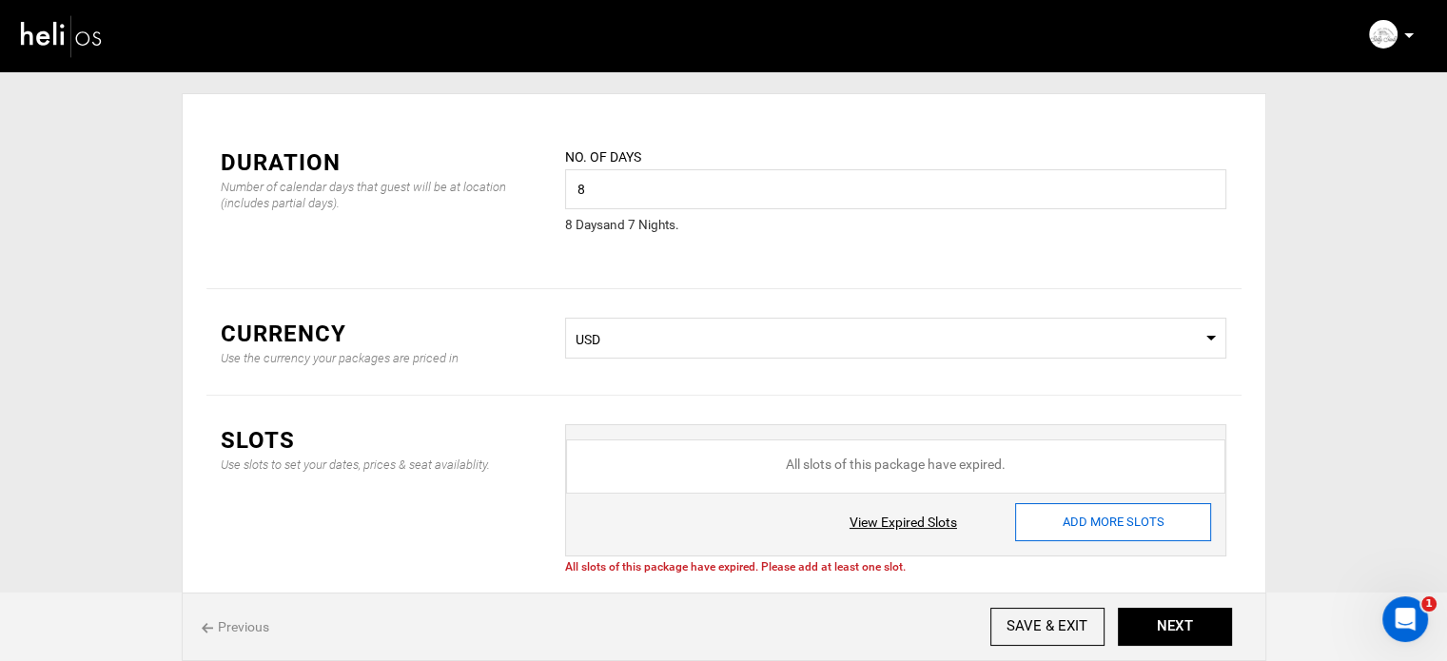
scroll to position [95, 0]
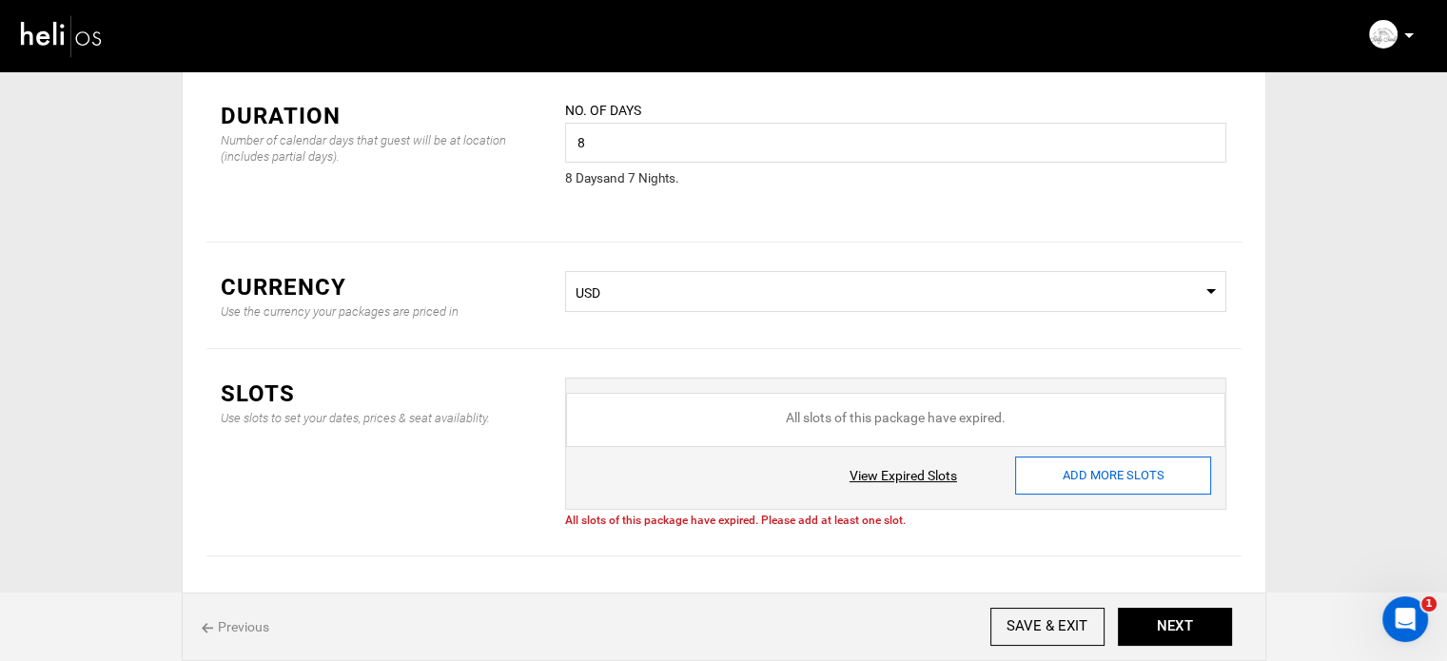
click at [1052, 466] on input "ADD MORE SLOTS" at bounding box center [1113, 476] width 196 height 38
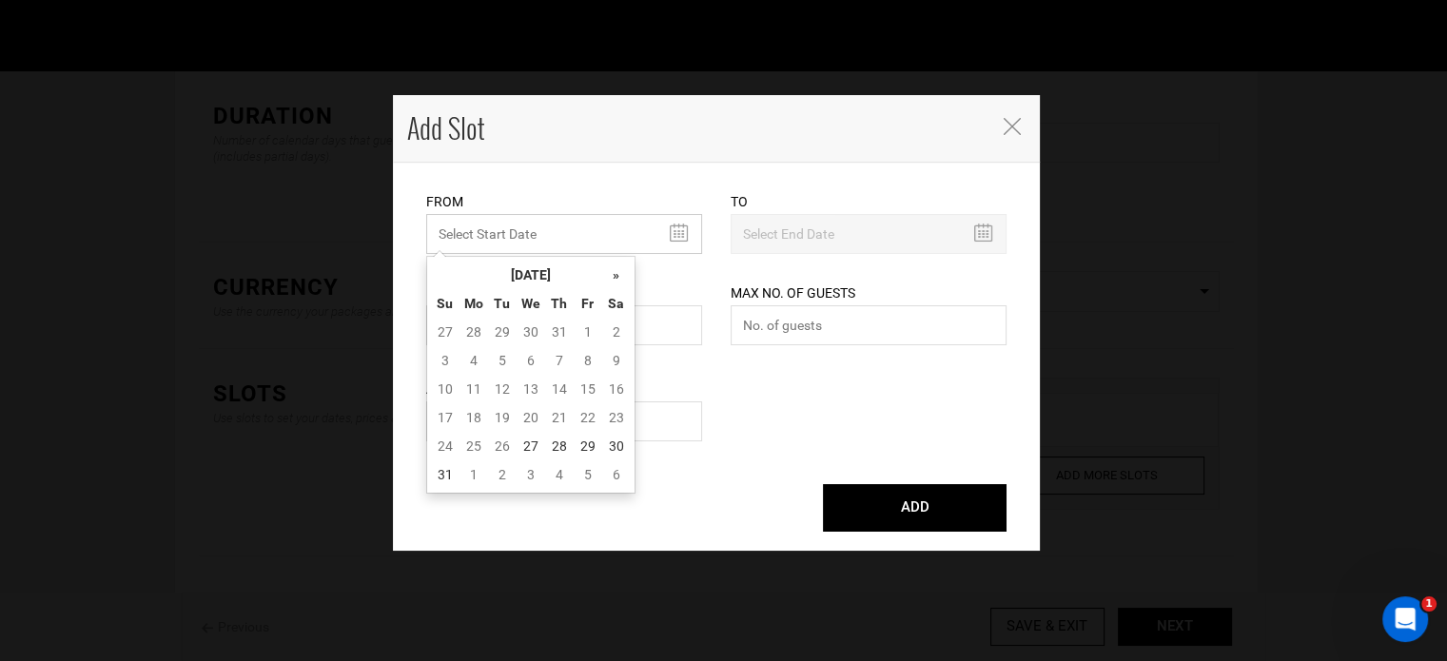
click at [574, 246] on input "text" at bounding box center [564, 234] width 276 height 40
click at [557, 269] on th "[DATE]" at bounding box center [531, 275] width 143 height 29
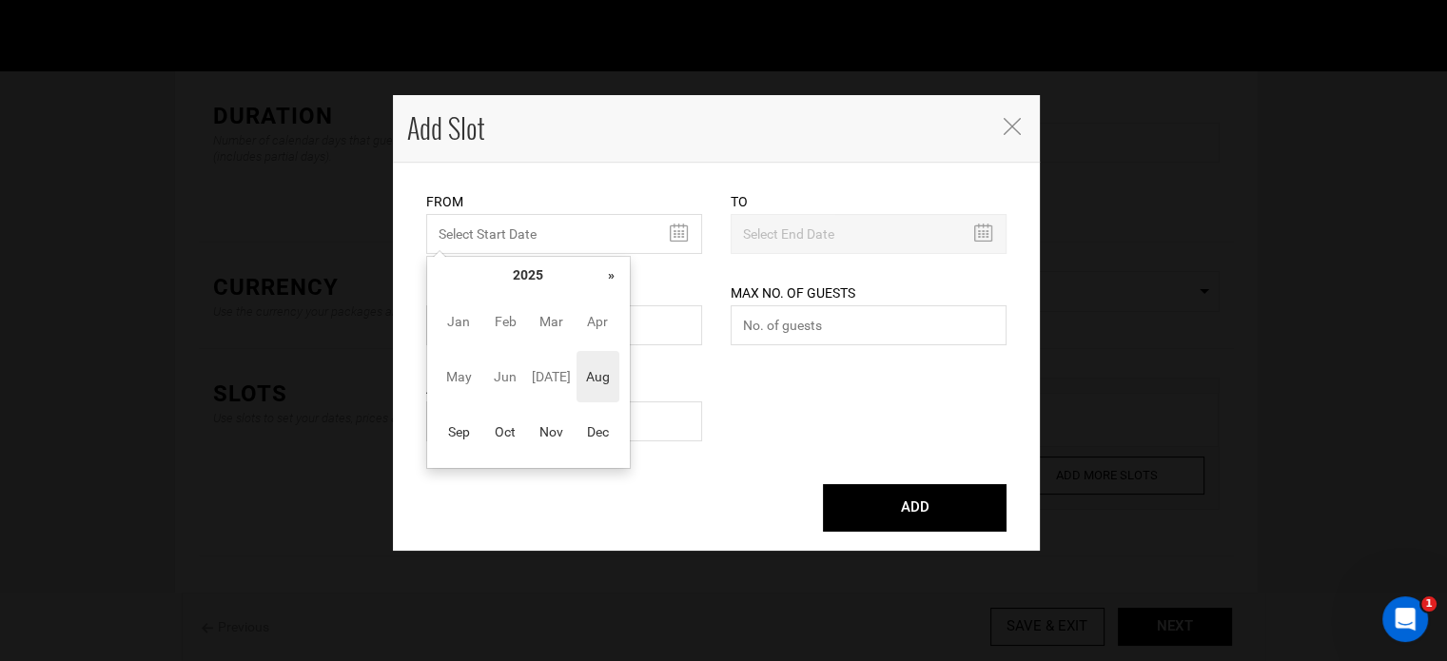
click at [618, 269] on th "»" at bounding box center [612, 275] width 29 height 29
click at [498, 323] on span "Feb" at bounding box center [505, 321] width 43 height 51
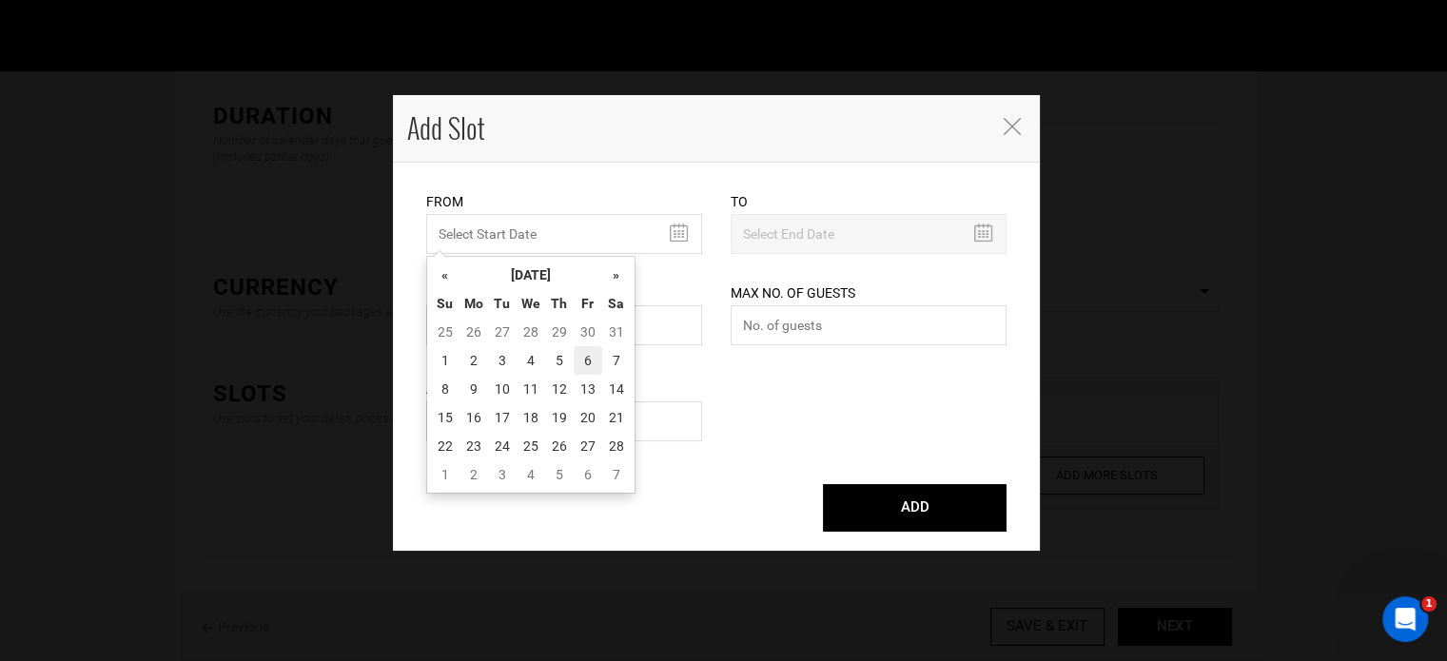
click at [583, 356] on td "6" at bounding box center [588, 360] width 29 height 29
type input "[DATE]"
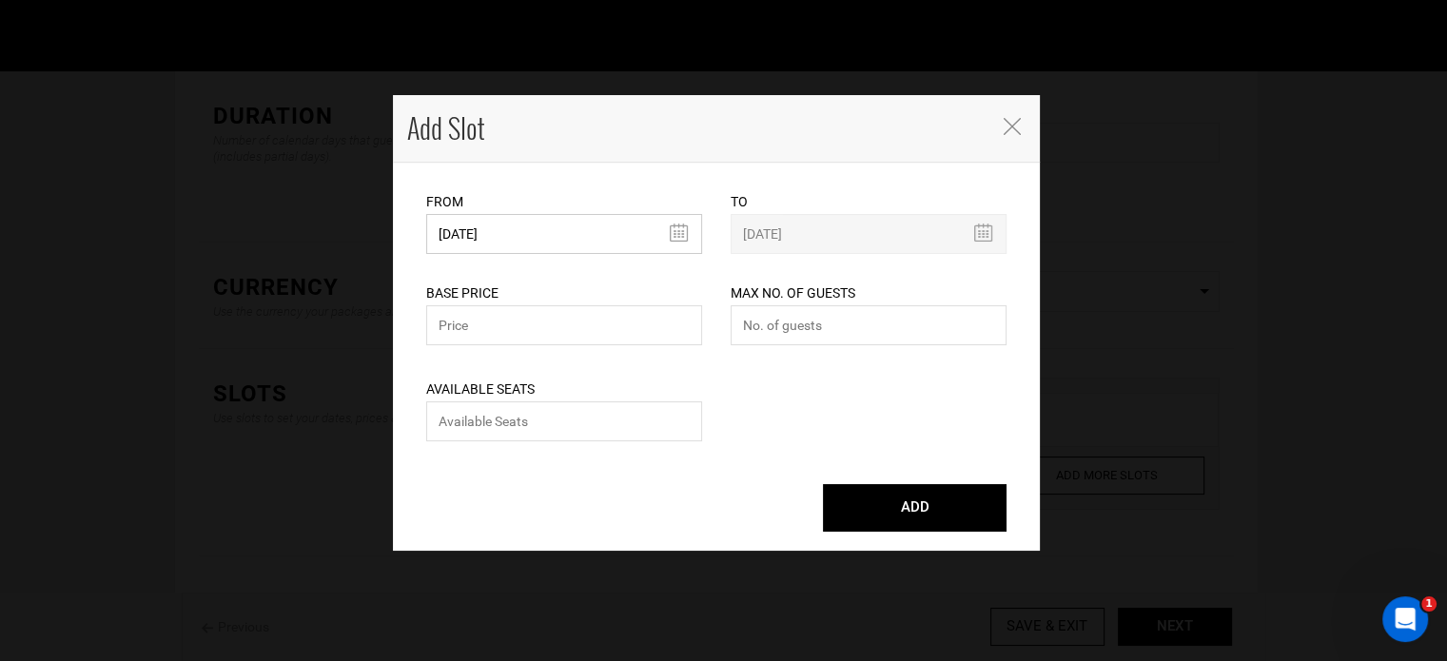
click at [537, 241] on input "[DATE]" at bounding box center [564, 234] width 276 height 40
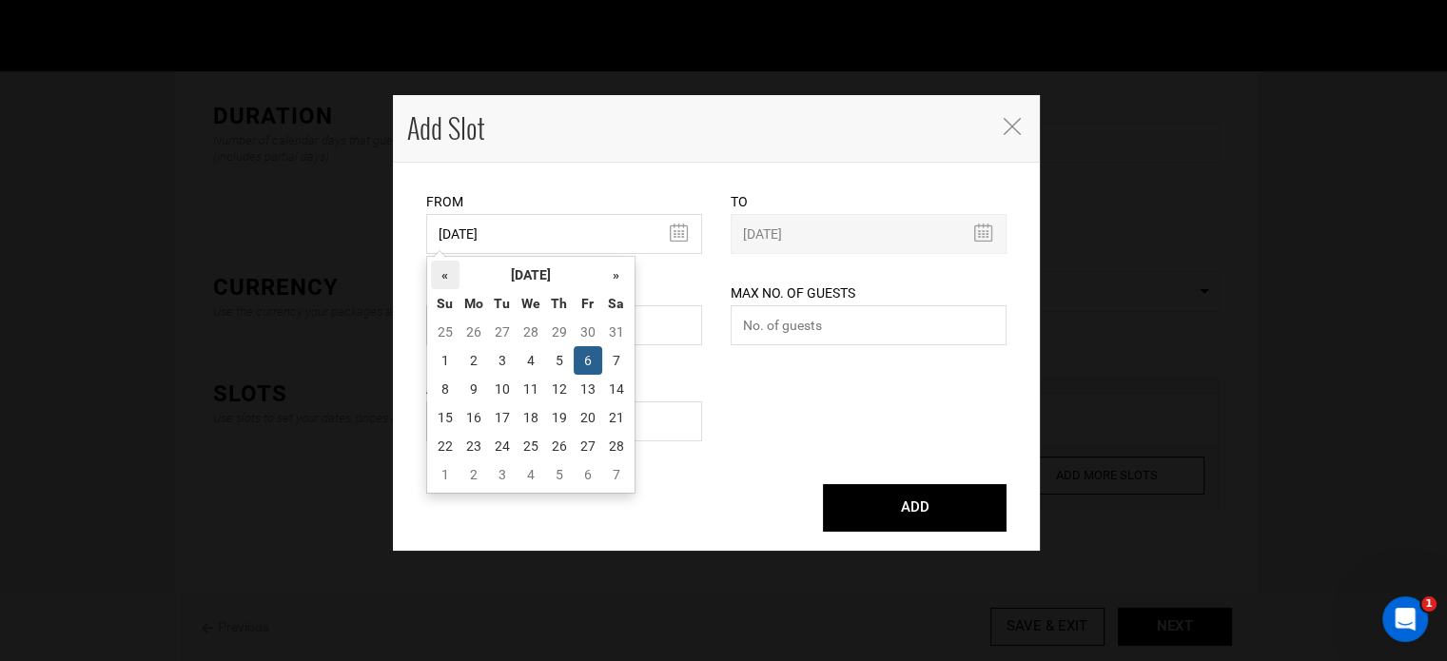
click at [436, 270] on th "«" at bounding box center [445, 275] width 29 height 29
click at [582, 448] on td "30" at bounding box center [588, 446] width 29 height 29
type input "[DATE]"
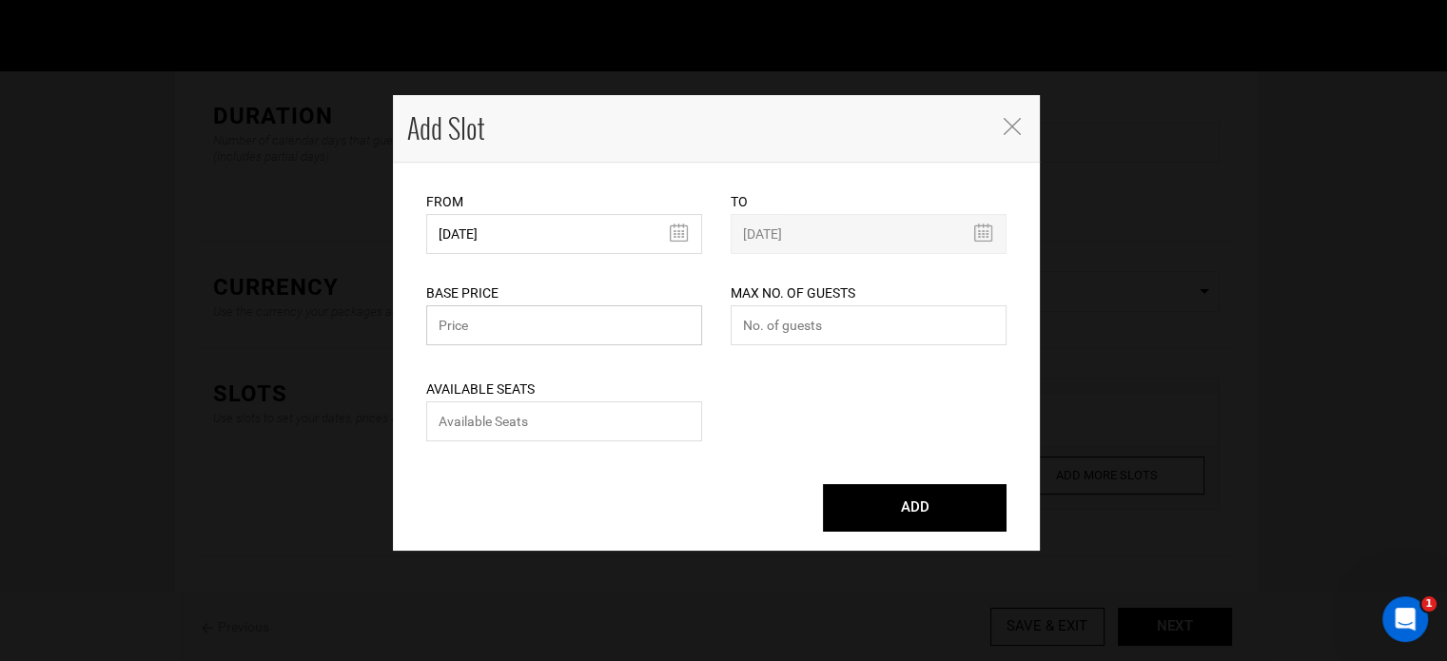
click at [506, 337] on input "text" at bounding box center [564, 325] width 276 height 40
type input "0"
click at [769, 323] on input "number" at bounding box center [869, 325] width 276 height 40
type input "0"
click at [699, 399] on div "Available Seats Please enter available seats. Available seats can not exceed ma…" at bounding box center [564, 398] width 276 height 96
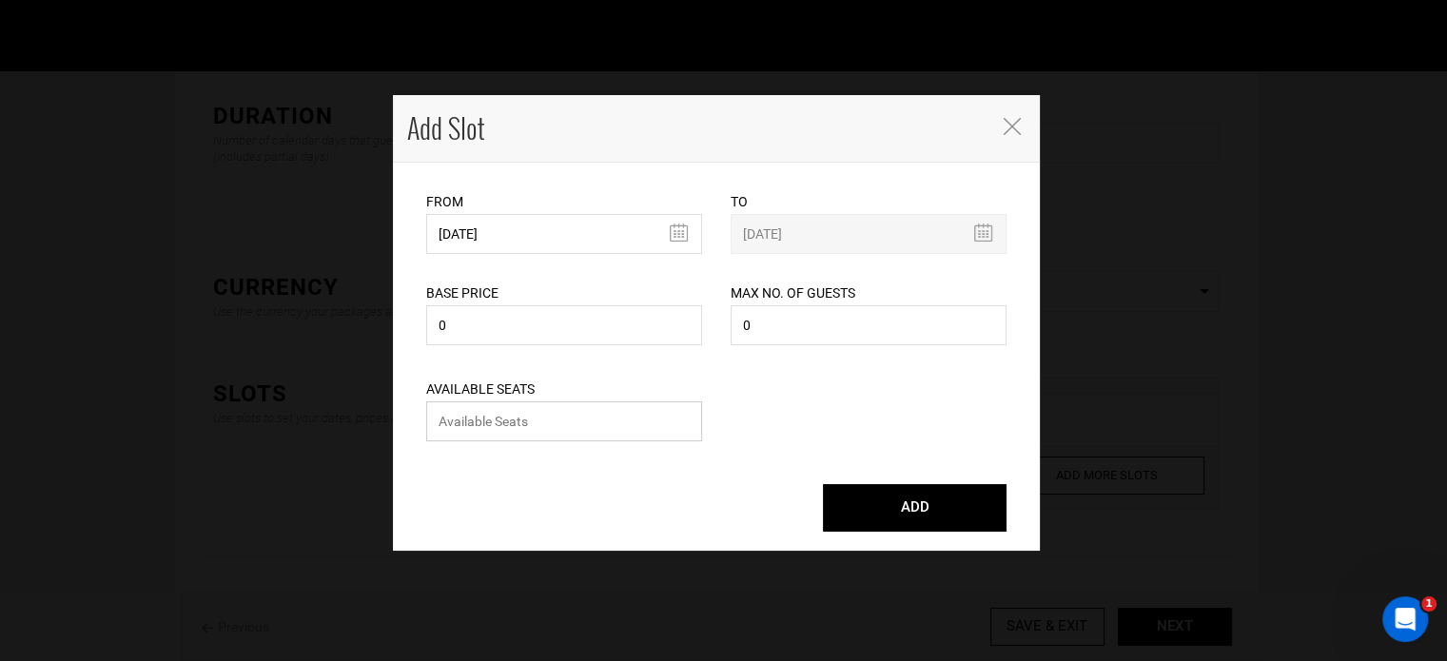
click at [679, 407] on input "number" at bounding box center [564, 422] width 276 height 40
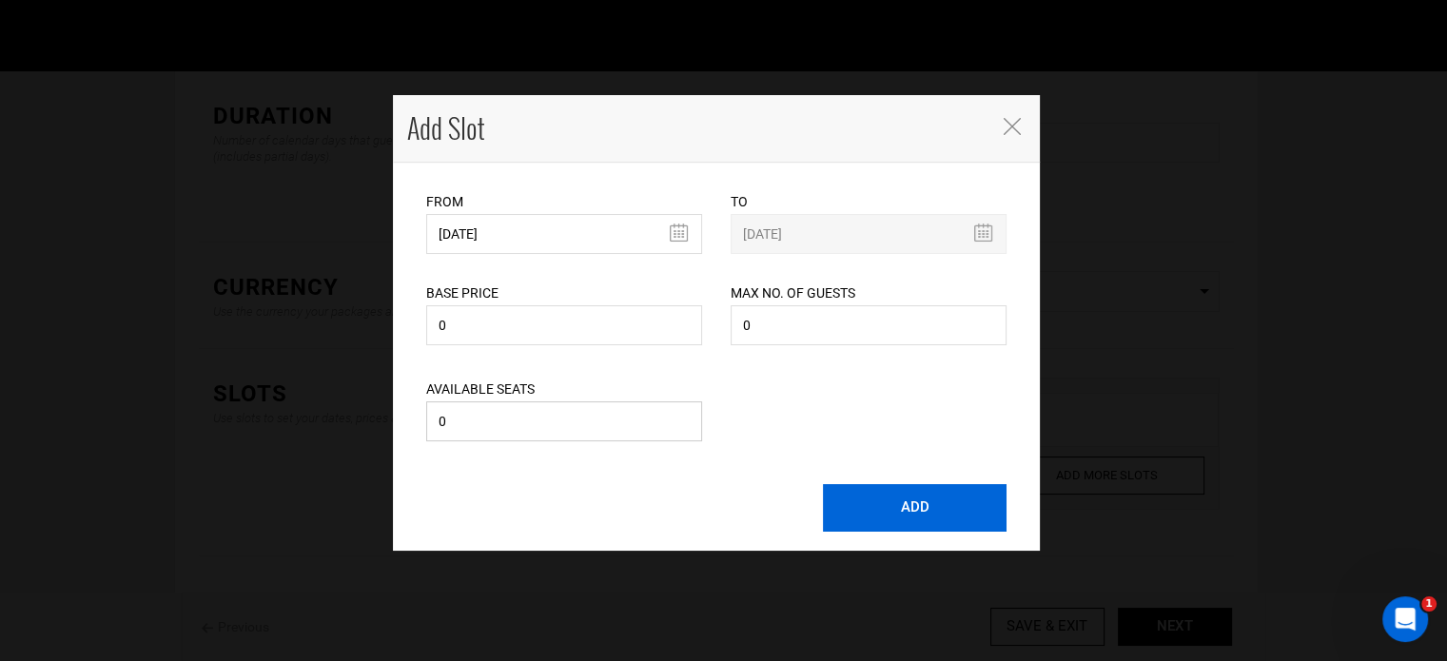
type input "0"
click at [908, 502] on button "ADD" at bounding box center [915, 508] width 184 height 48
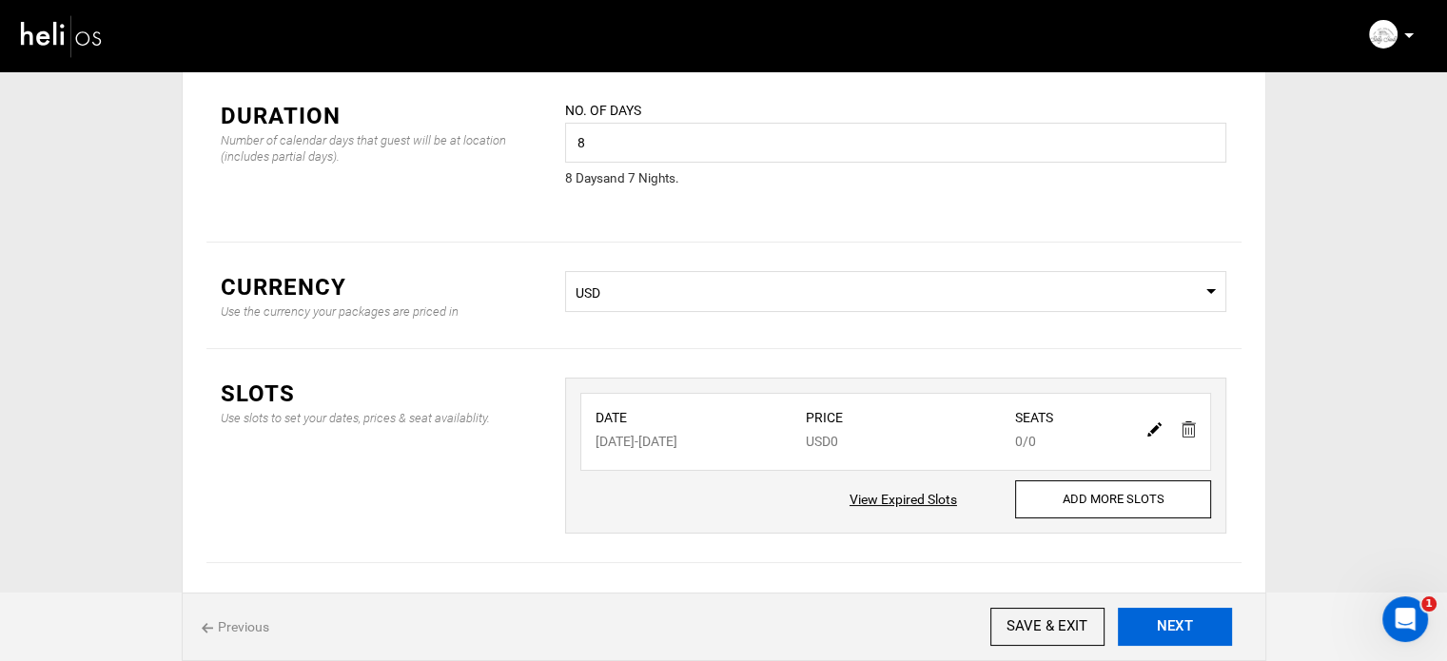
click at [1182, 639] on button "NEXT" at bounding box center [1175, 627] width 114 height 38
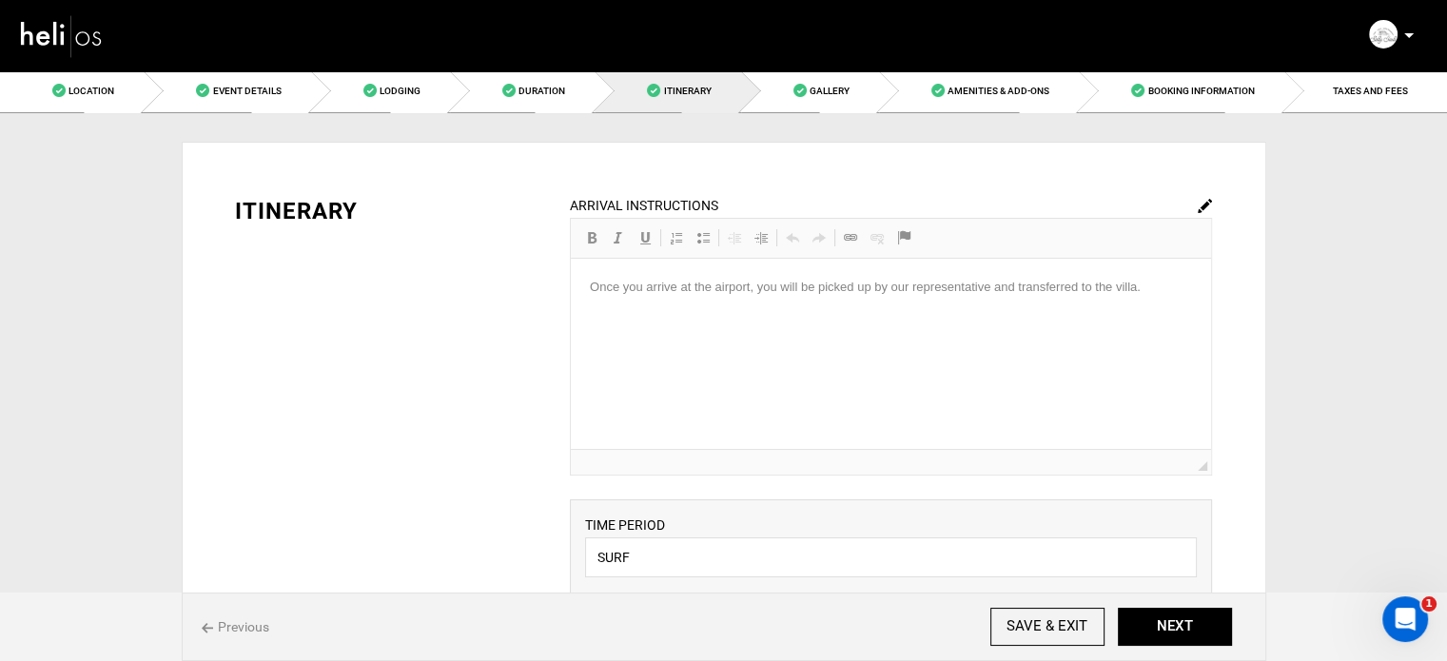
click at [788, 330] on div "ARRIVAL INSTRUCTIONS Rich Text Editor, editor31 Editor toolbars Basic Styles Bo…" at bounding box center [891, 335] width 642 height 281
click at [1209, 197] on link at bounding box center [1205, 204] width 14 height 15
click at [1158, 292] on p "Once you arrive at the airport, you will be picked up by our representative and…" at bounding box center [891, 288] width 602 height 20
click at [580, 283] on html "Once you arrive at the airport, you will be picked up by our representative and…" at bounding box center [891, 288] width 640 height 58
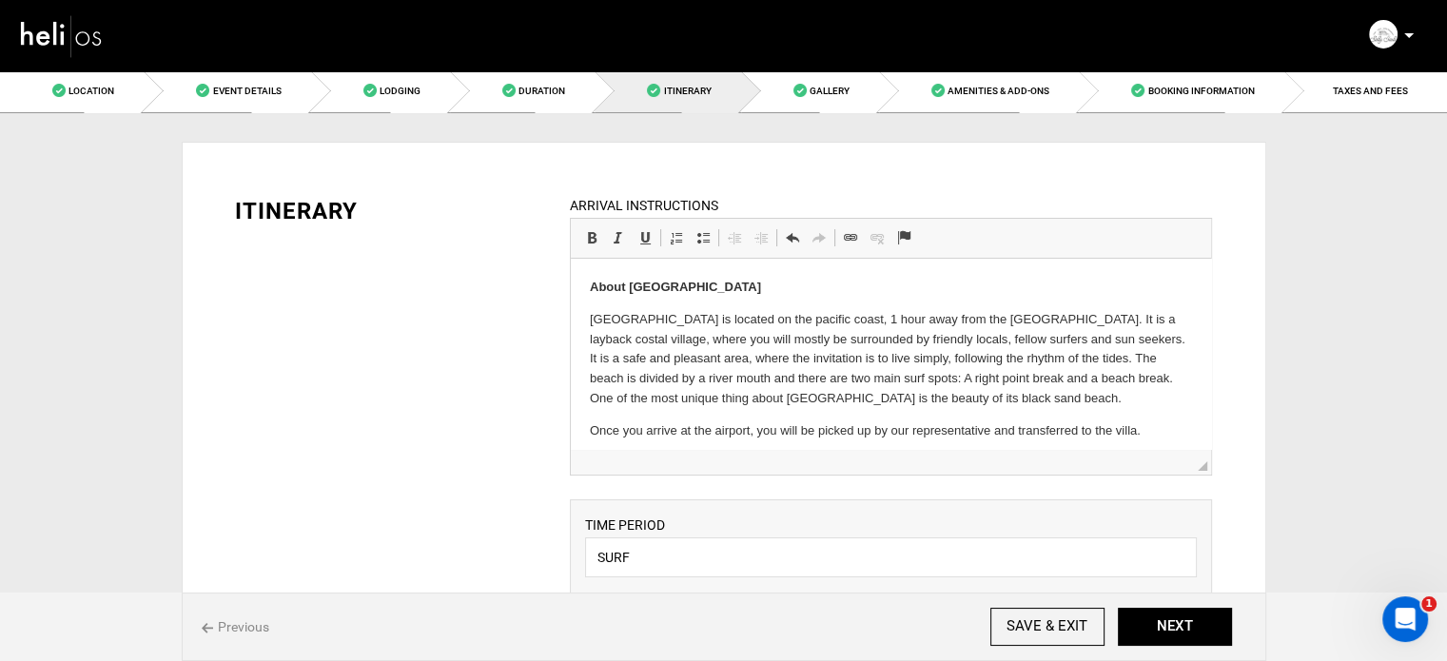
click at [587, 434] on html "About [GEOGRAPHIC_DATA] [GEOGRAPHIC_DATA] is located on the pacific coast, 1 ho…" at bounding box center [891, 360] width 640 height 202
click at [704, 237] on span at bounding box center [703, 237] width 15 height 15
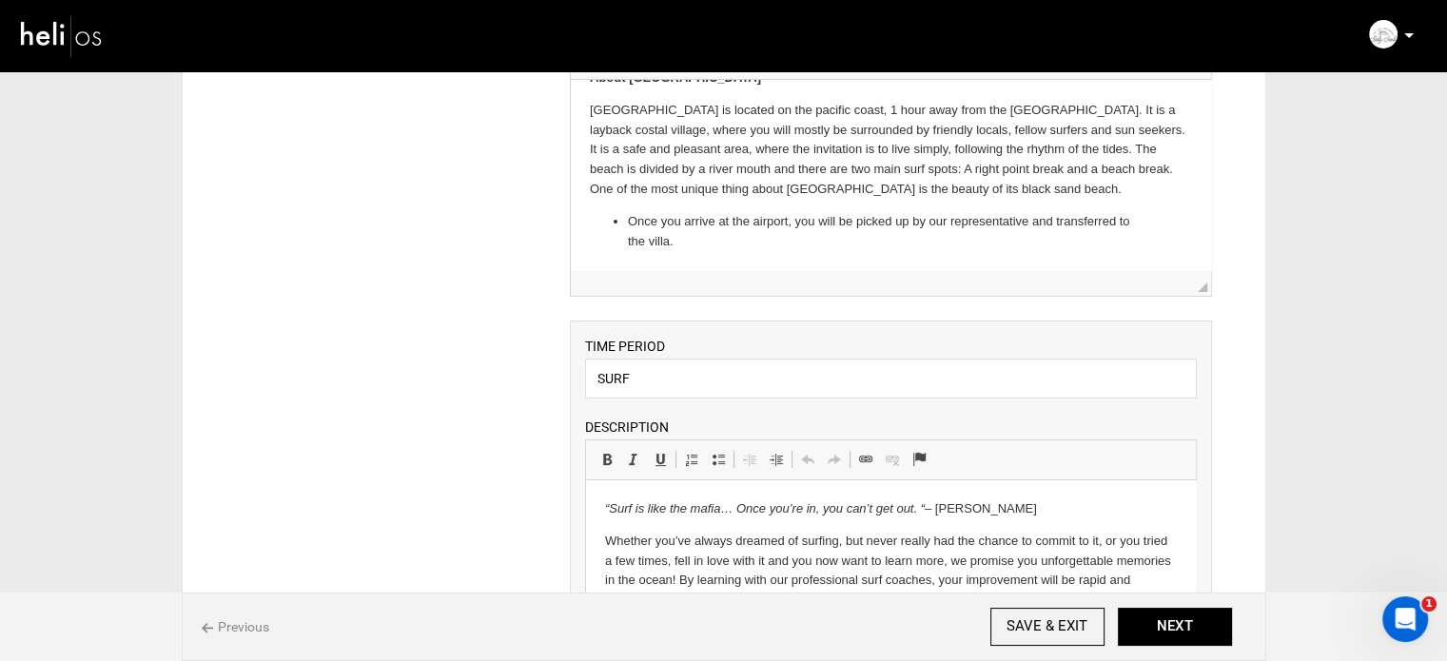
scroll to position [286, 0]
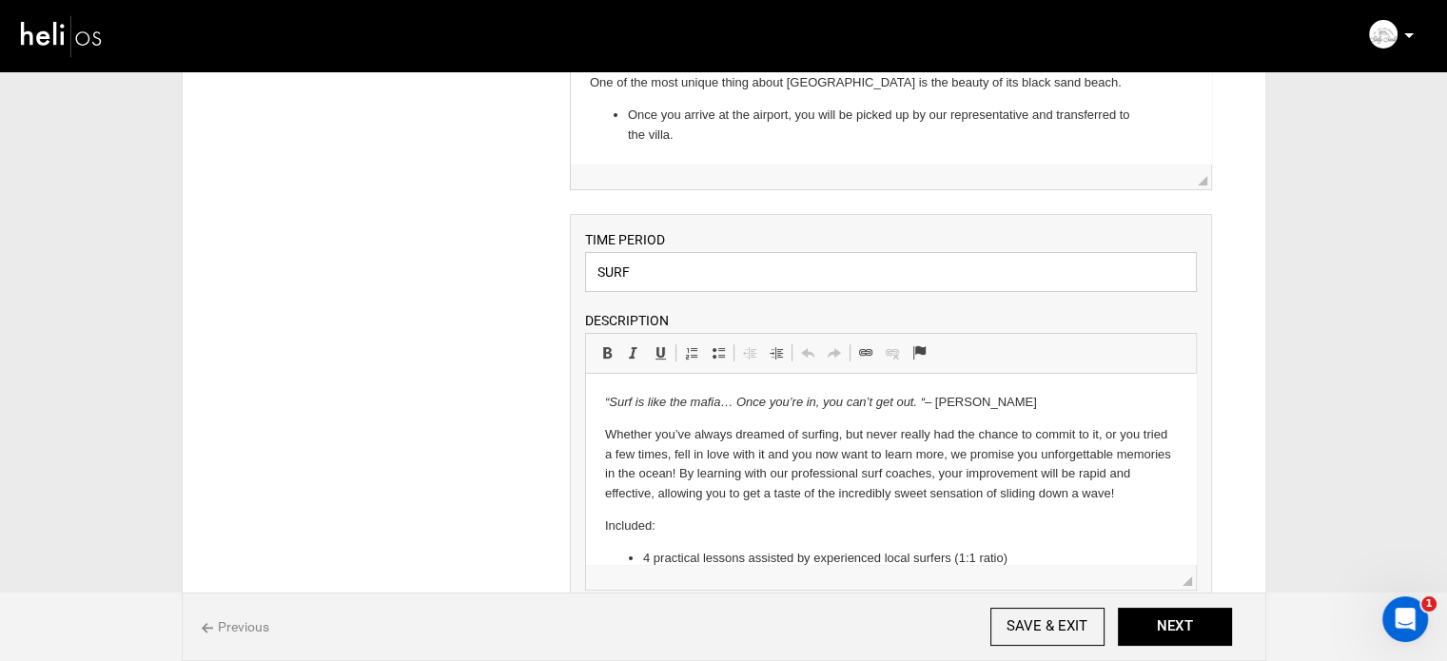
drag, startPoint x: 640, startPoint y: 266, endPoint x: 562, endPoint y: 269, distance: 77.1
type input "Experience"
click at [603, 393] on html "“Surf is like the mafia… Once you’re in, you can’t get out. “ – [PERSON_NAME] W…" at bounding box center [891, 536] width 610 height 325
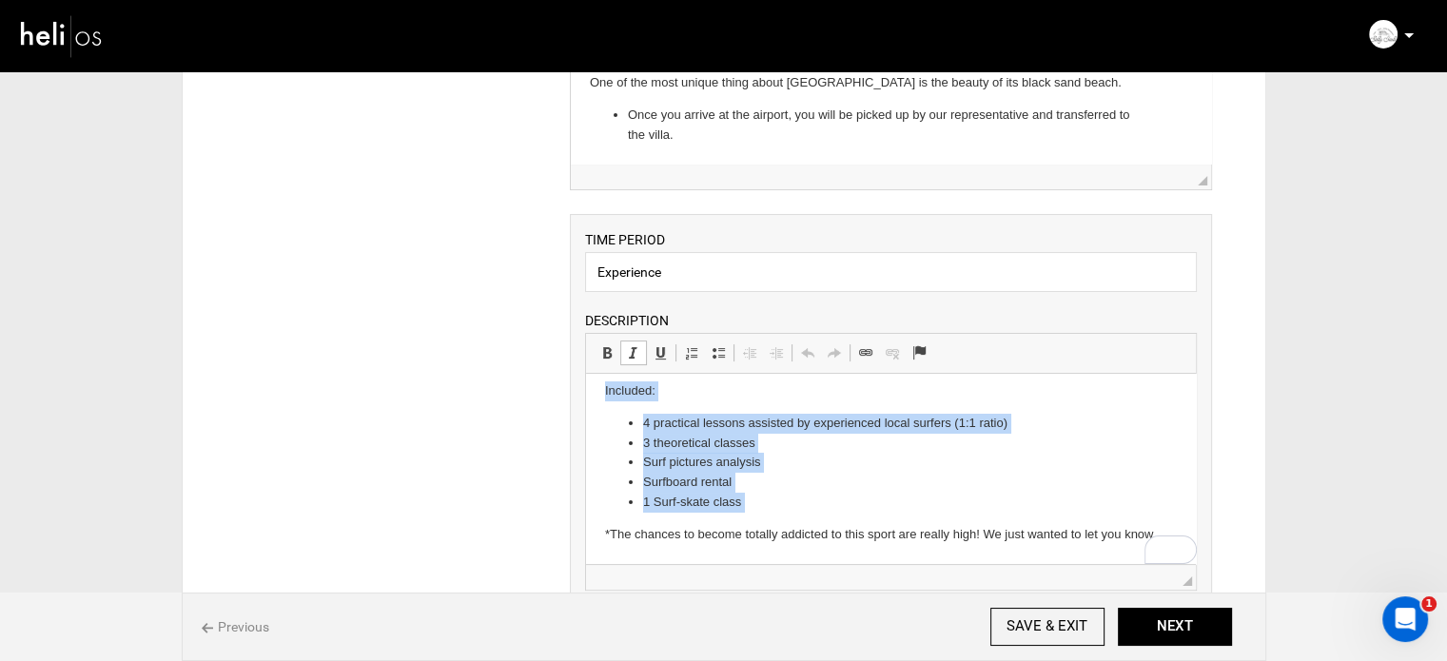
scroll to position [174, 0]
drag, startPoint x: 603, startPoint y: 393, endPoint x: 1367, endPoint y: 937, distance: 937.5
click at [771, 564] on html "“Surf is like the mafia… Once you’re in, you can’t get out. “ – [PERSON_NAME] W…" at bounding box center [891, 401] width 610 height 325
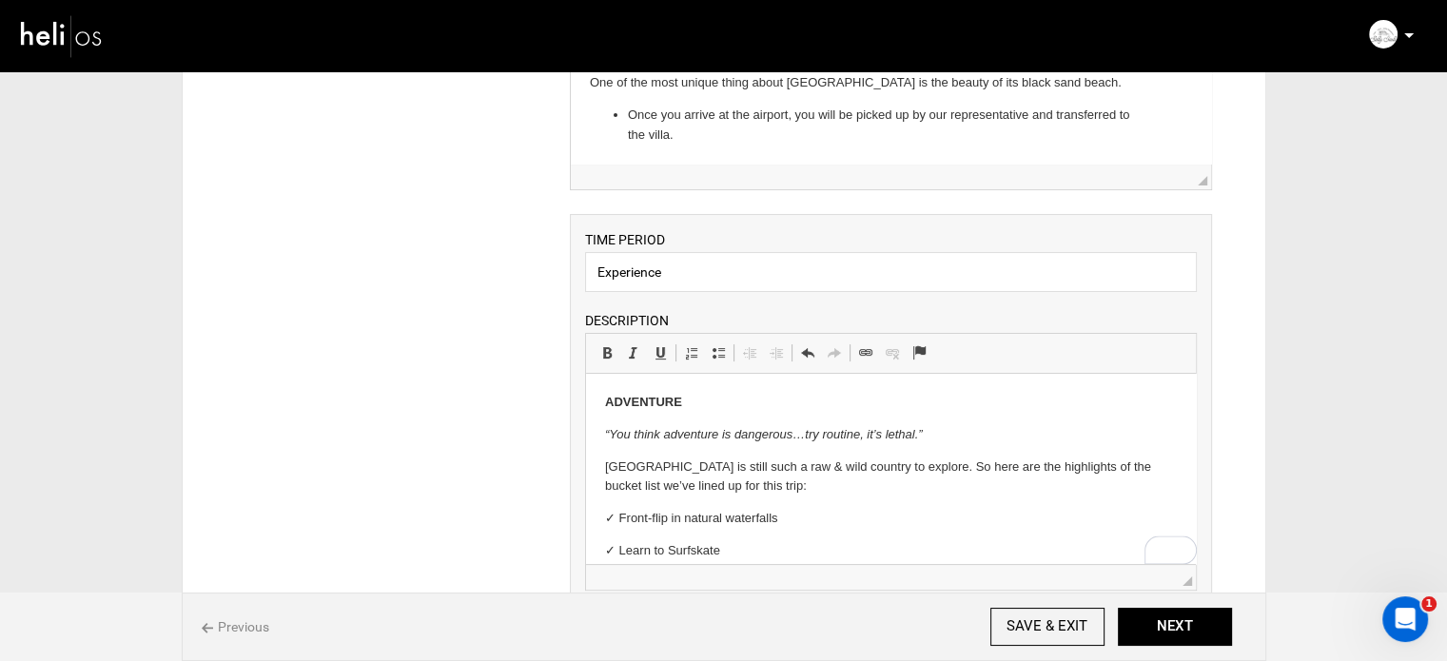
scroll to position [0, 0]
click at [660, 406] on strong "ADVENTURE" at bounding box center [643, 402] width 77 height 14
click at [645, 475] on p "[GEOGRAPHIC_DATA] is still such a raw & wild country to explore. So here are th…" at bounding box center [891, 478] width 572 height 40
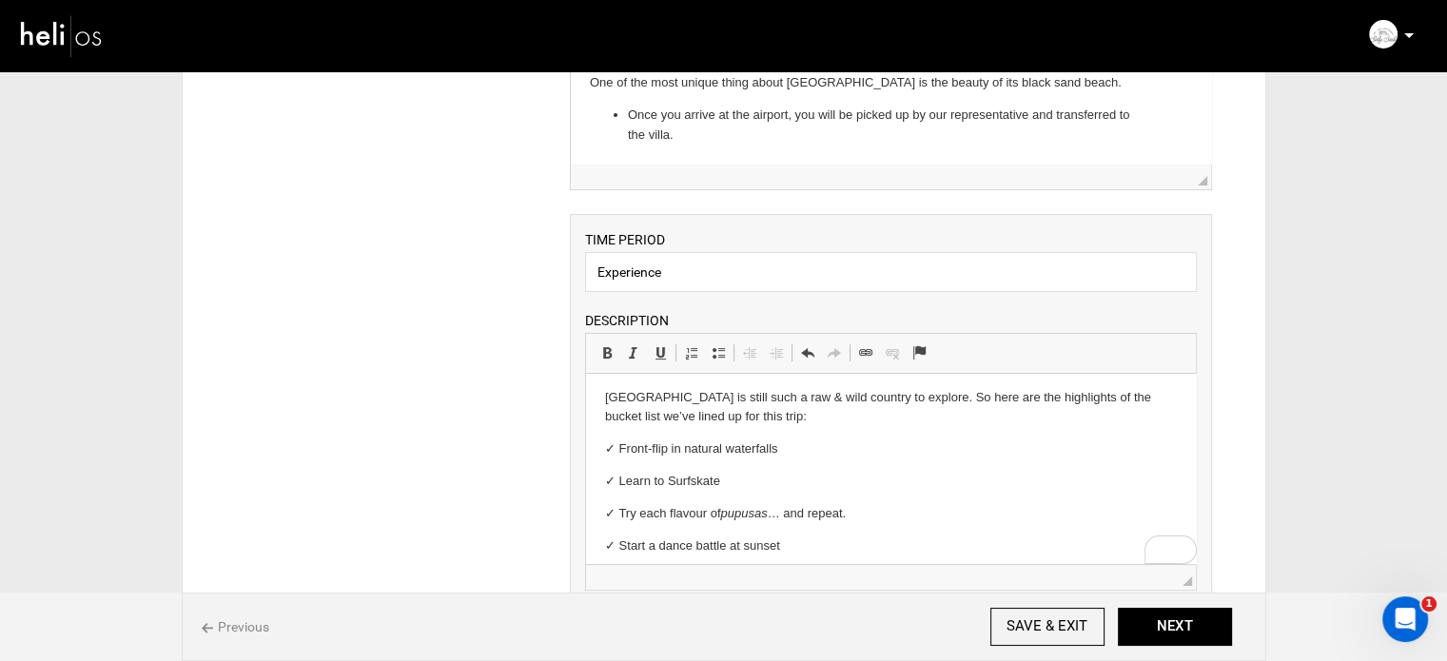
scroll to position [95, 0]
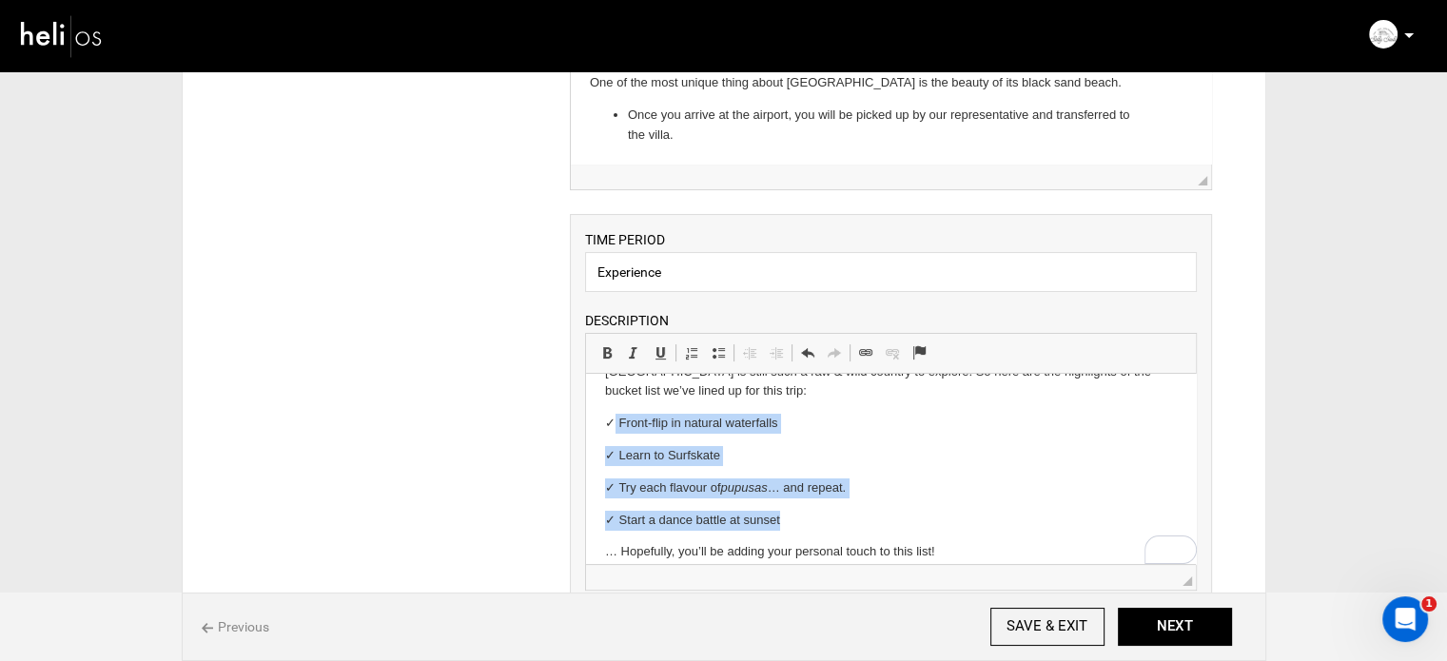
drag, startPoint x: 615, startPoint y: 427, endPoint x: 792, endPoint y: 515, distance: 197.5
click at [792, 515] on body "ADVENTURE “You think adventure is dangerous…try routine, it’s lethal.” [GEOGRAP…" at bounding box center [891, 644] width 572 height 693
click at [719, 345] on span at bounding box center [718, 352] width 15 height 15
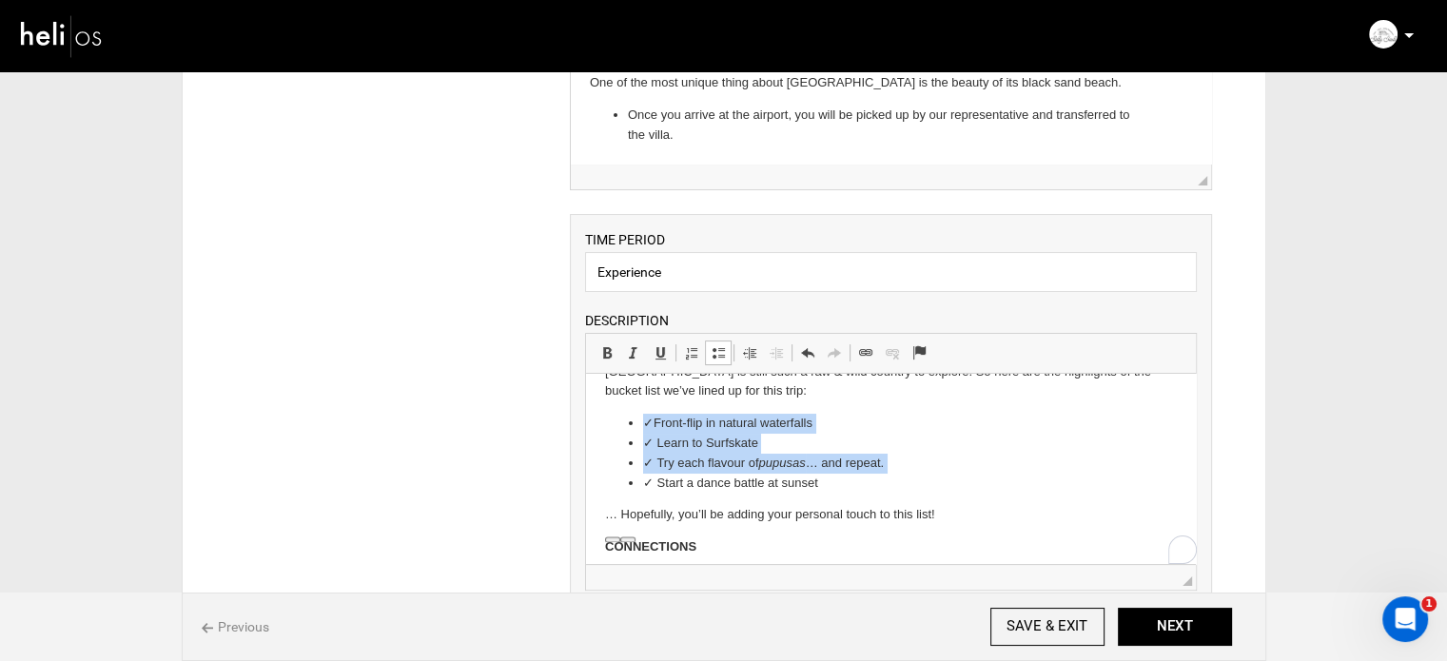
click at [657, 421] on li "✓ Front-flip in natural waterfalls" at bounding box center [891, 424] width 496 height 20
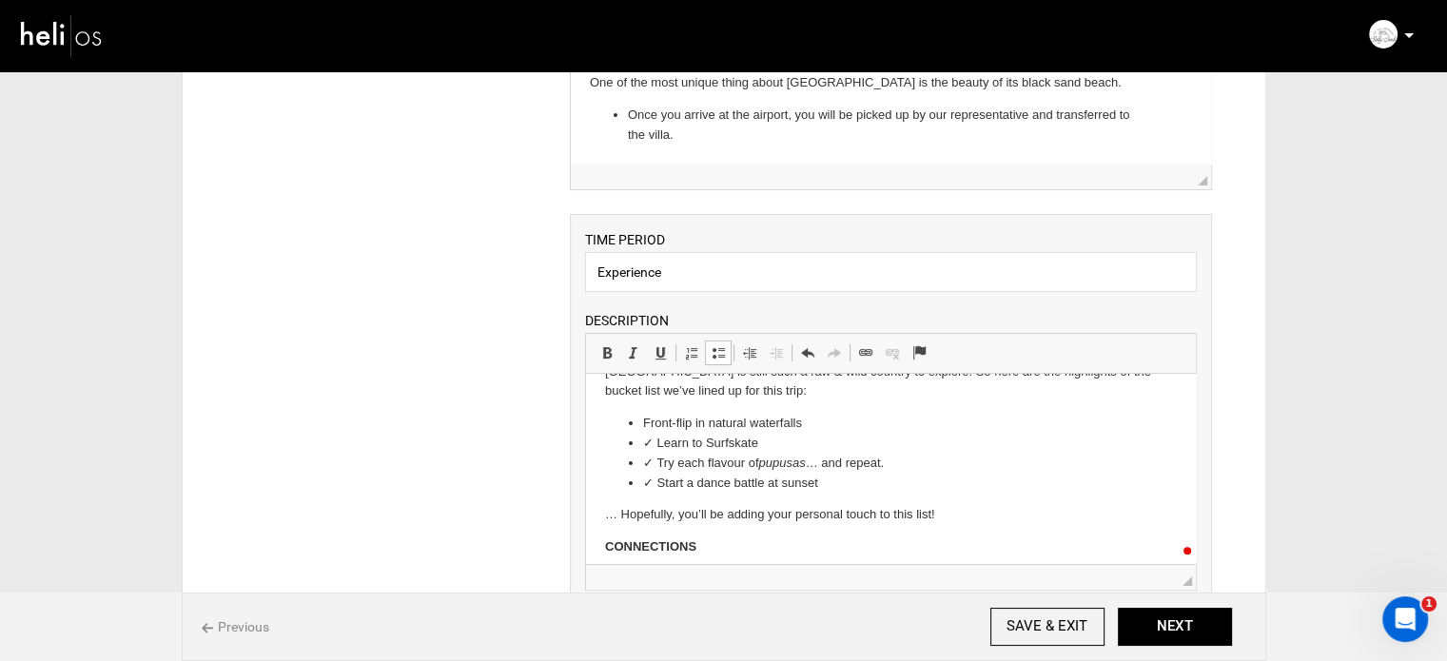
click at [659, 443] on li "✓ Learn to Surfskate" at bounding box center [891, 444] width 496 height 20
click at [660, 462] on li "✓ Try each flavour of pupusas … and repeat." at bounding box center [891, 464] width 496 height 20
click at [659, 462] on li "✓ Try each flavour of pupusas … and repeat." at bounding box center [891, 464] width 496 height 20
click at [660, 486] on li "✓ Start a dance battle at sunset" at bounding box center [891, 484] width 496 height 20
click at [854, 488] on li "Start a dance battle at sunset" at bounding box center [891, 484] width 496 height 20
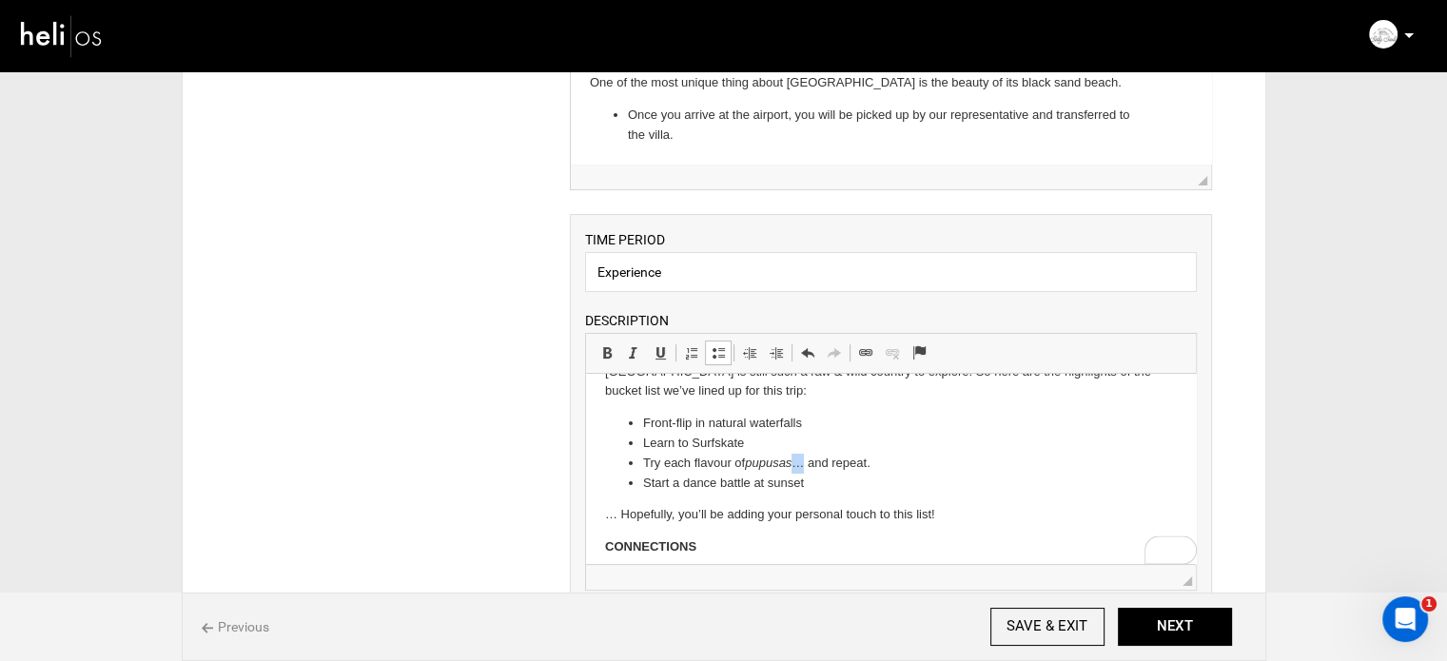
click at [799, 469] on li "Try each flavour of pupusas … and repeat." at bounding box center [891, 464] width 496 height 20
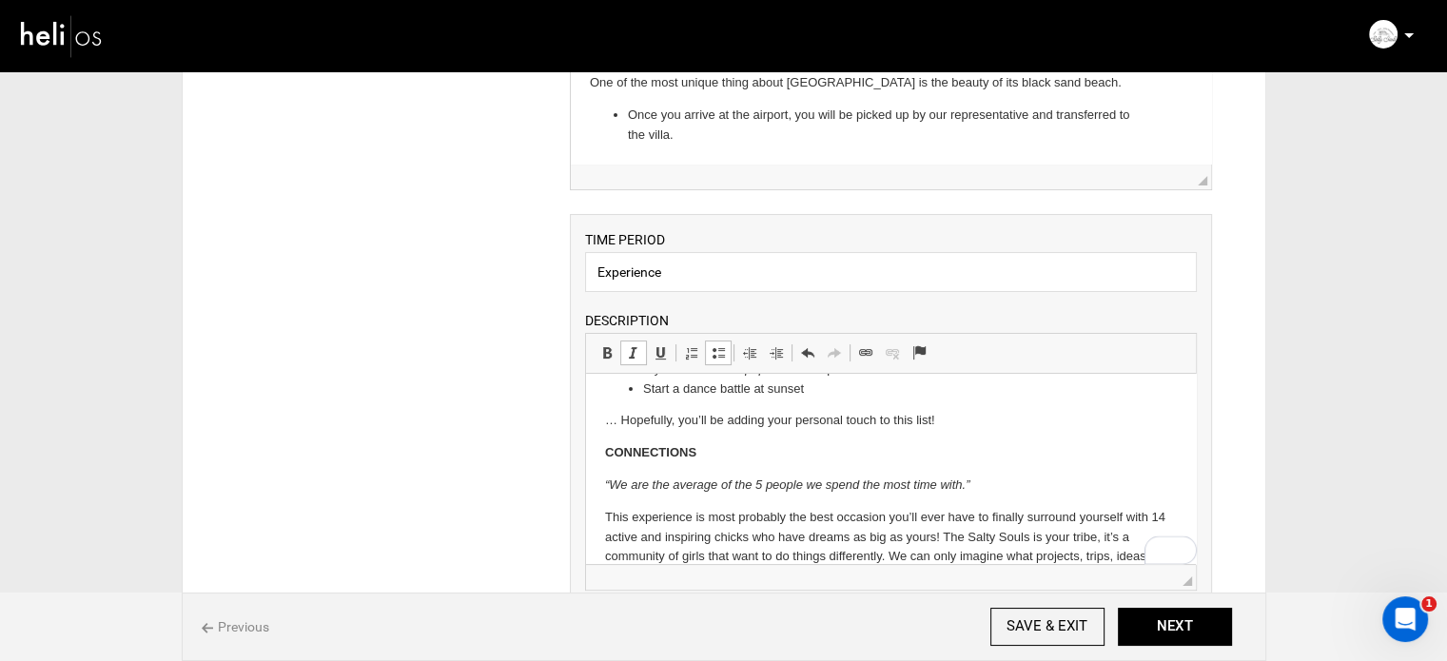
scroll to position [190, 0]
drag, startPoint x: 621, startPoint y: 426, endPoint x: 597, endPoint y: 427, distance: 24.8
click at [597, 427] on html "ADVENTURE “You think adventure is dangerous…try routine, it’s lethal.” [GEOGRAP…" at bounding box center [891, 531] width 610 height 694
click at [706, 457] on p "CONNECTIONS" at bounding box center [891, 453] width 572 height 20
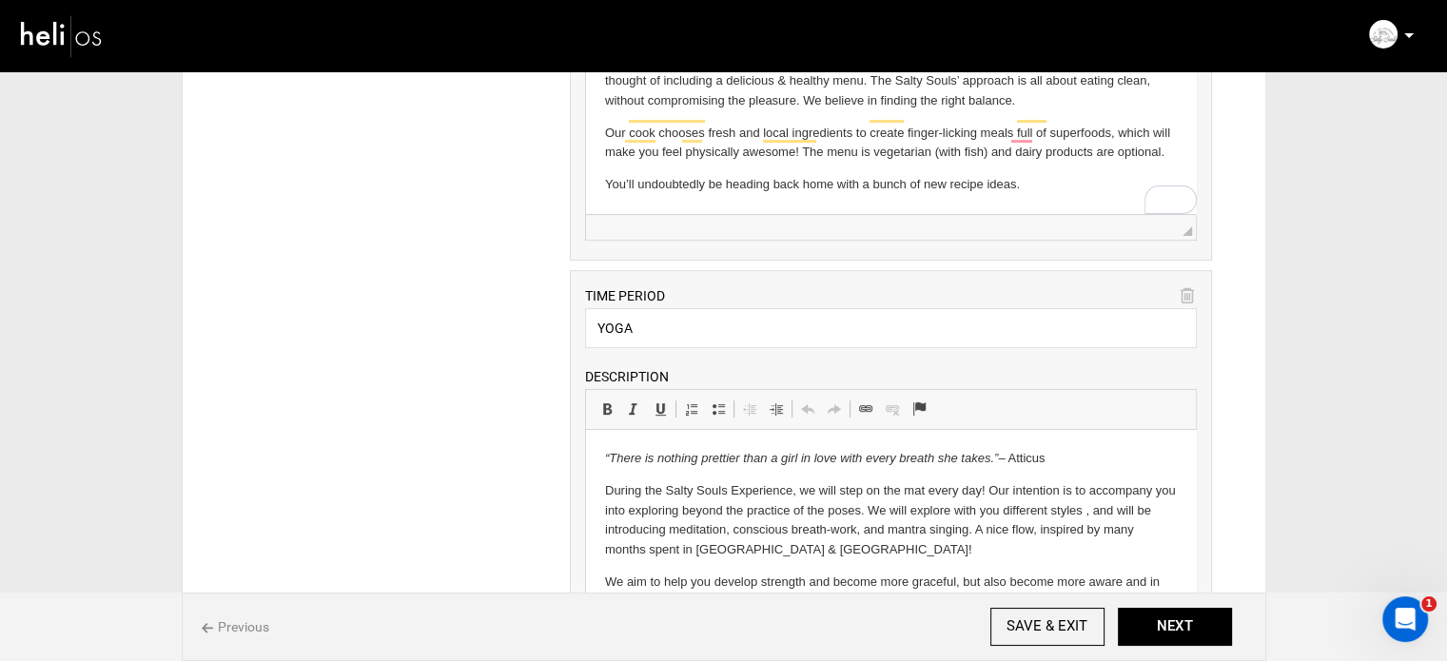
scroll to position [761, 0]
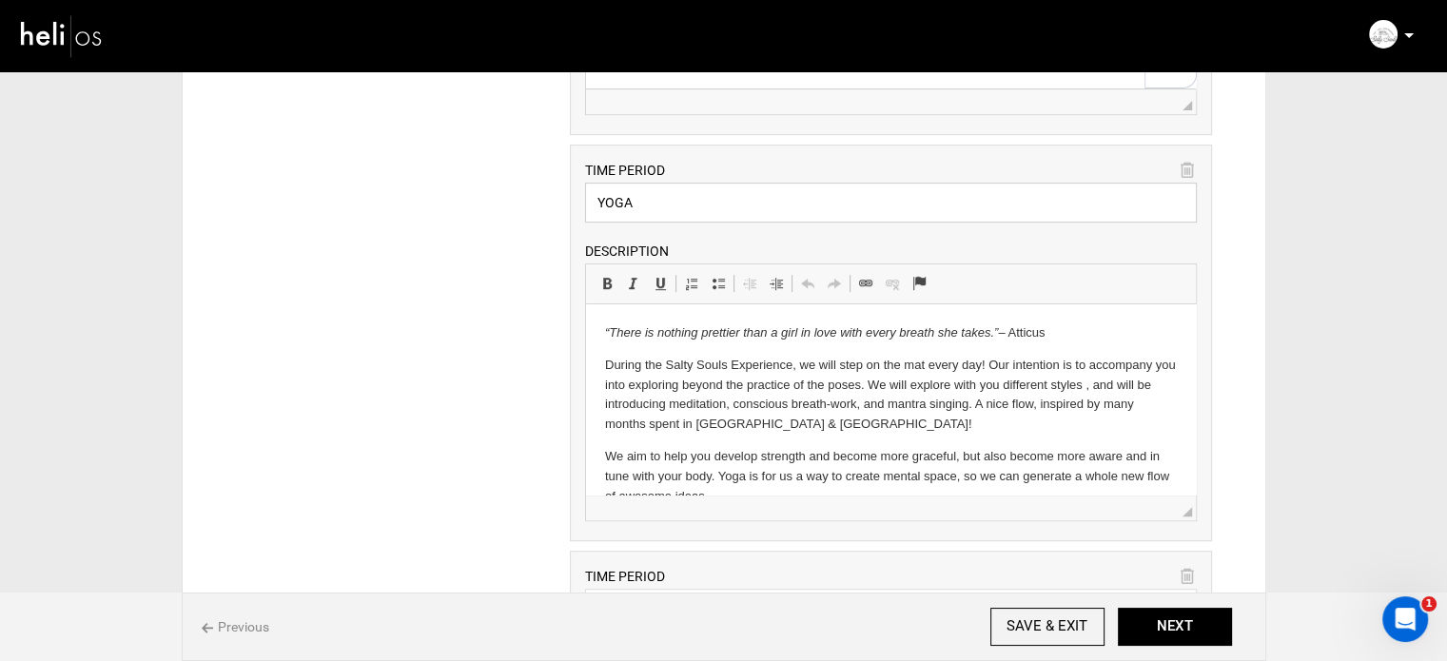
click at [623, 184] on input "YOGA" at bounding box center [891, 203] width 612 height 40
click at [1187, 167] on icon at bounding box center [1187, 171] width 13 height 22
type input "EMPOWERMENT"
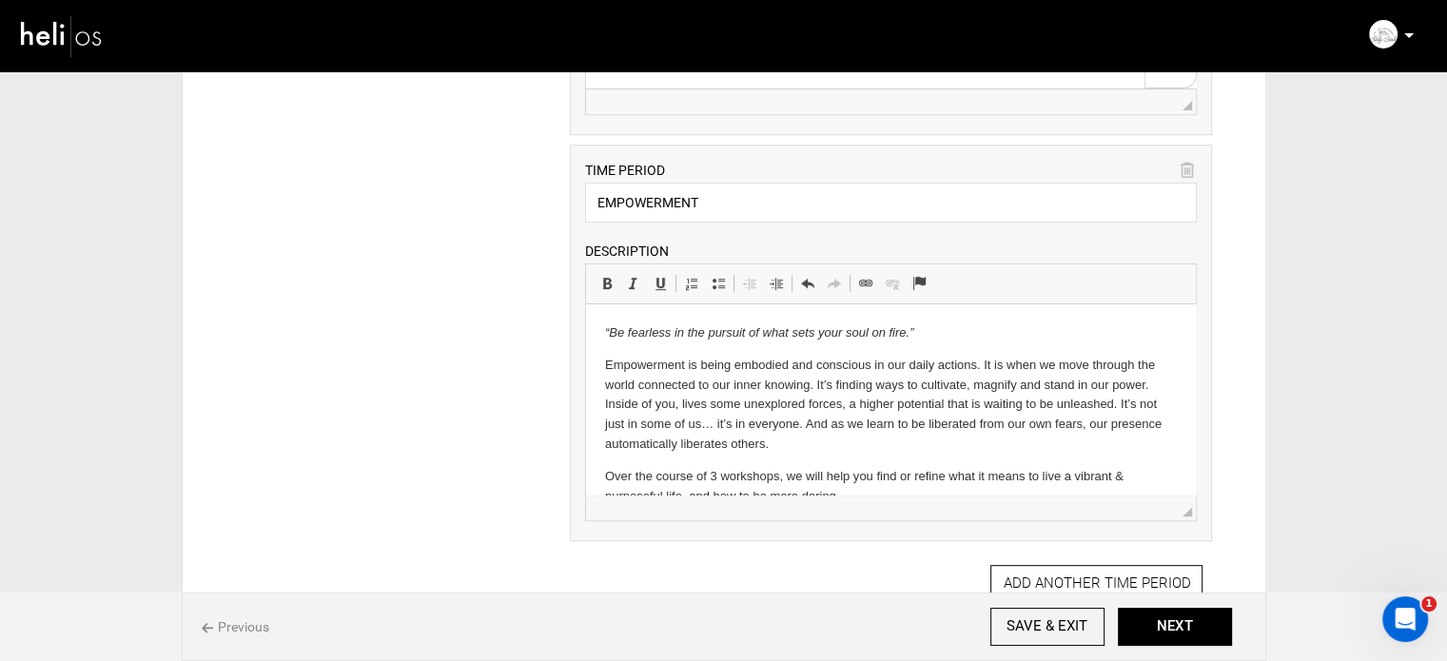
click at [1190, 171] on icon at bounding box center [1187, 171] width 13 height 22
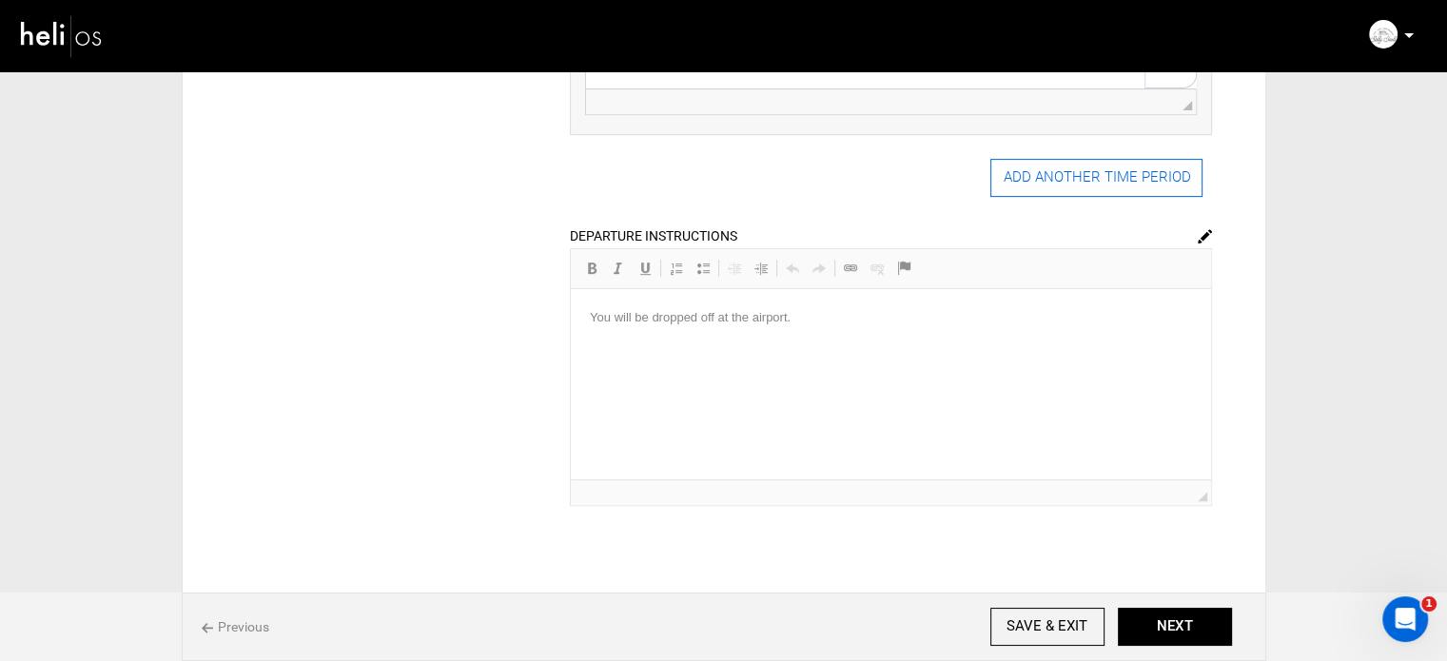
click at [1059, 184] on button "ADD ANOTHER TIME PERIOD" at bounding box center [1097, 178] width 212 height 38
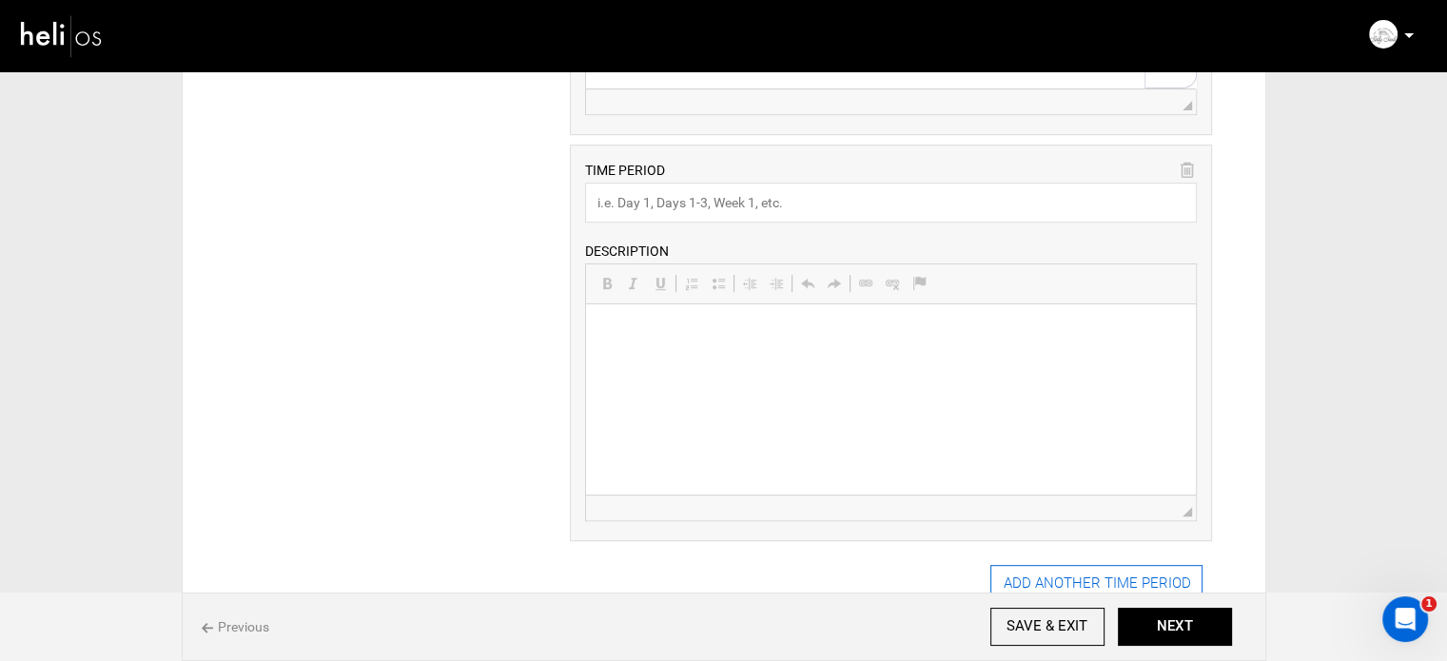
scroll to position [0, 0]
click at [719, 363] on html at bounding box center [891, 334] width 610 height 58
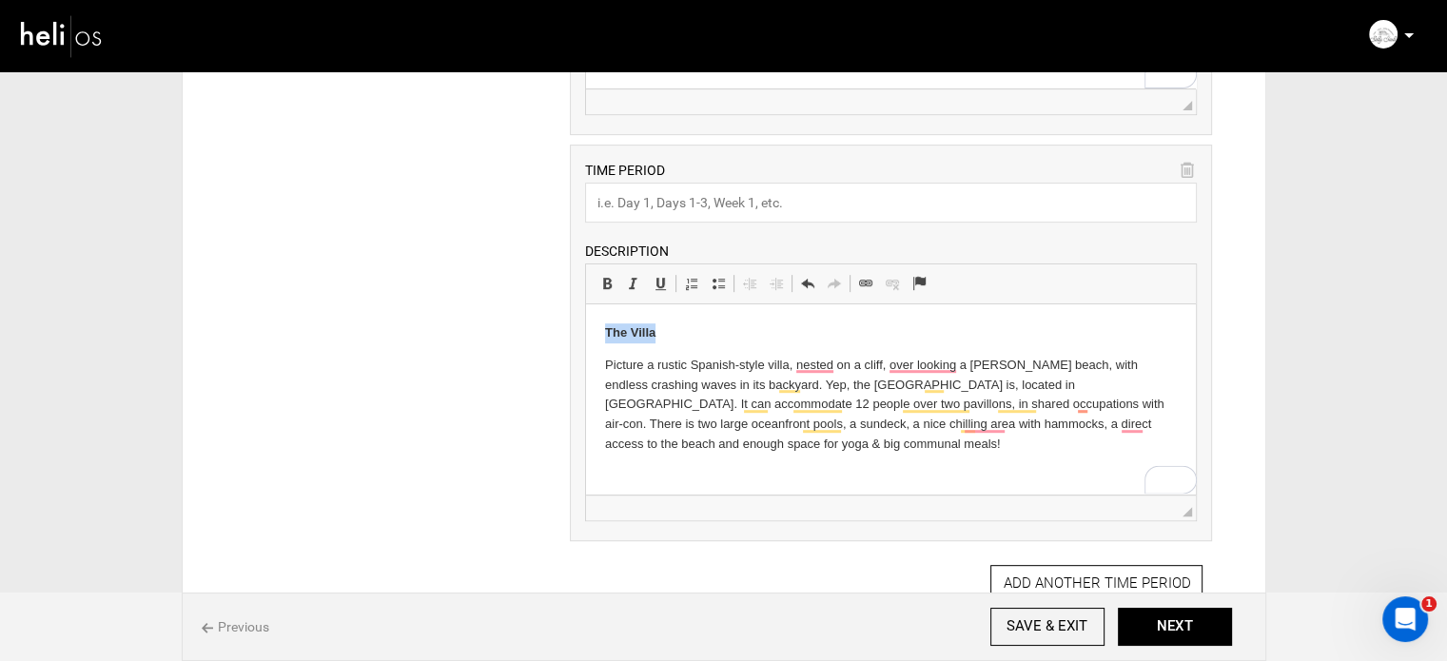
drag, startPoint x: 660, startPoint y: 330, endPoint x: 590, endPoint y: 329, distance: 70.4
click at [590, 329] on html "The Villa Picture a rustic Spanish-style villa, nested on a cliff, over looking…" at bounding box center [891, 389] width 610 height 169
copy strong "The Villa"
click at [617, 196] on input "text" at bounding box center [891, 203] width 612 height 40
paste input "The Villa"
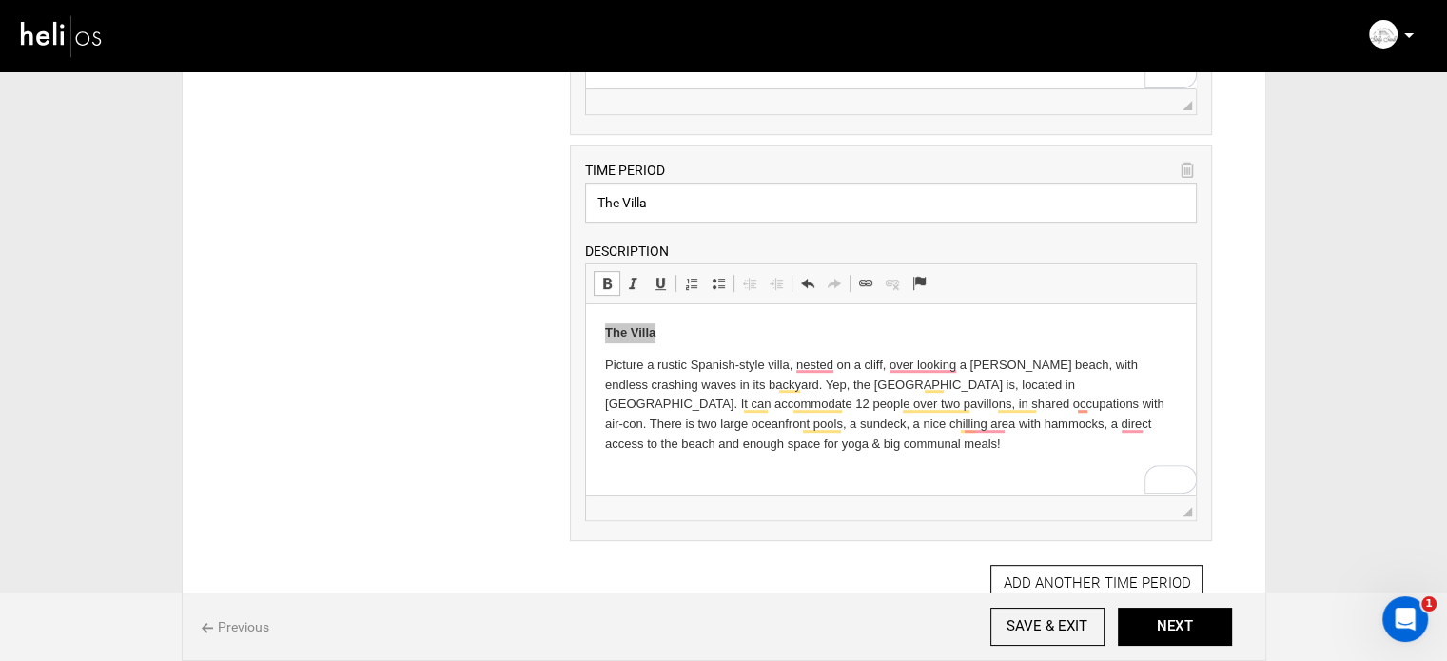
type input "The Villa"
click at [660, 334] on p "The Villa" at bounding box center [891, 334] width 572 height 20
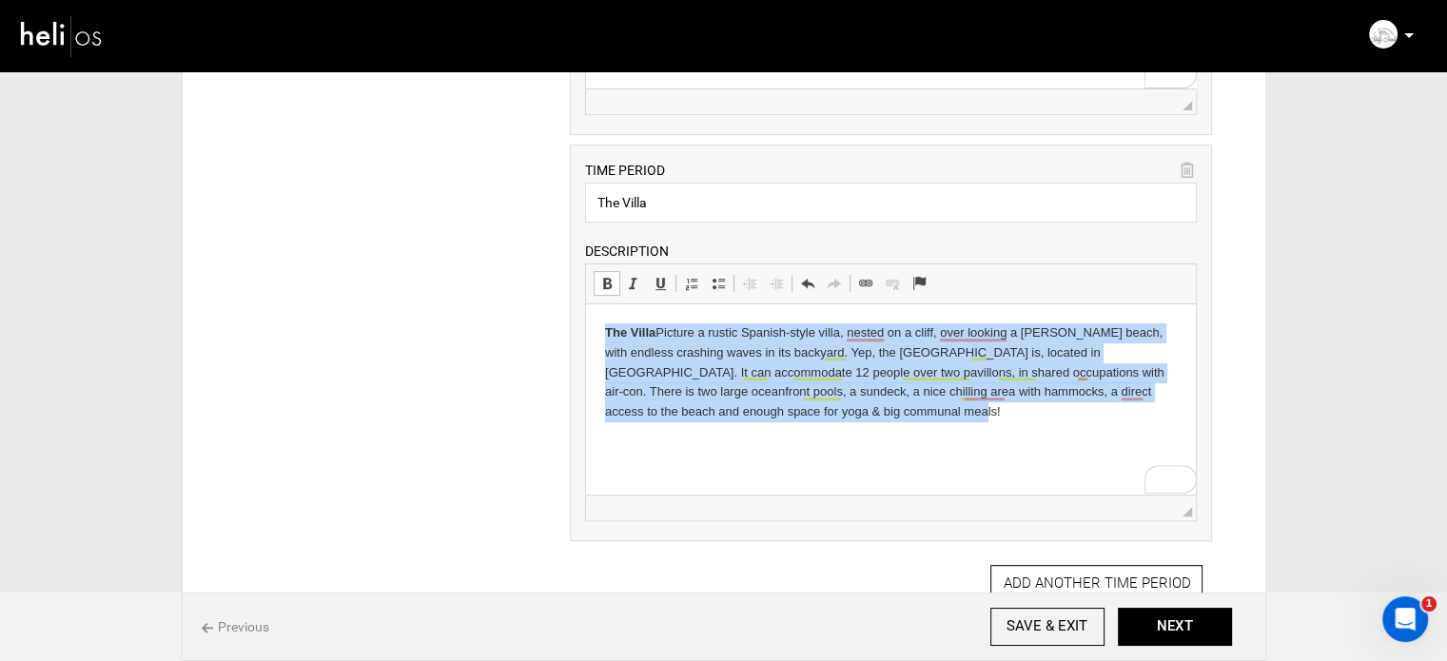
click at [660, 334] on p "The Villa Picture a rustic Spanish-style villa, nested on a cliff, over looking…" at bounding box center [891, 373] width 572 height 99
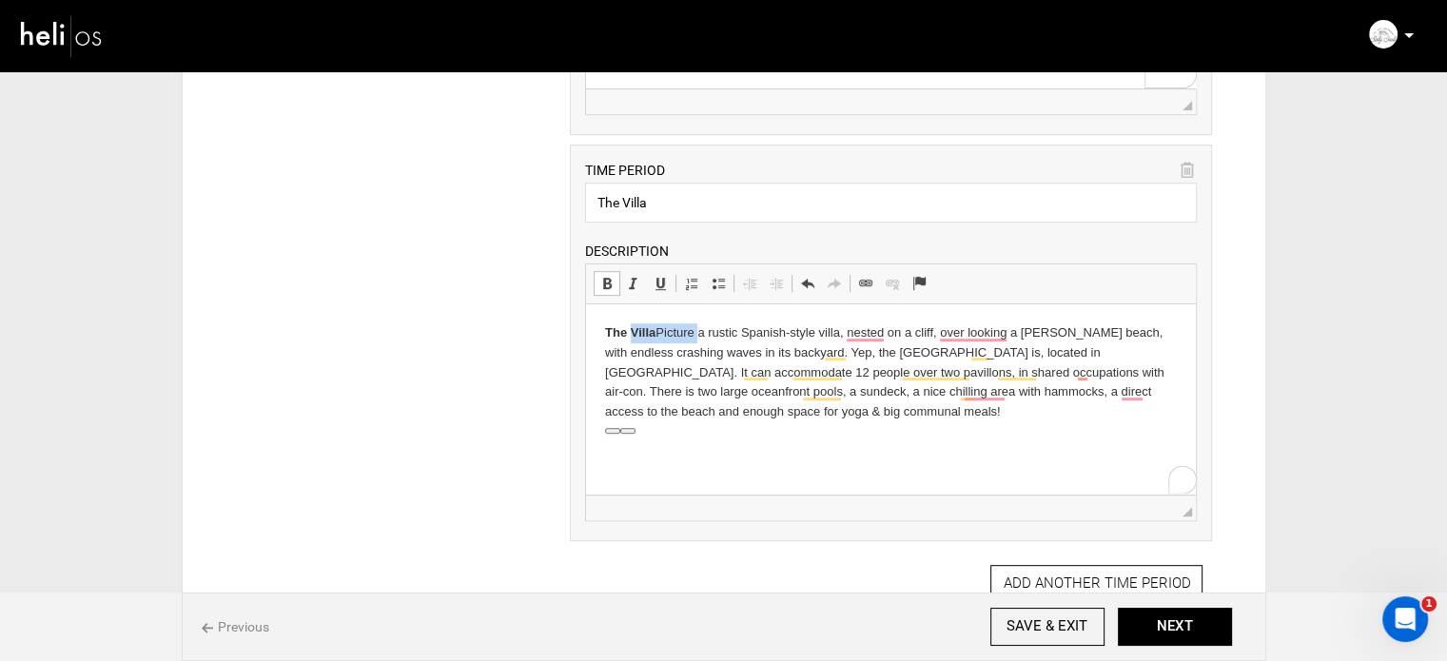
click at [660, 334] on p "The Villa Picture a rustic Spanish-style villa, nested on a cliff, over looking…" at bounding box center [891, 373] width 572 height 99
click at [938, 435] on html "Picture a rustic Spanish-style villa, nested on a cliff, over looking a [PERSON…" at bounding box center [891, 373] width 610 height 137
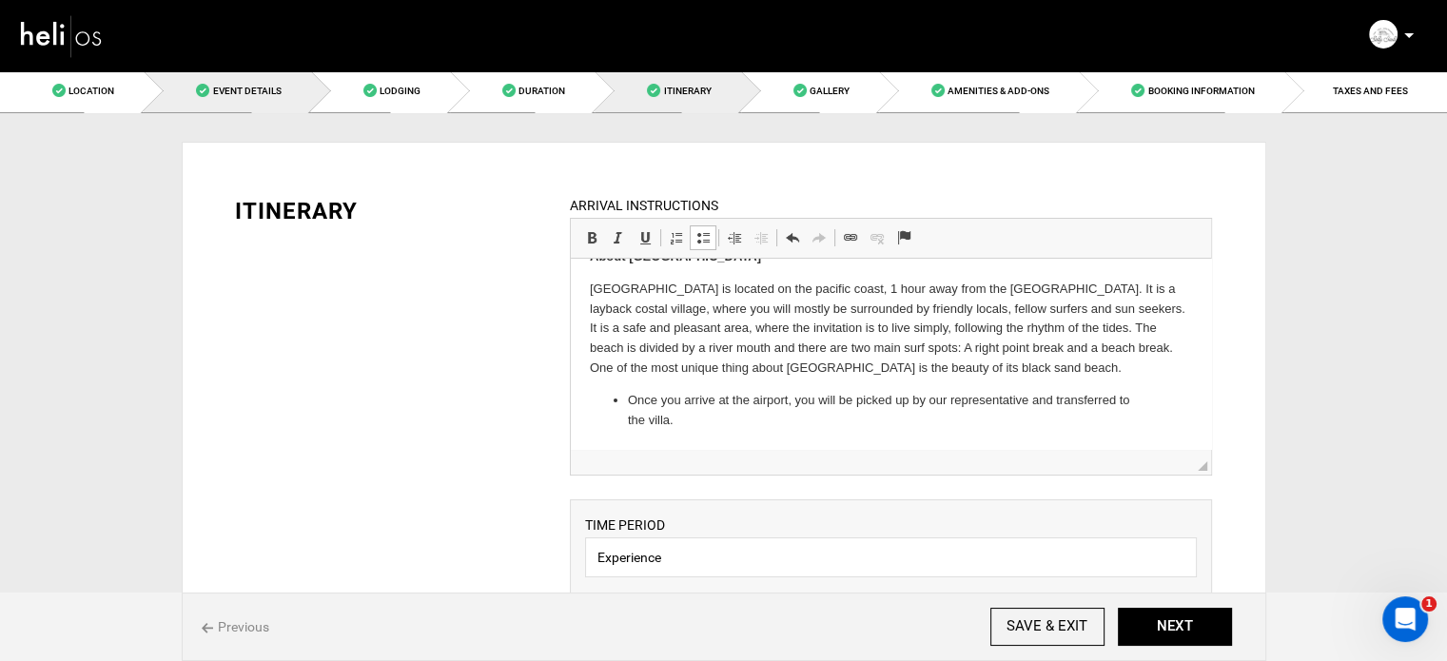
click at [206, 87] on span at bounding box center [202, 90] width 13 height 13
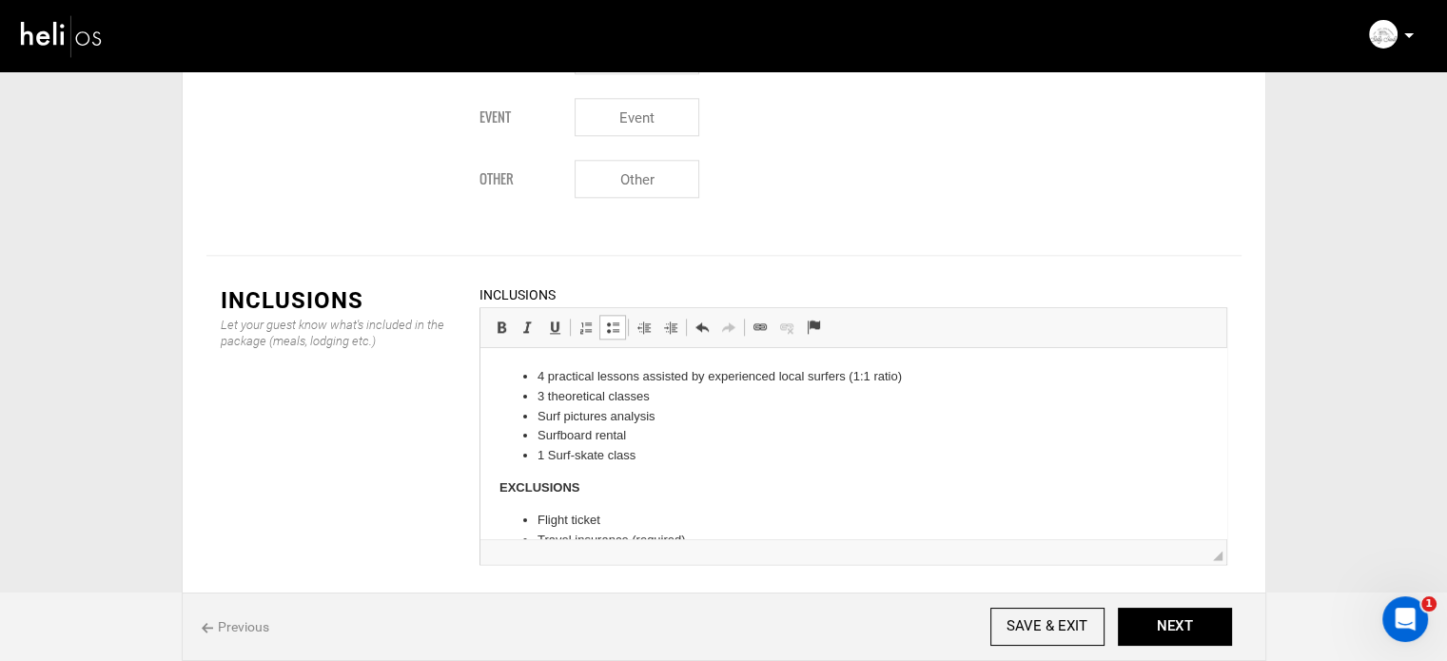
scroll to position [2232, 0]
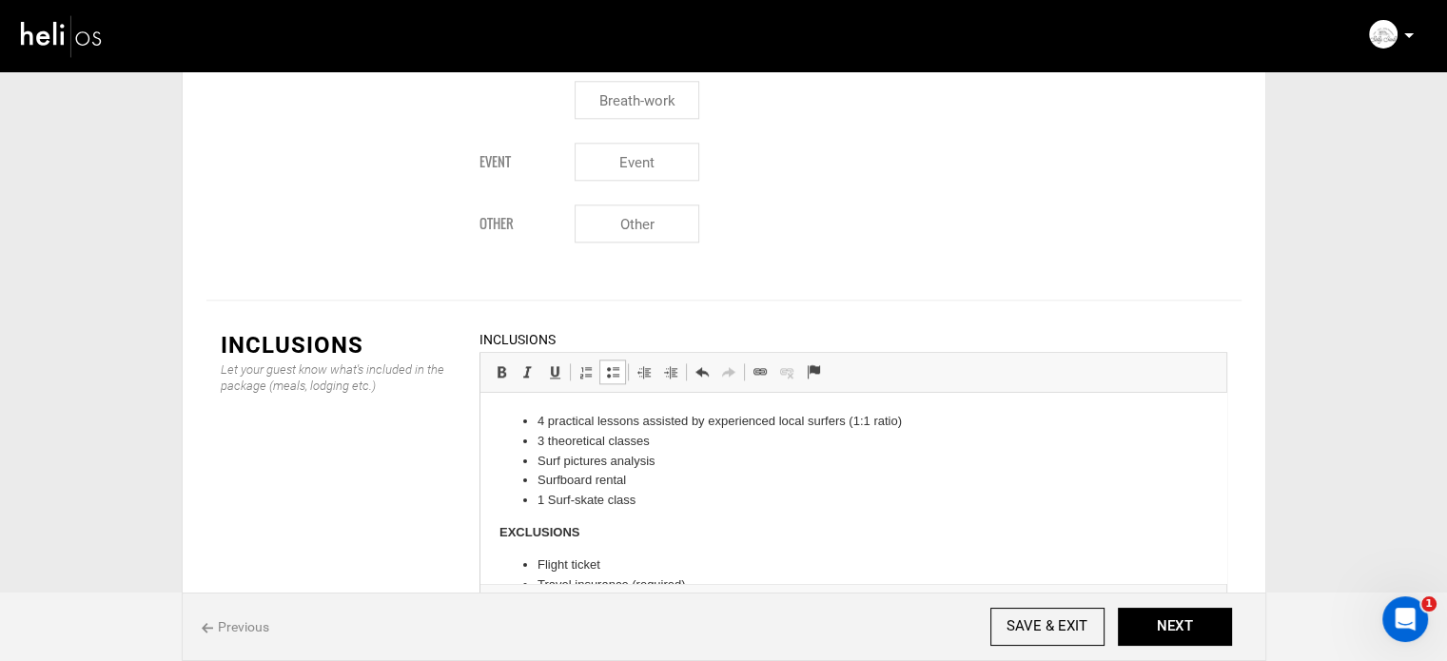
click at [645, 505] on li "1 Surf-skate class" at bounding box center [853, 501] width 632 height 20
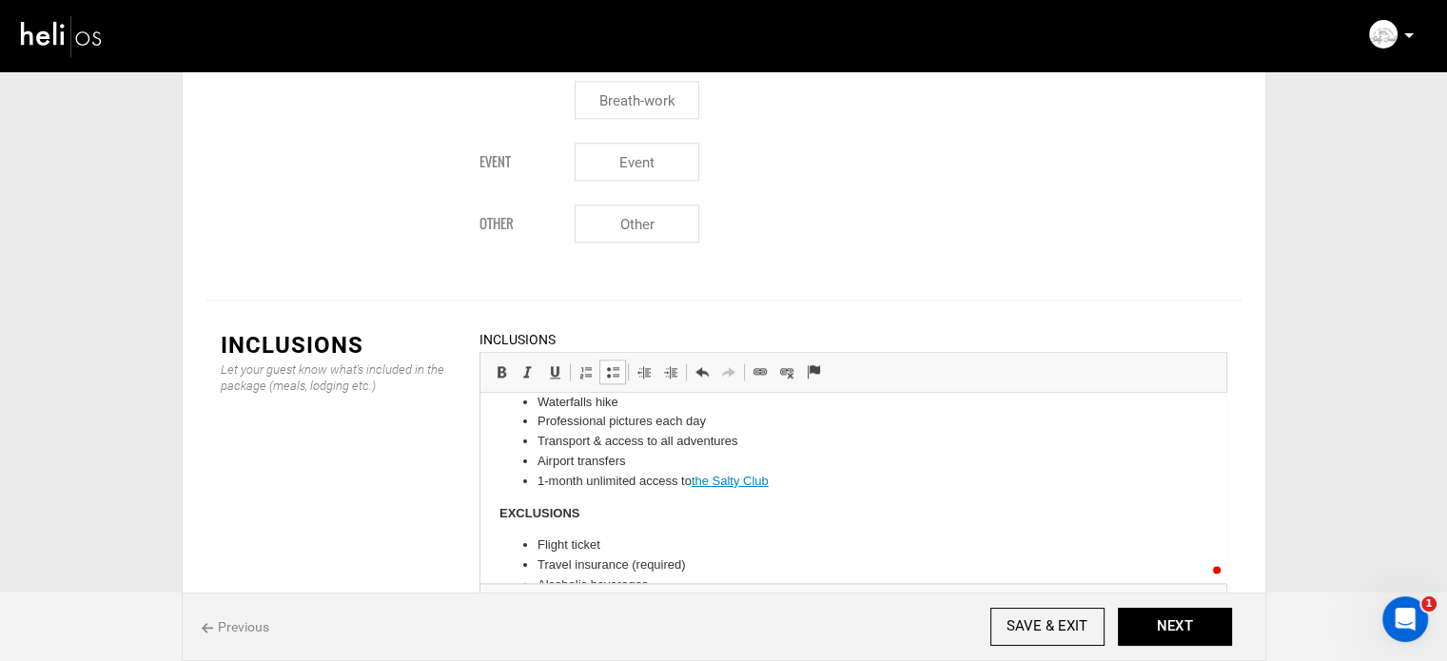
scroll to position [257, 0]
click at [730, 482] on link "the Salty Club" at bounding box center [729, 481] width 77 height 14
drag, startPoint x: 694, startPoint y: 481, endPoint x: 775, endPoint y: 483, distance: 80.9
click at [775, 483] on li "1-month unlimited access to the Salty Club" at bounding box center [853, 482] width 632 height 20
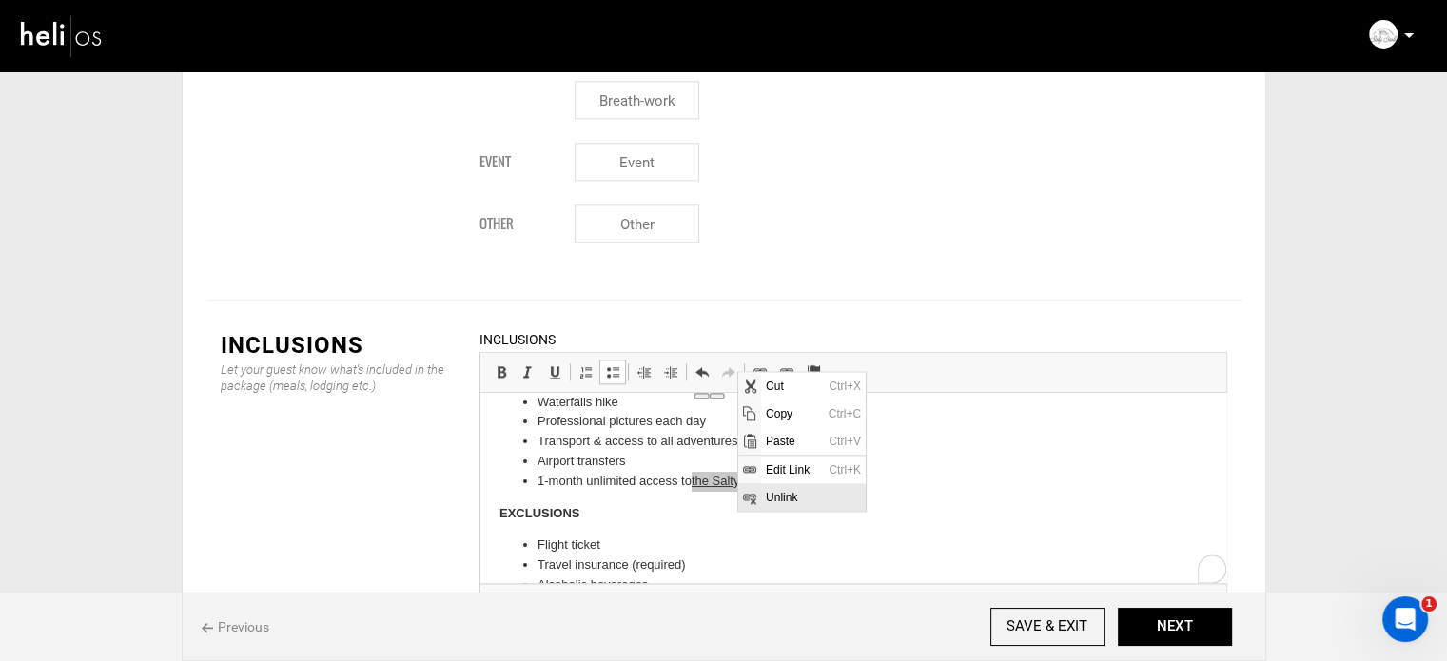
click at [790, 496] on span "Unlink" at bounding box center [813, 497] width 105 height 28
click at [787, 484] on li "1-month unlimited access to the Salty Club" at bounding box center [853, 482] width 632 height 20
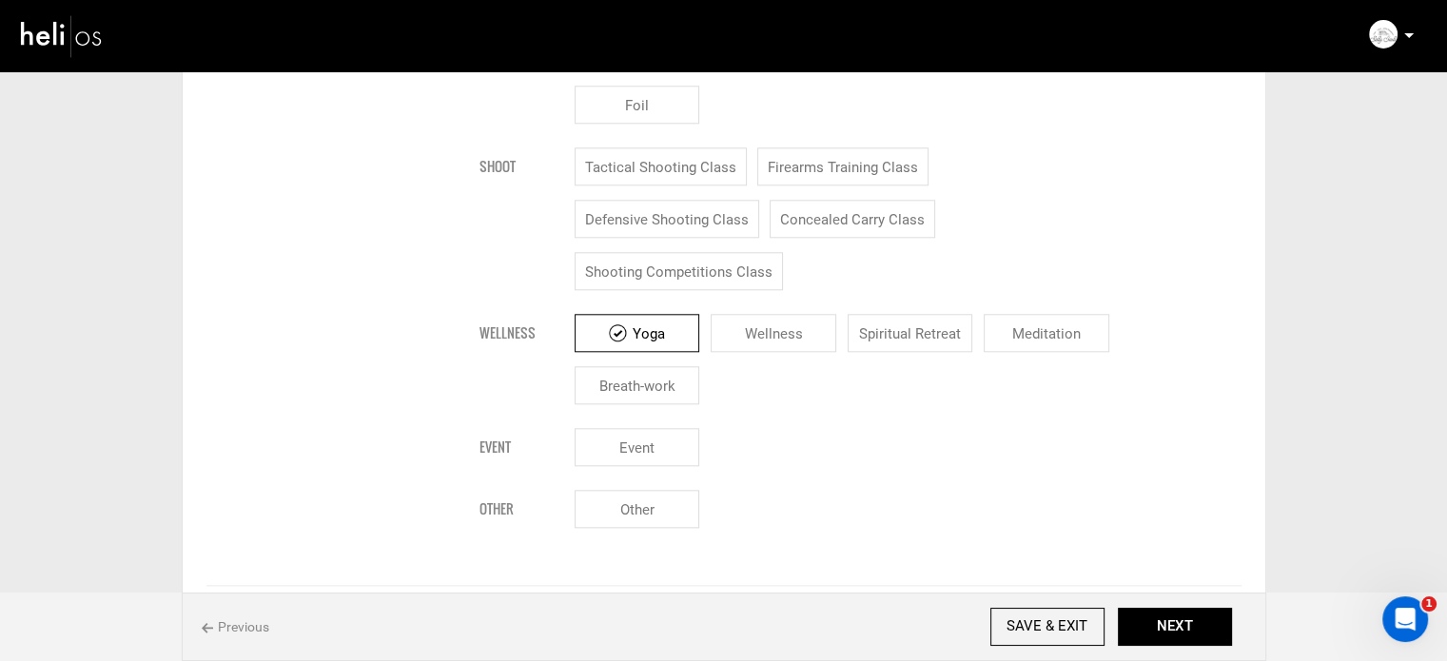
scroll to position [2517, 0]
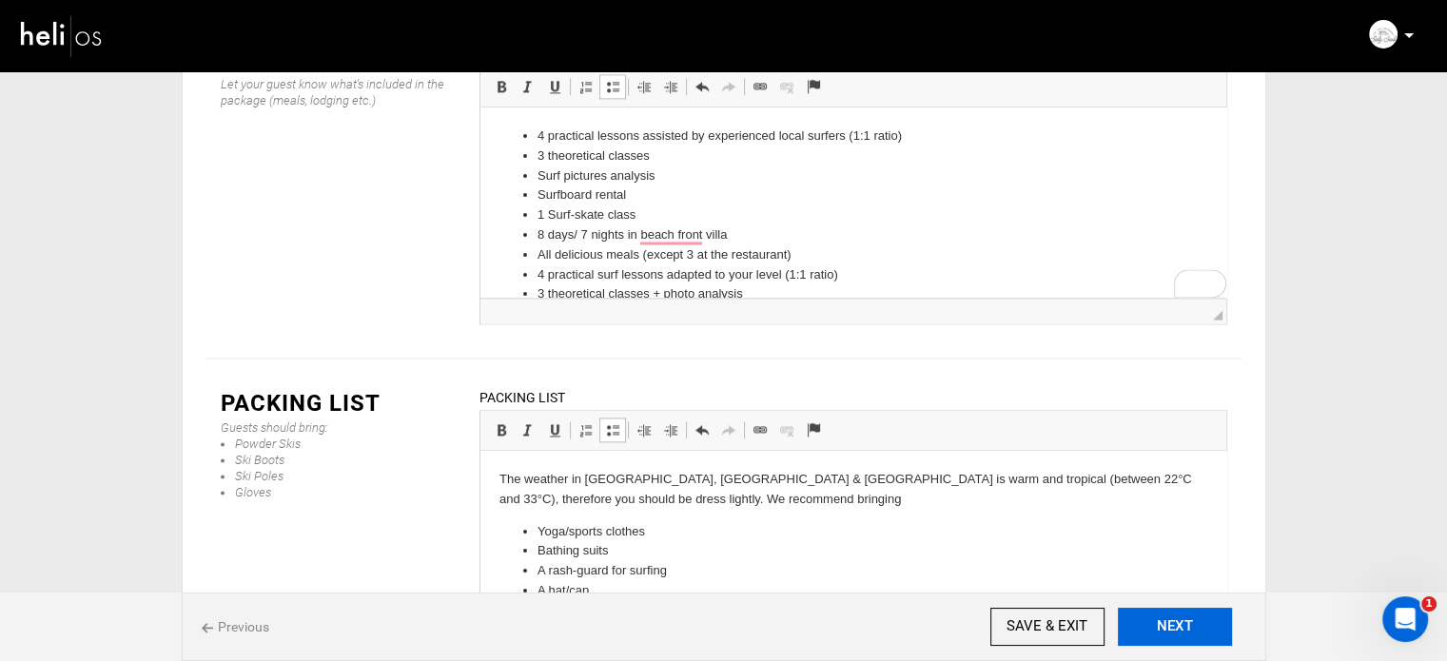
click at [1172, 631] on button "NEXT" at bounding box center [1175, 627] width 114 height 38
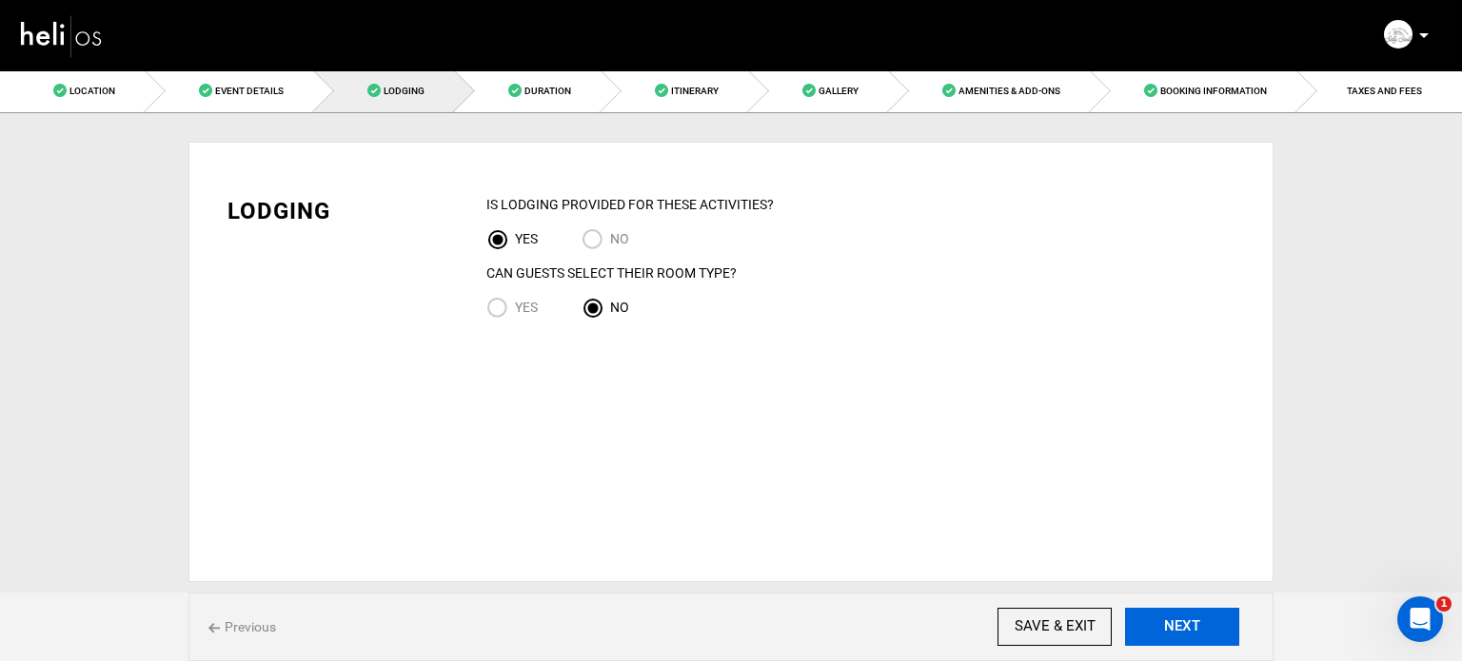
click at [1161, 618] on button "NEXT" at bounding box center [1182, 627] width 114 height 38
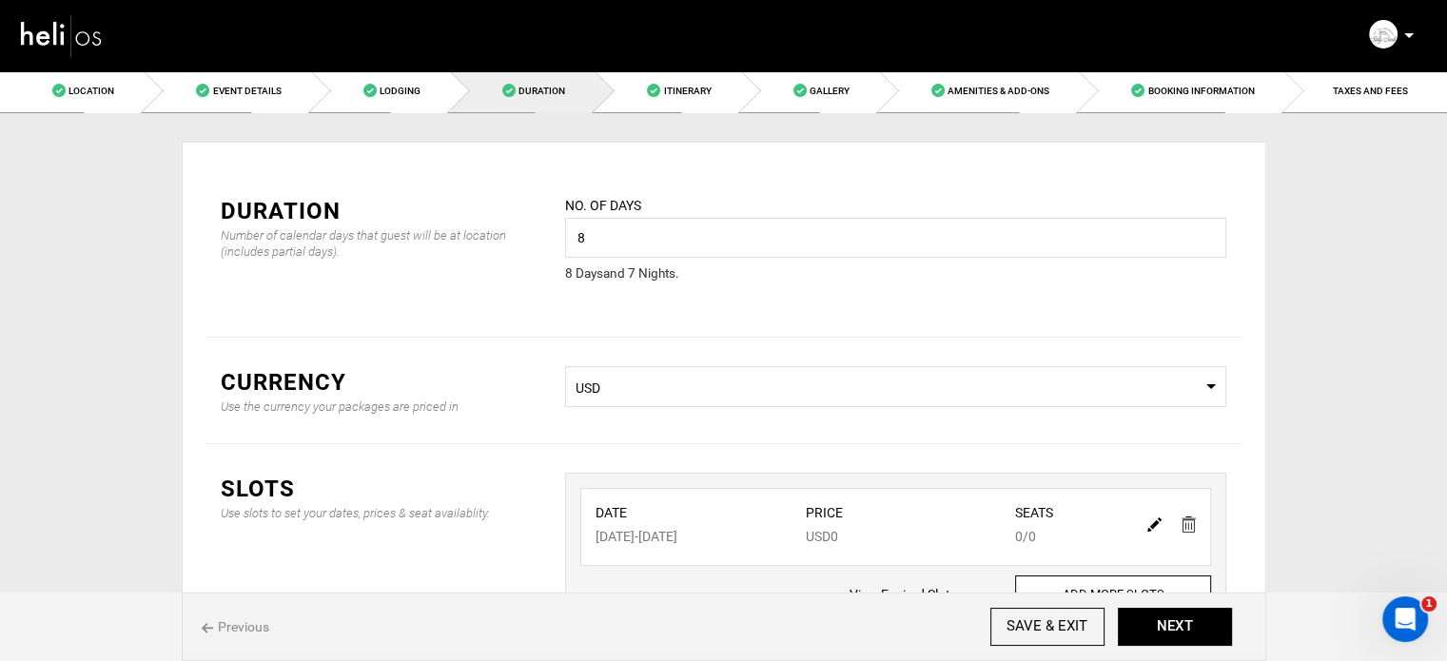
click at [1146, 525] on div at bounding box center [1172, 524] width 66 height 28
click at [1148, 525] on img at bounding box center [1155, 525] width 14 height 14
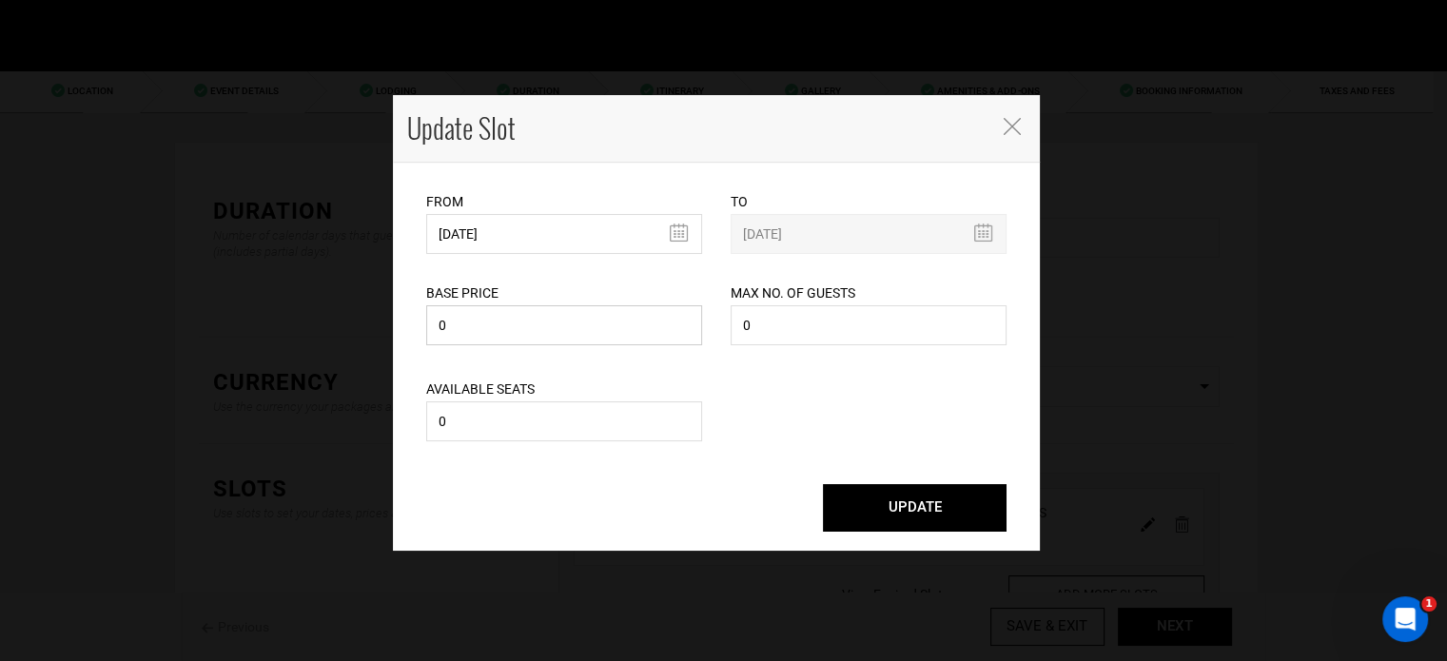
drag, startPoint x: 459, startPoint y: 329, endPoint x: 420, endPoint y: 321, distance: 39.9
click at [420, 321] on div "Base Price 0 Please enter a valid total price." at bounding box center [564, 302] width 305 height 96
type input "3390"
click at [936, 521] on button "UPDATE" at bounding box center [915, 508] width 184 height 48
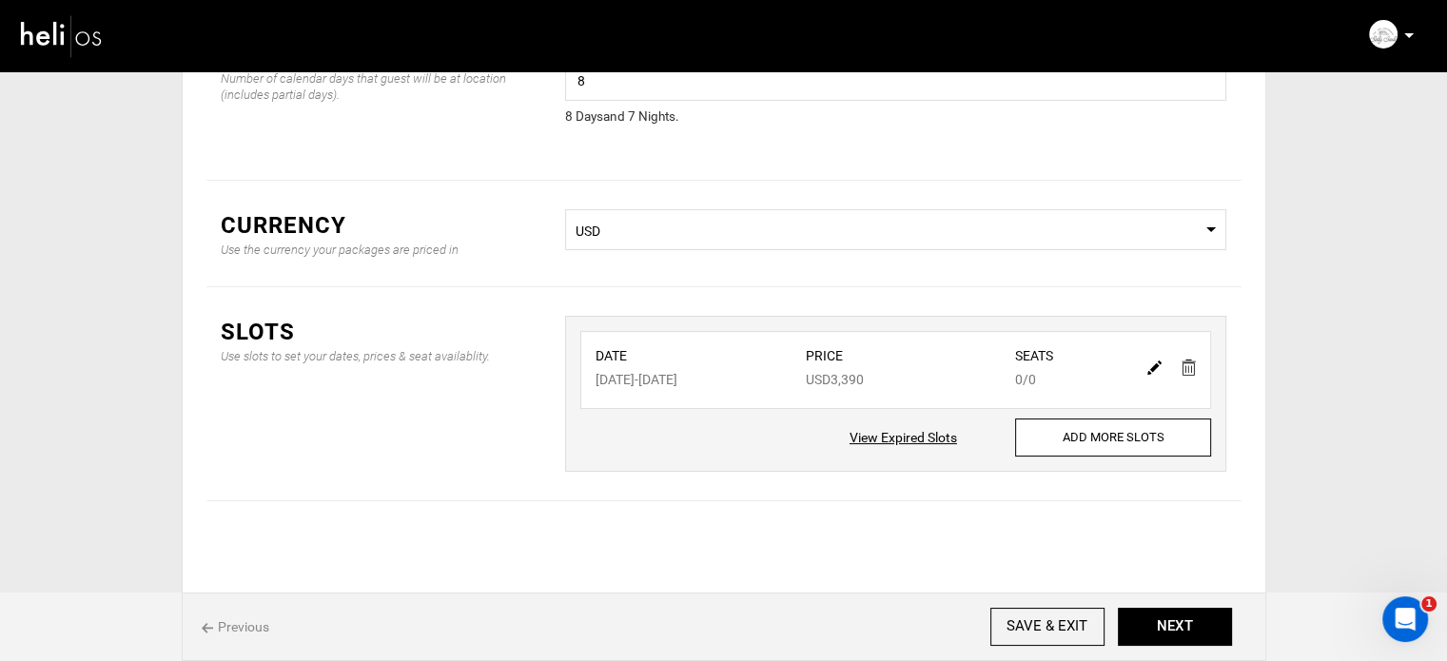
scroll to position [158, 0]
click at [1172, 625] on button "NEXT" at bounding box center [1175, 627] width 114 height 38
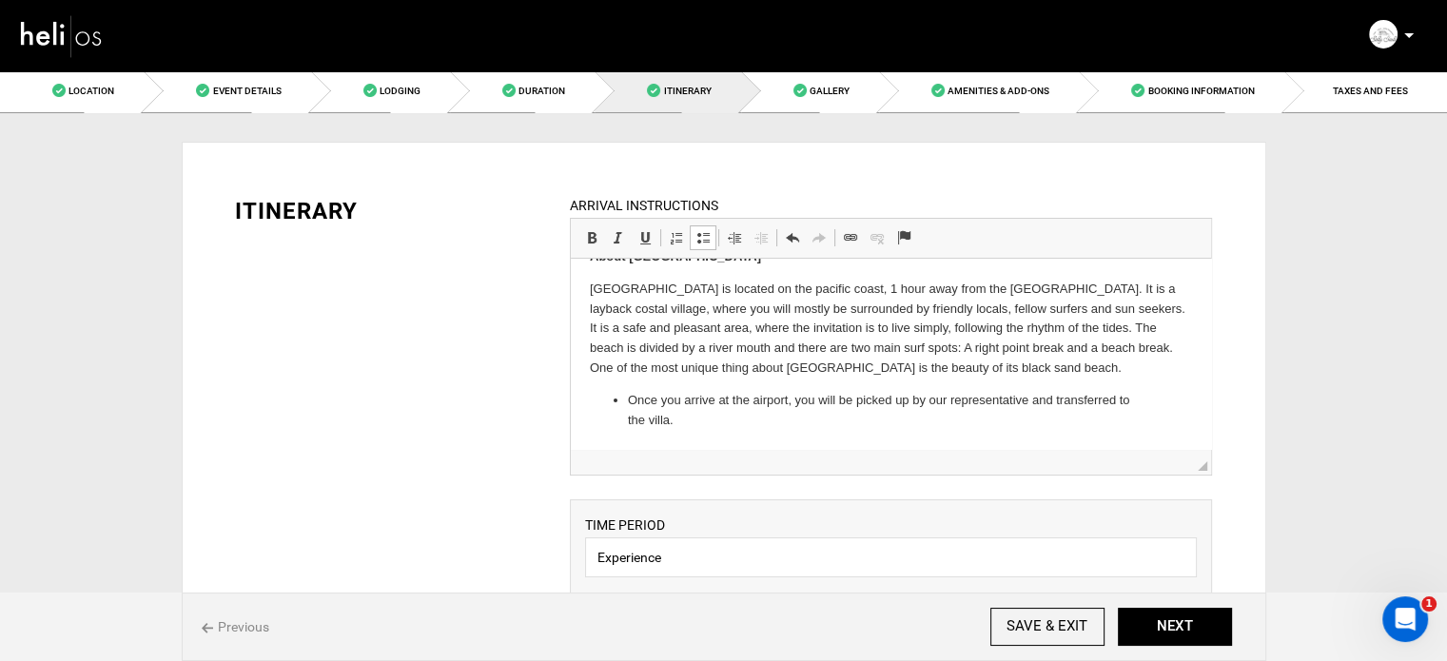
scroll to position [381, 0]
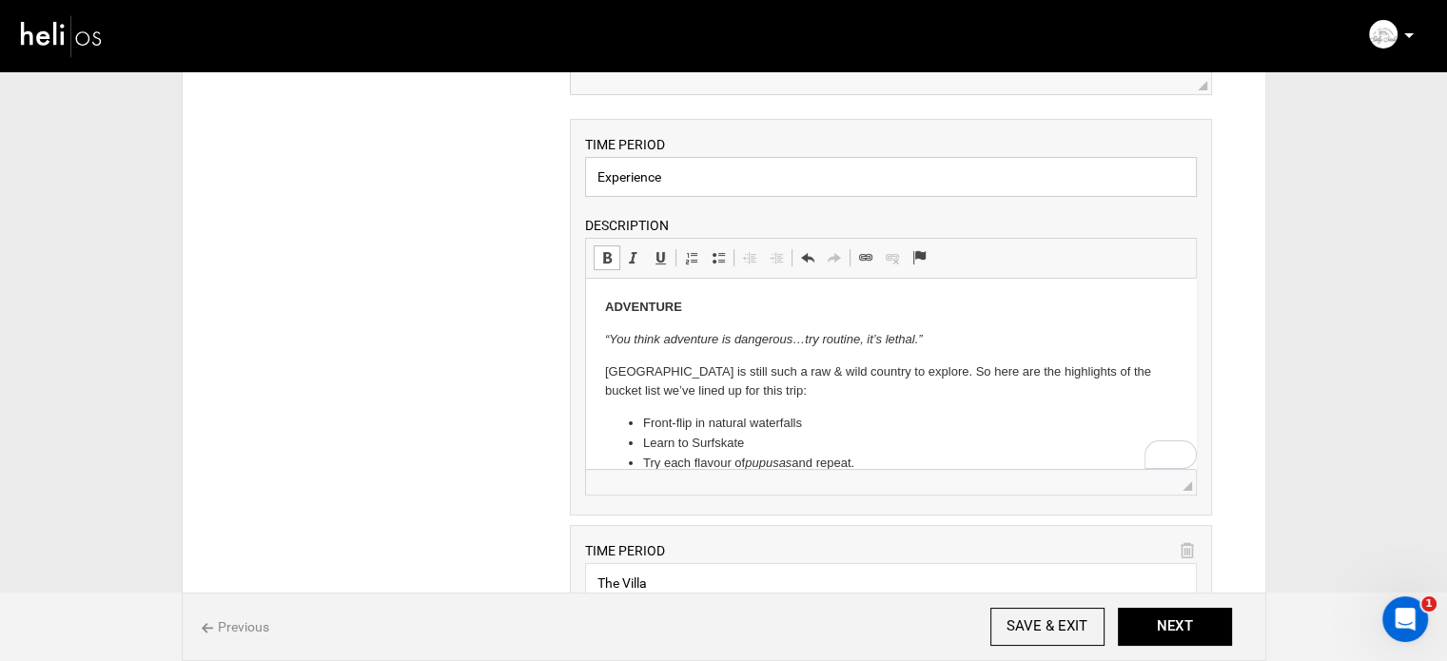
click at [1046, 170] on input "Experience" at bounding box center [891, 177] width 612 height 40
click at [1211, 198] on div "TIME PERIOD Experience DESCRIPTION Rich Text Editor, editor27 Editor toolbars B…" at bounding box center [891, 317] width 642 height 397
click at [1108, 201] on div "TIME PERIOD Experience DESCRIPTION Rich Text Editor, editor27 Editor toolbars B…" at bounding box center [891, 317] width 642 height 397
click at [1165, 187] on input "Experience" at bounding box center [891, 177] width 612 height 40
click at [1260, 183] on div "ITINERARY ARRIVAL INSTRUCTIONS Rich Text Editor, editor31 Editor toolbars Basic…" at bounding box center [724, 634] width 1085 height 1747
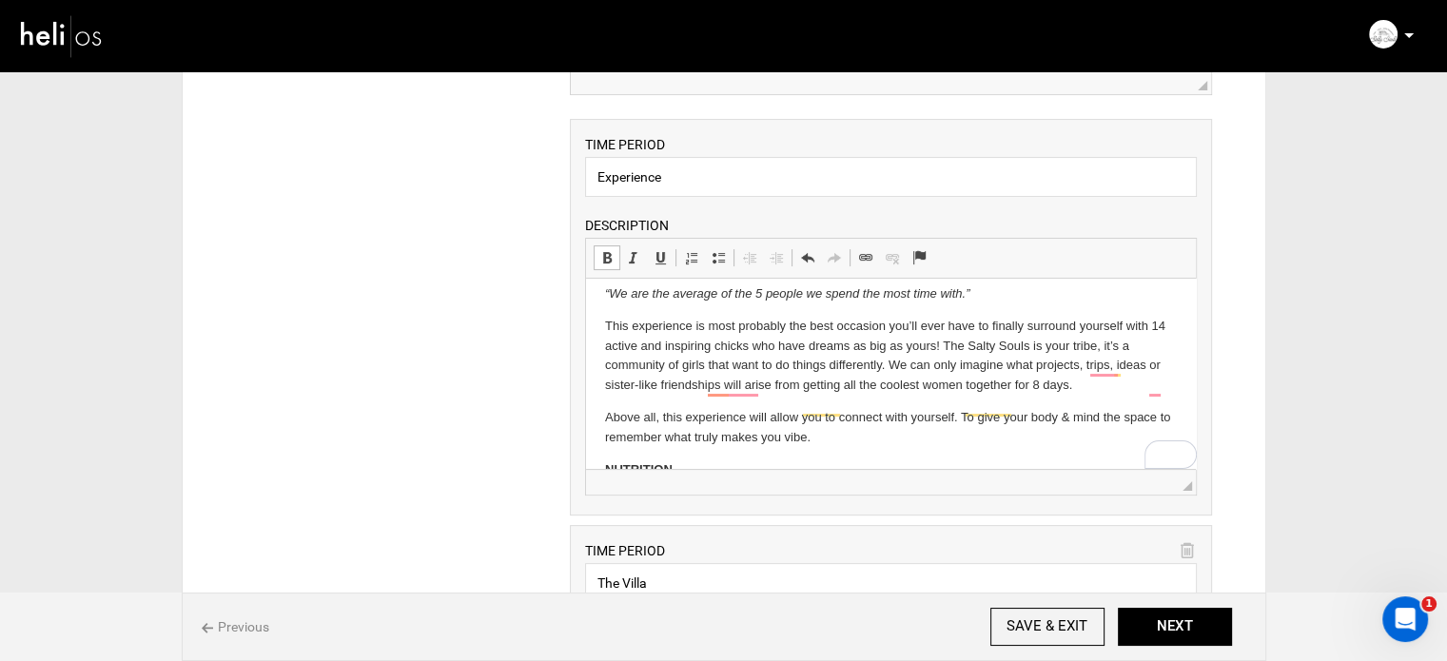
scroll to position [0, 0]
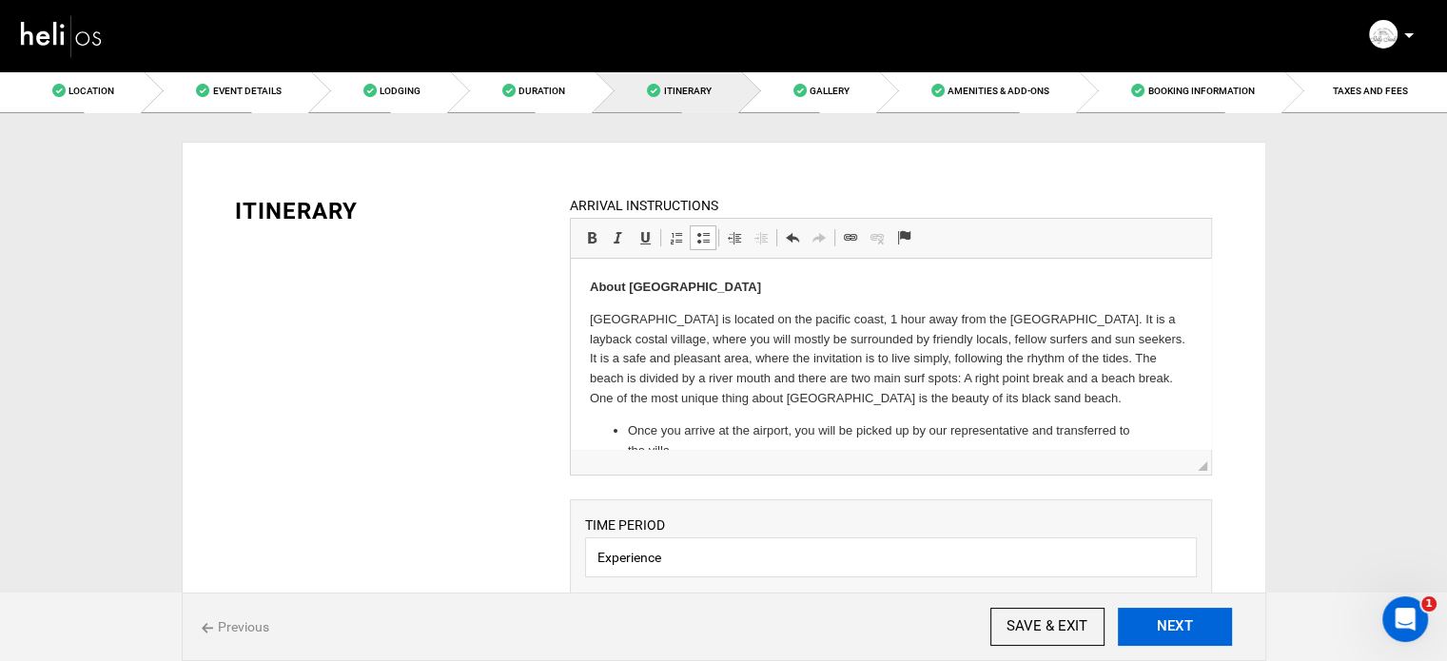
click at [1196, 631] on button "NEXT" at bounding box center [1175, 627] width 114 height 38
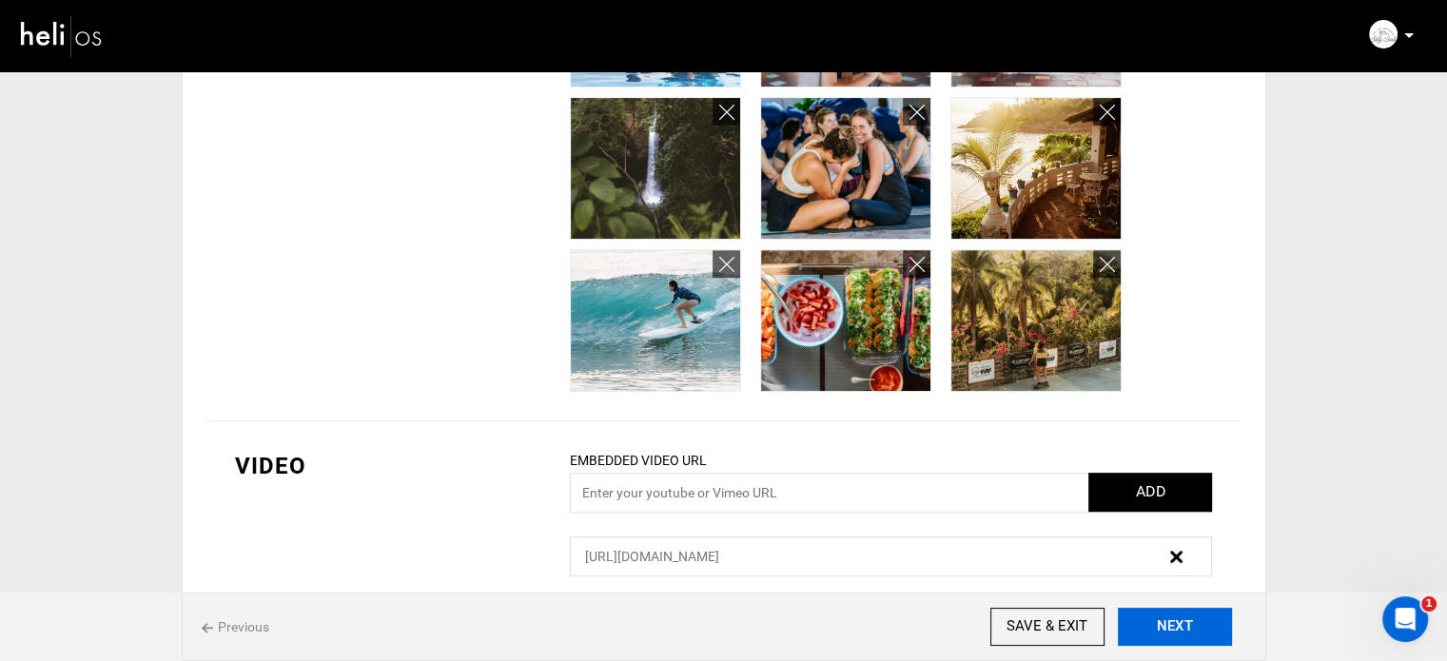
click at [1207, 628] on button "NEXT" at bounding box center [1175, 627] width 114 height 38
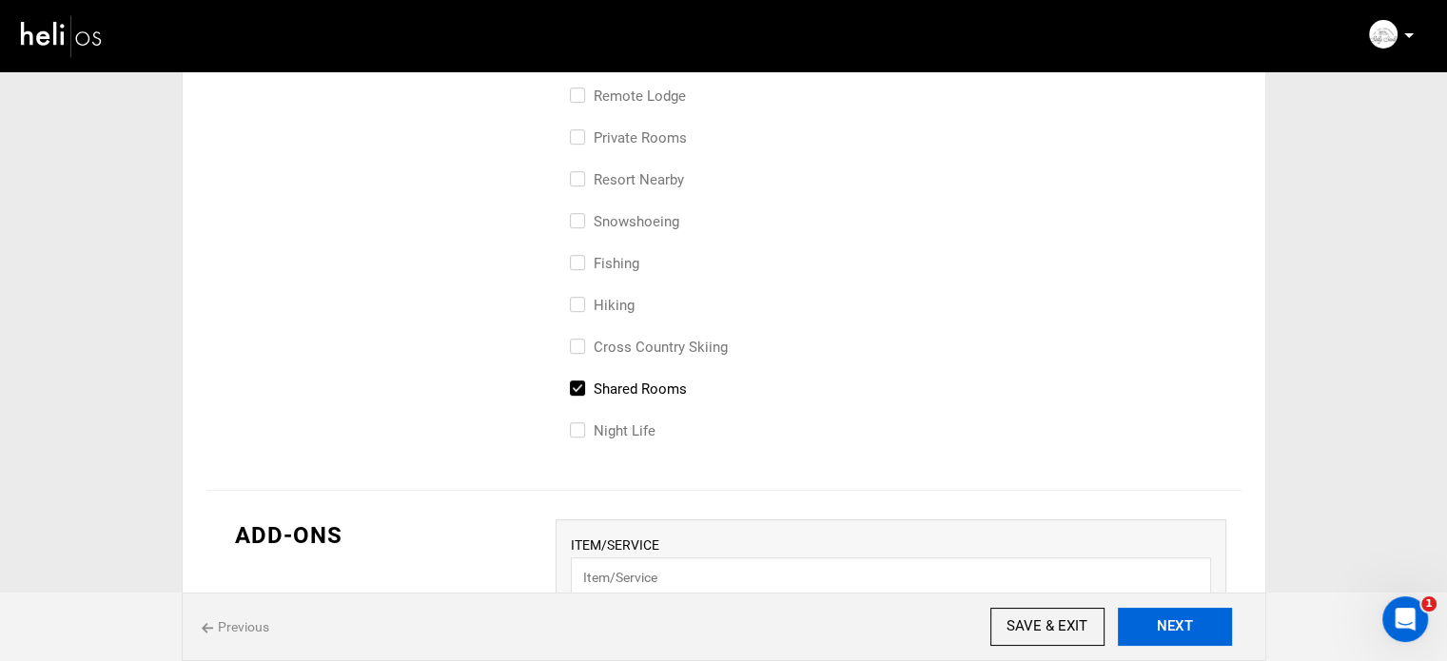
click at [1211, 626] on button "NEXT" at bounding box center [1175, 627] width 114 height 38
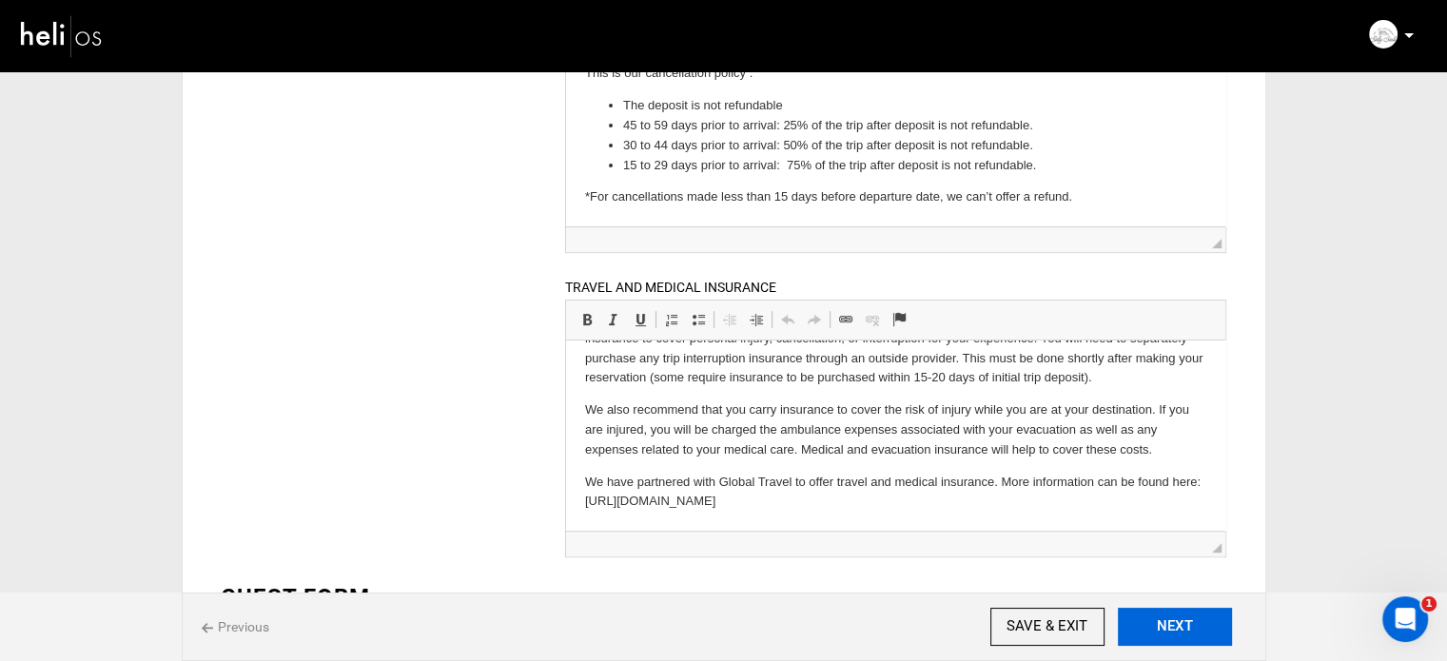
click at [1210, 639] on button "NEXT" at bounding box center [1175, 627] width 114 height 38
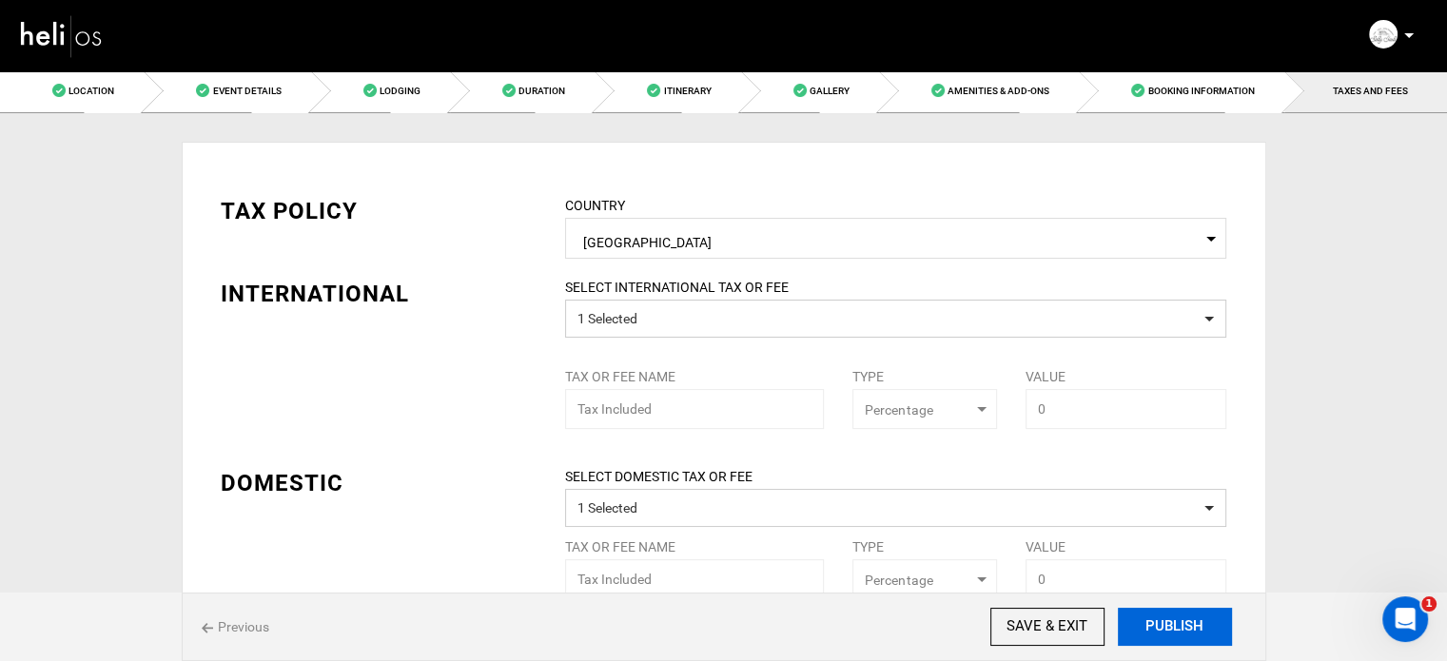
click at [1203, 635] on button "PUBLISH" at bounding box center [1175, 627] width 114 height 38
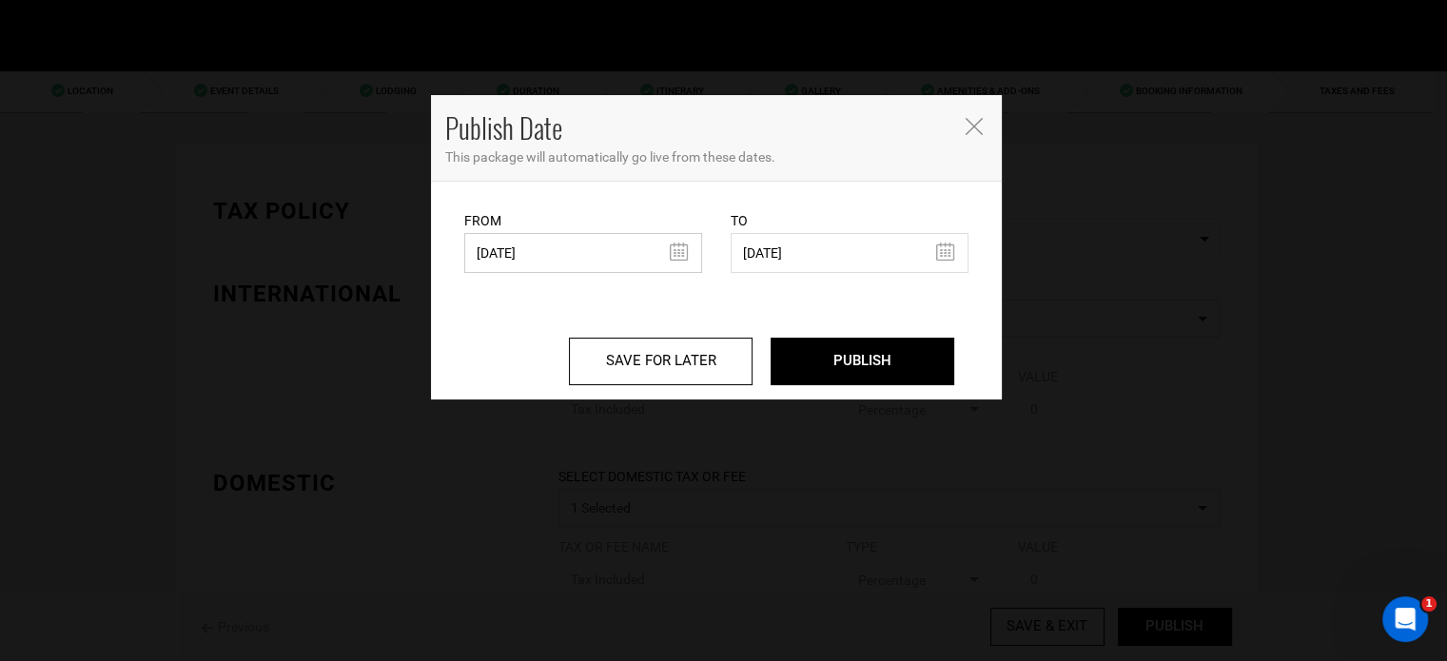
click at [575, 266] on input "[DATE]" at bounding box center [583, 253] width 238 height 40
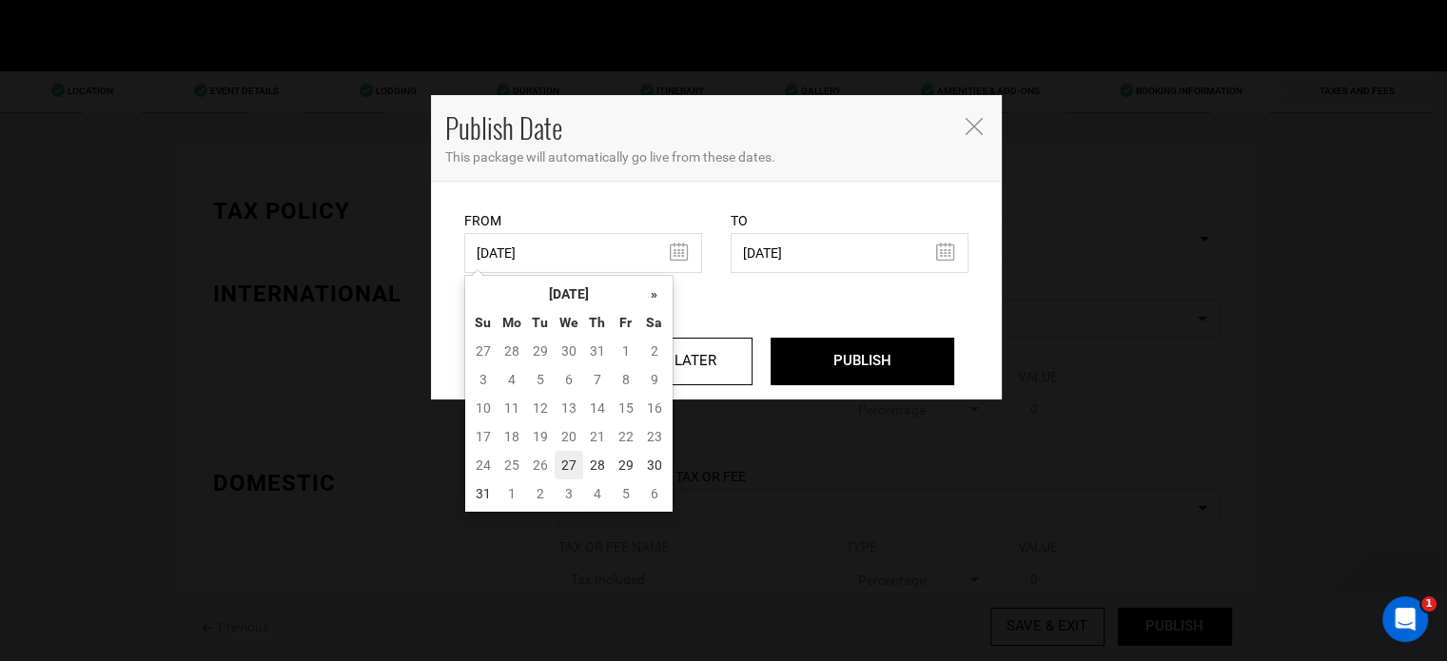
click at [571, 452] on td "27" at bounding box center [569, 465] width 29 height 29
type input "[DATE]"
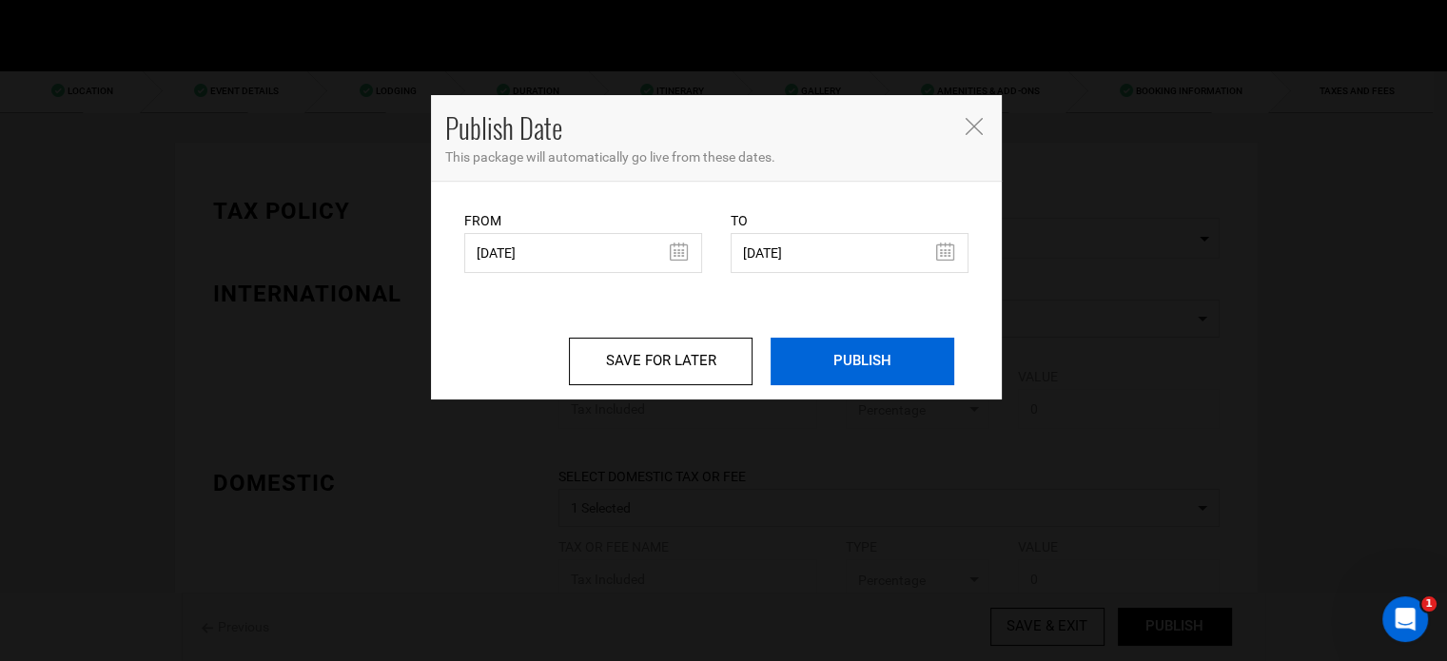
click at [921, 363] on input "PUBLISH" at bounding box center [863, 362] width 184 height 48
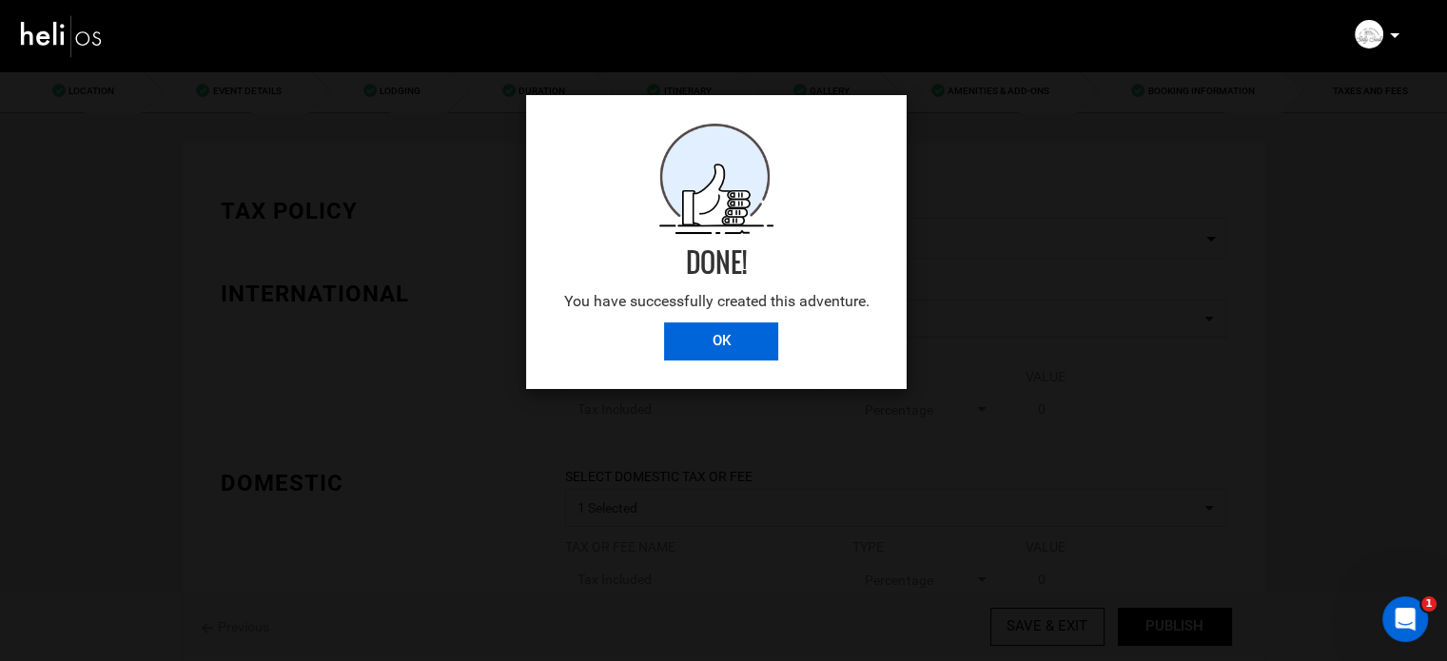
click at [683, 352] on input "OK" at bounding box center [721, 342] width 114 height 38
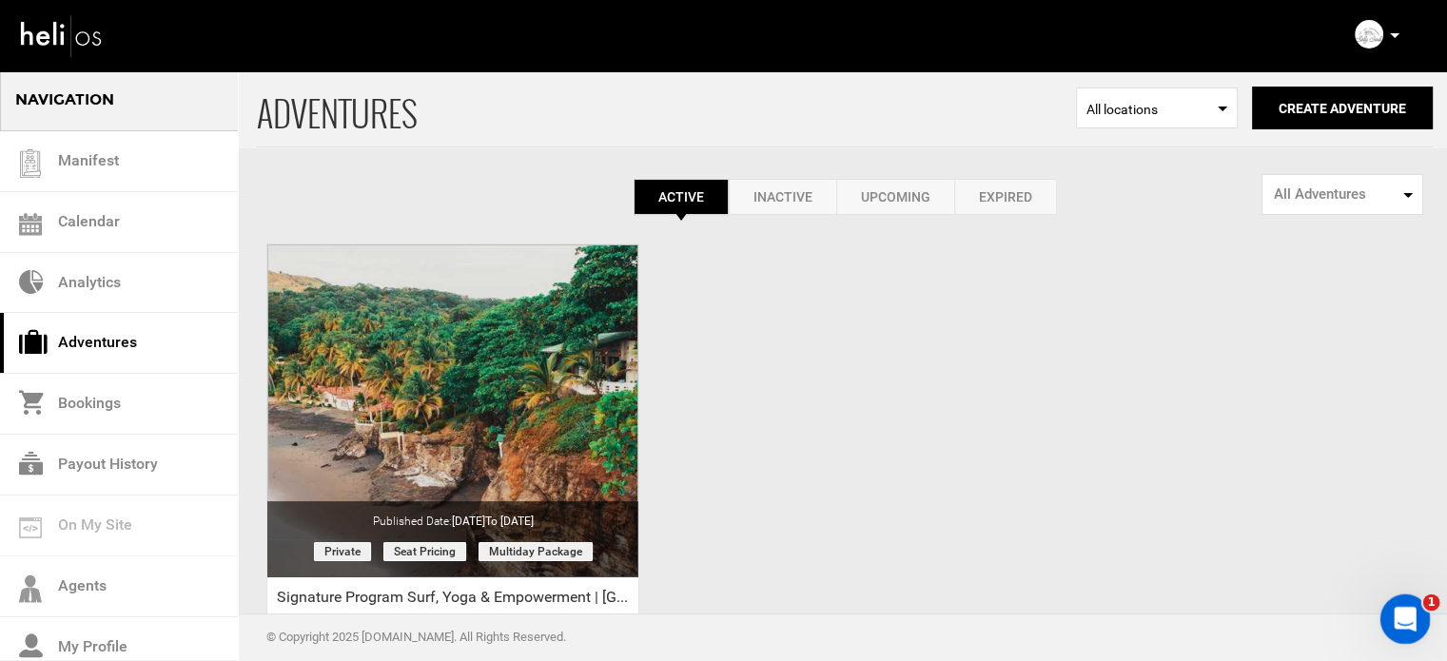
click at [1419, 610] on div "Open Intercom Messenger" at bounding box center [1402, 616] width 63 height 63
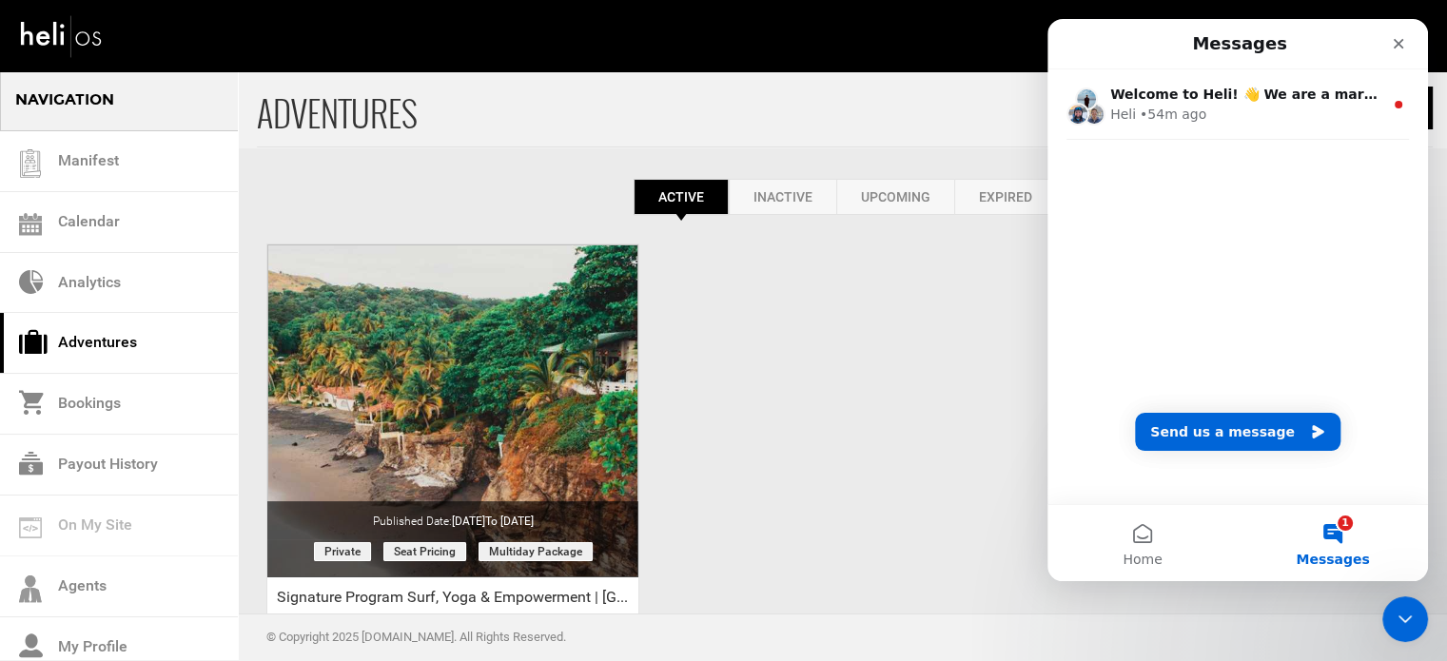
click at [925, 359] on div "ADVENTURES Select Location All locations Create Adventure Public Adventure This…" at bounding box center [723, 450] width 1447 height 762
click at [1392, 47] on icon "Close" at bounding box center [1398, 43] width 15 height 15
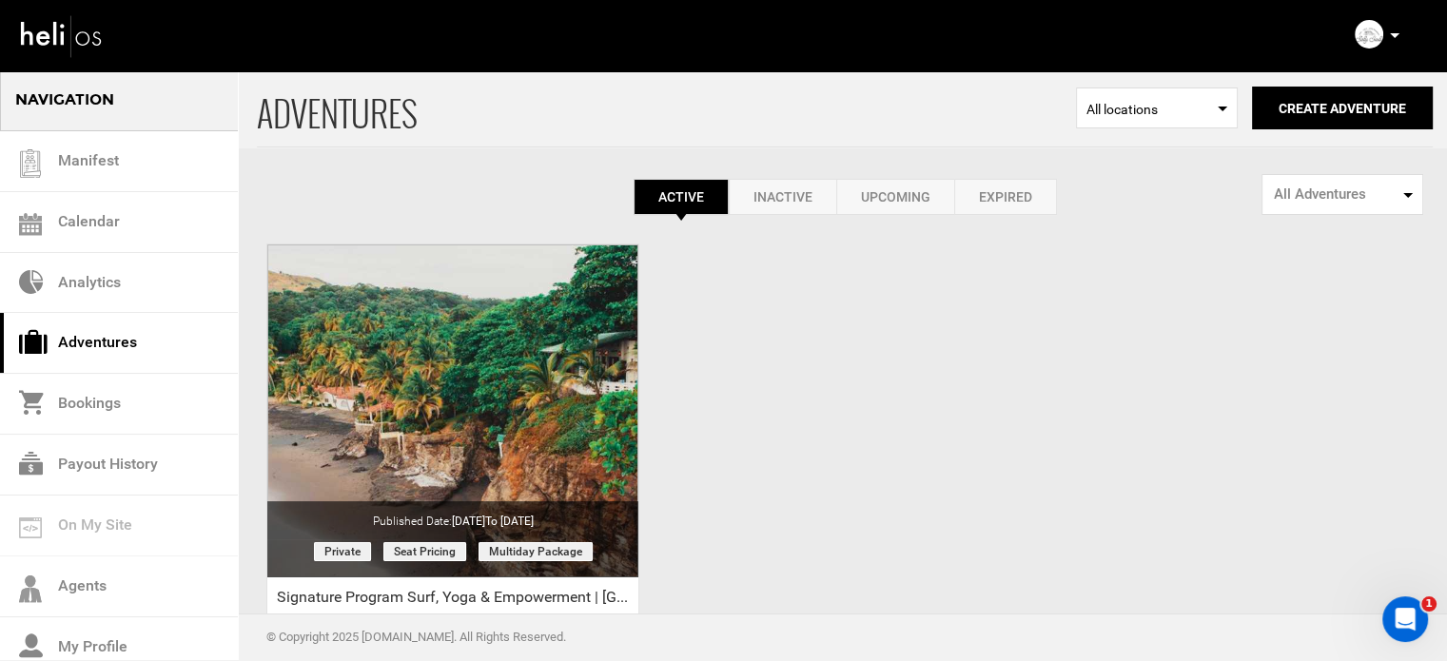
click at [774, 391] on div "ADVENTURES Select Location All locations Create Adventure Public Adventure This…" at bounding box center [723, 450] width 1447 height 762
click at [1010, 206] on link "Expired" at bounding box center [1006, 197] width 103 height 36
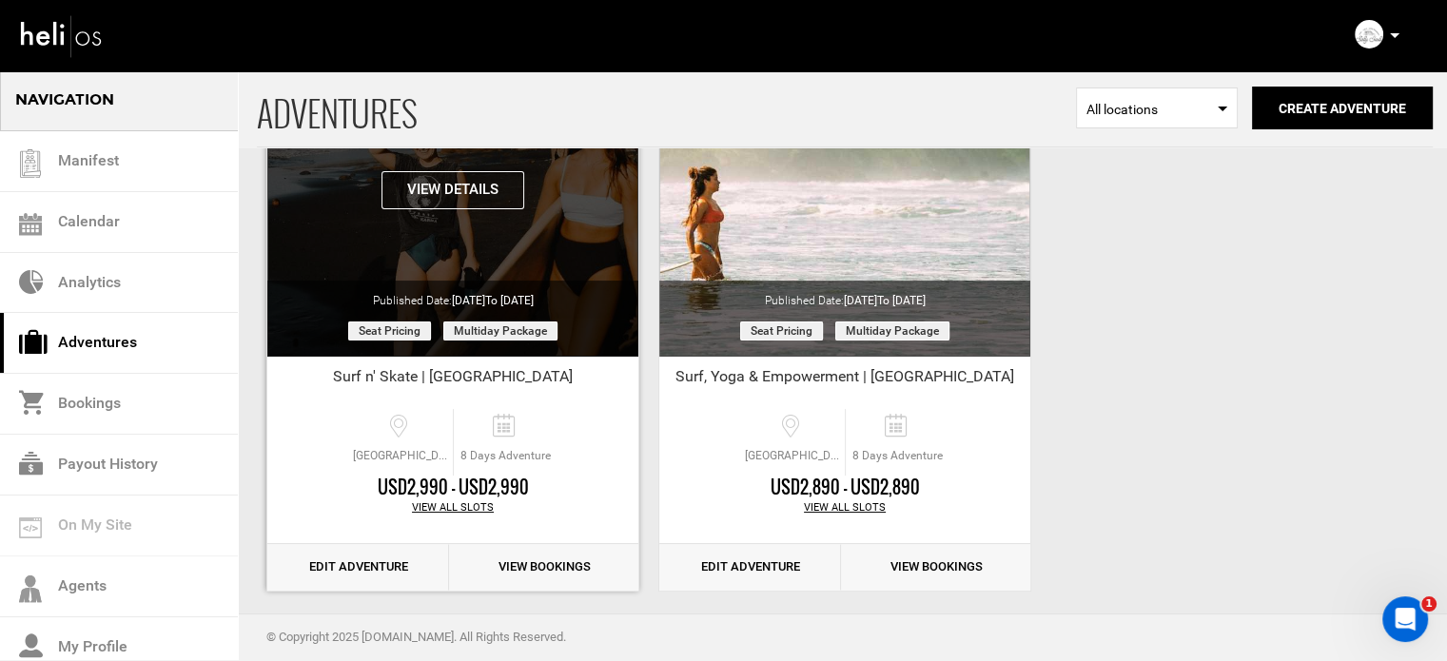
scroll to position [236, 0]
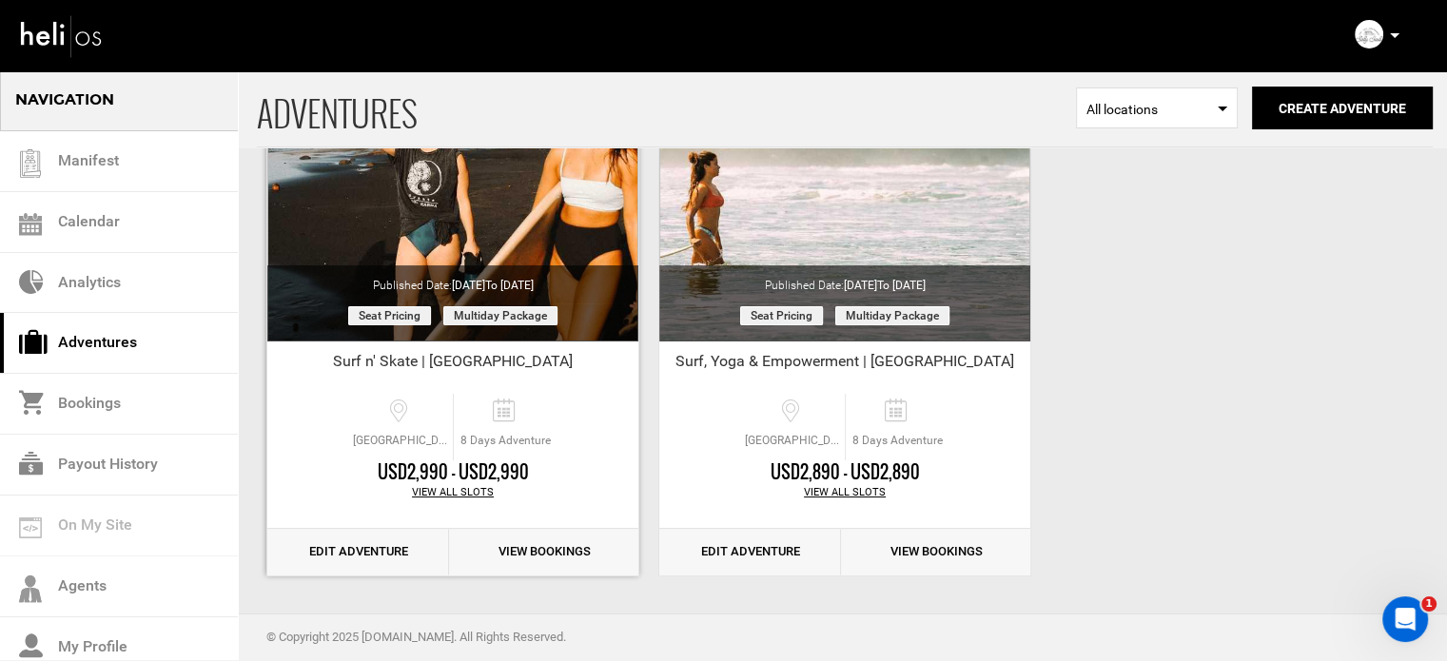
click at [362, 545] on link "Edit Adventure" at bounding box center [358, 552] width 182 height 47
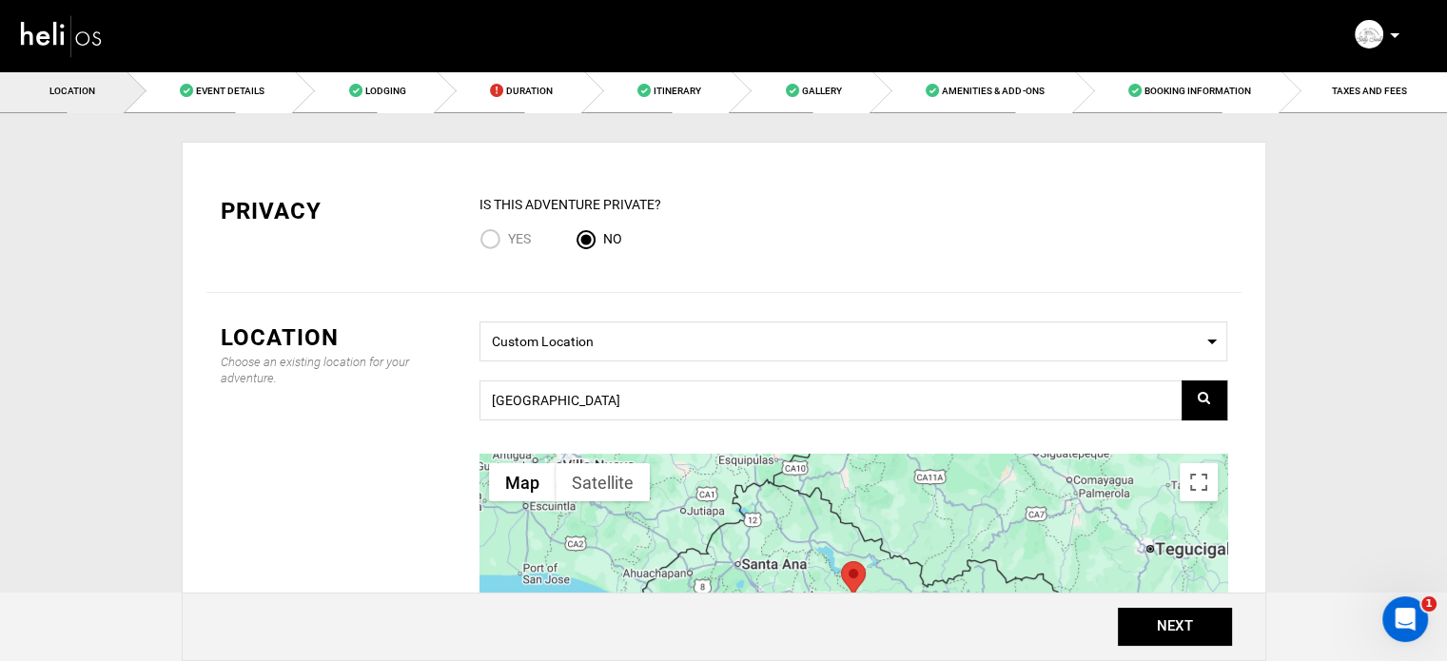
click at [522, 241] on span "Yes" at bounding box center [519, 238] width 23 height 15
click at [508, 241] on input "Yes" at bounding box center [494, 241] width 29 height 26
radio input "true"
radio input "false"
click at [1150, 618] on button "NEXT" at bounding box center [1175, 627] width 114 height 38
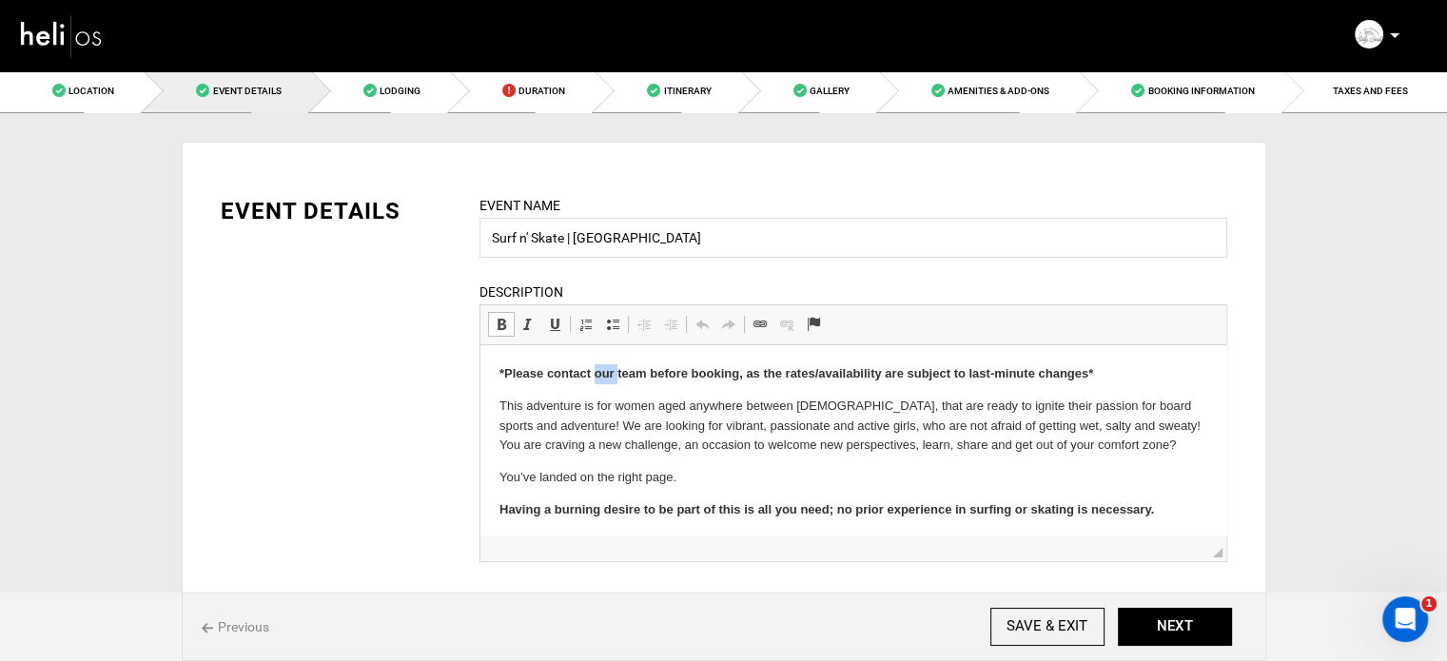
click at [606, 369] on strong "*Please contact our team before booking, as the rates/availability are subject …" at bounding box center [796, 373] width 594 height 14
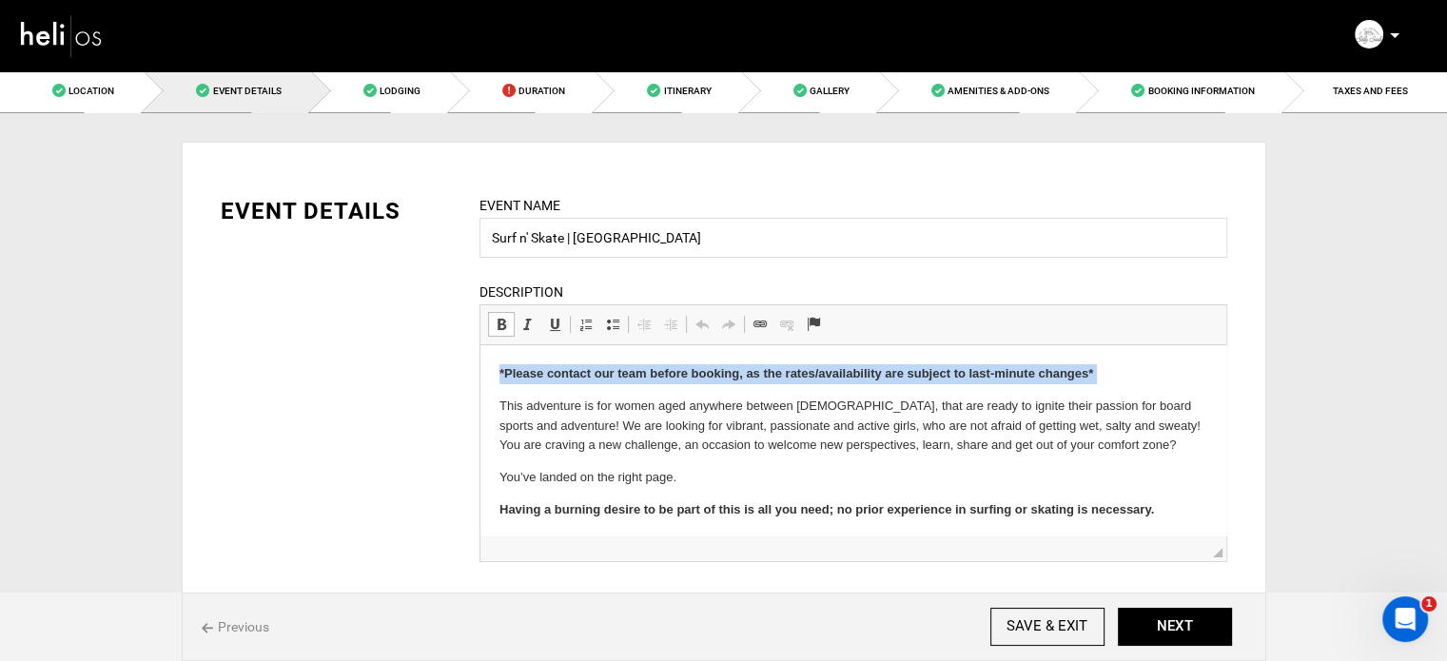
click at [606, 369] on strong "*Please contact our team before booking, as the rates/availability are subject …" at bounding box center [796, 373] width 594 height 14
